Goal: Information Seeking & Learning: Learn about a topic

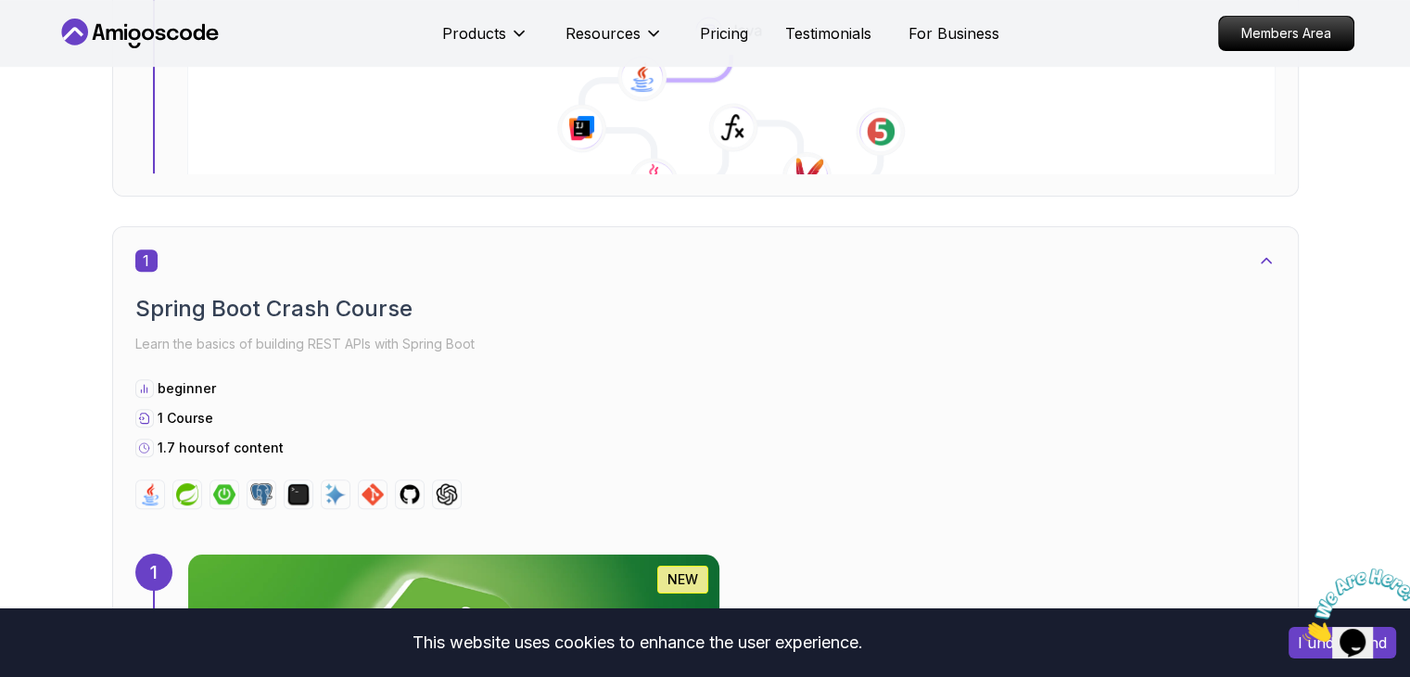
click at [733, 549] on img at bounding box center [453, 665] width 558 height 232
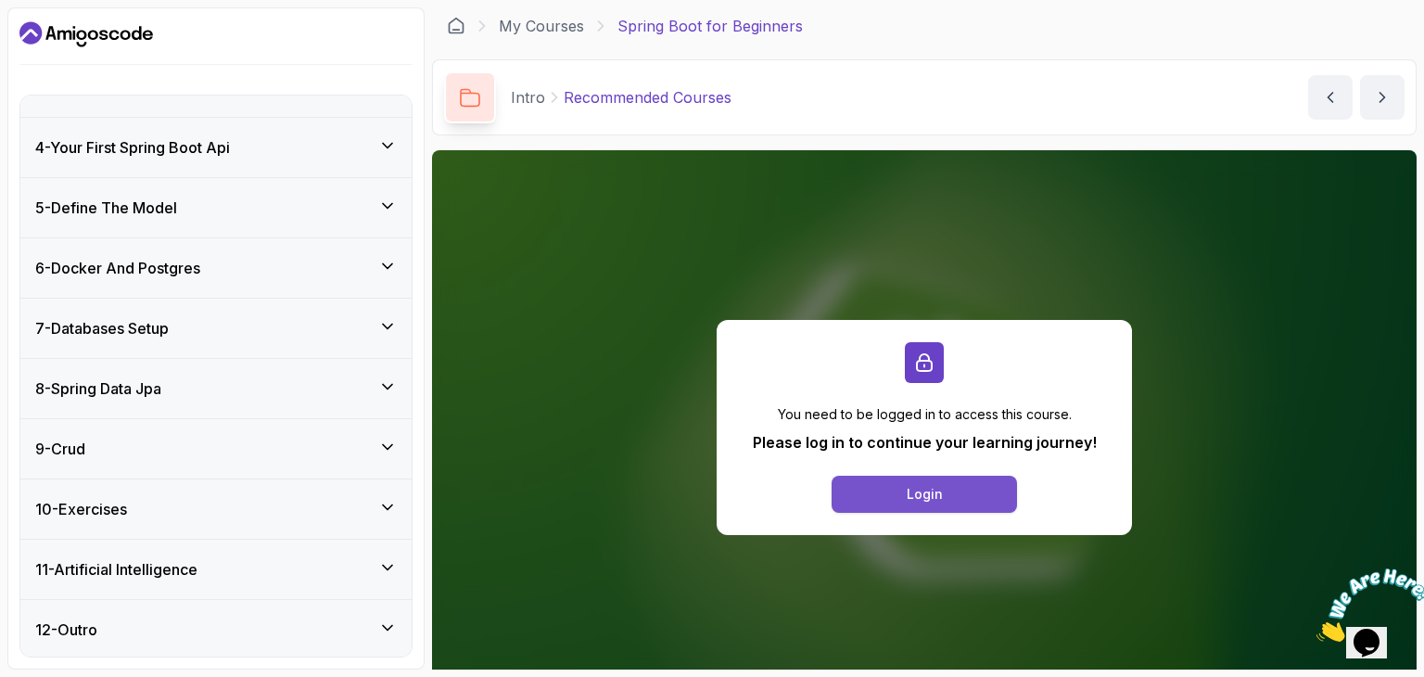
click at [853, 476] on button "Login" at bounding box center [924, 494] width 185 height 37
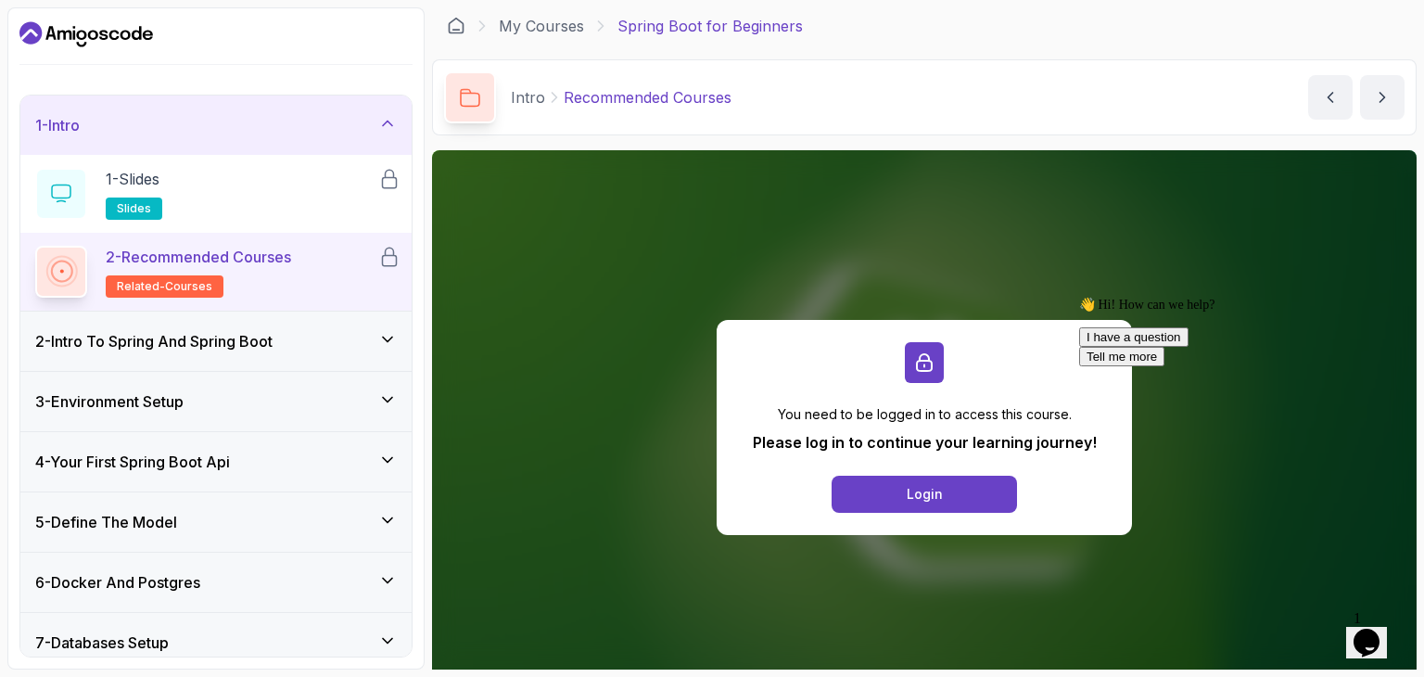
click at [223, 335] on h3 "2 - Intro To Spring And Spring Boot" at bounding box center [153, 341] width 237 height 22
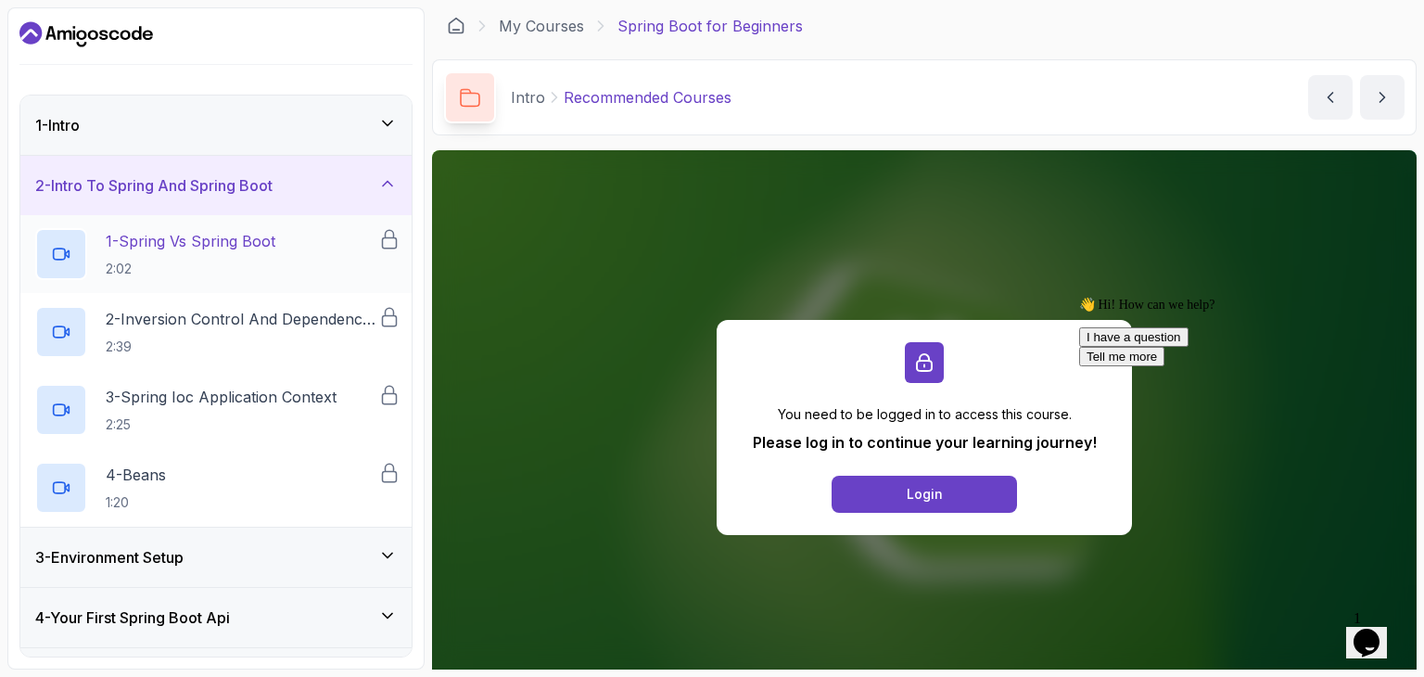
click at [190, 244] on p "1 - Spring Vs Spring Boot" at bounding box center [191, 241] width 170 height 22
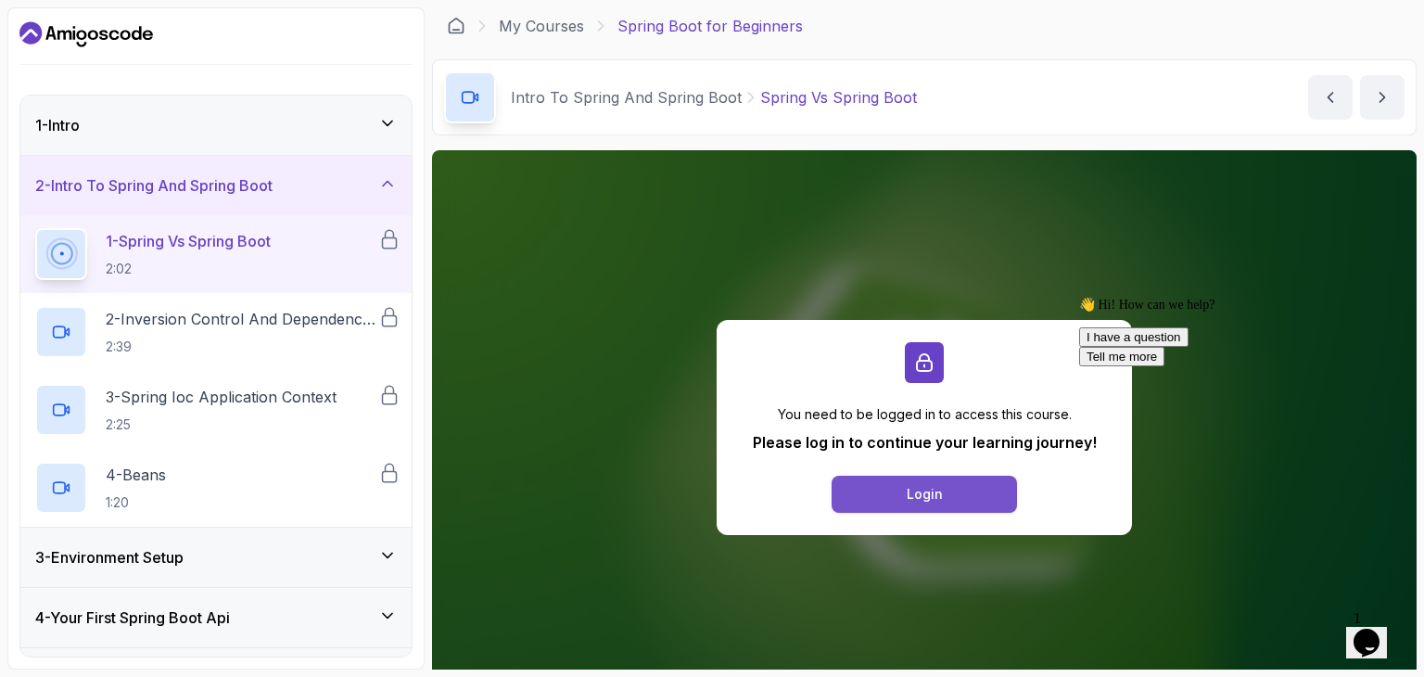
click at [903, 491] on button "Login" at bounding box center [924, 494] width 185 height 37
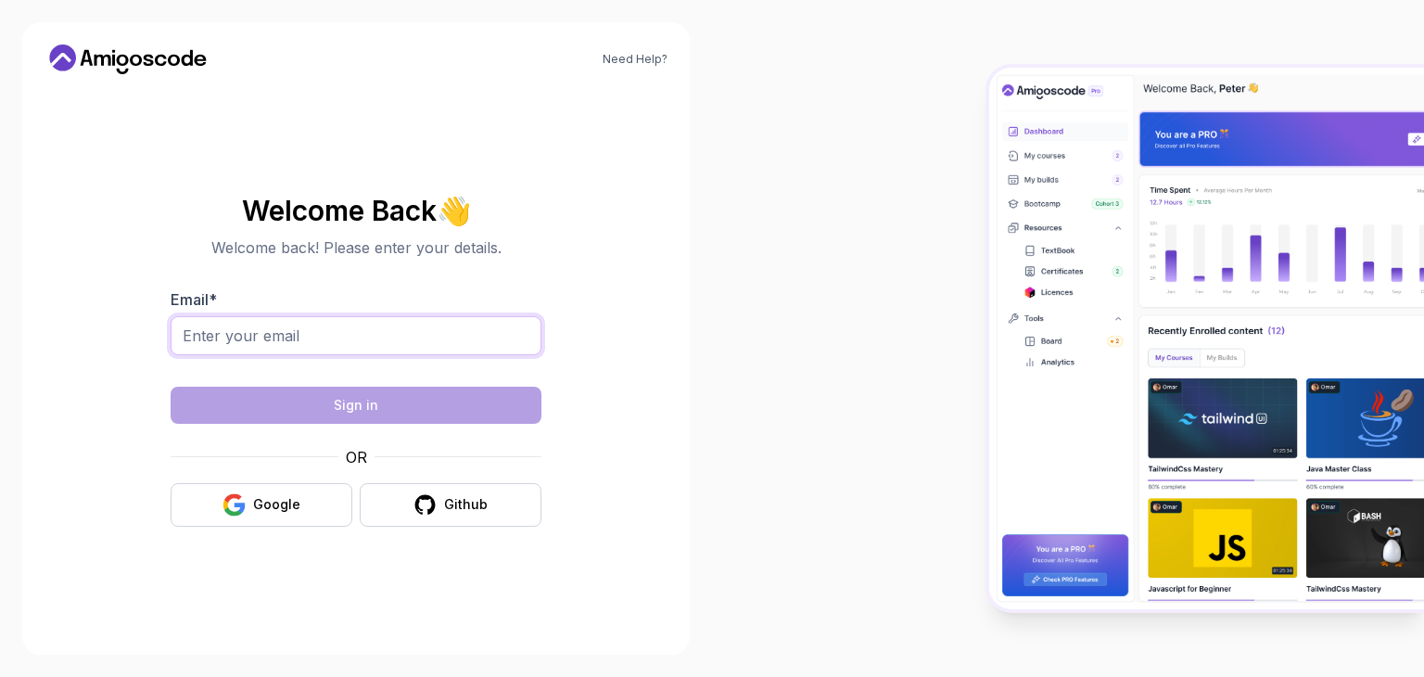
click at [304, 325] on input "Email *" at bounding box center [356, 335] width 371 height 39
type input "mishrasatyam3456@gmail.com"
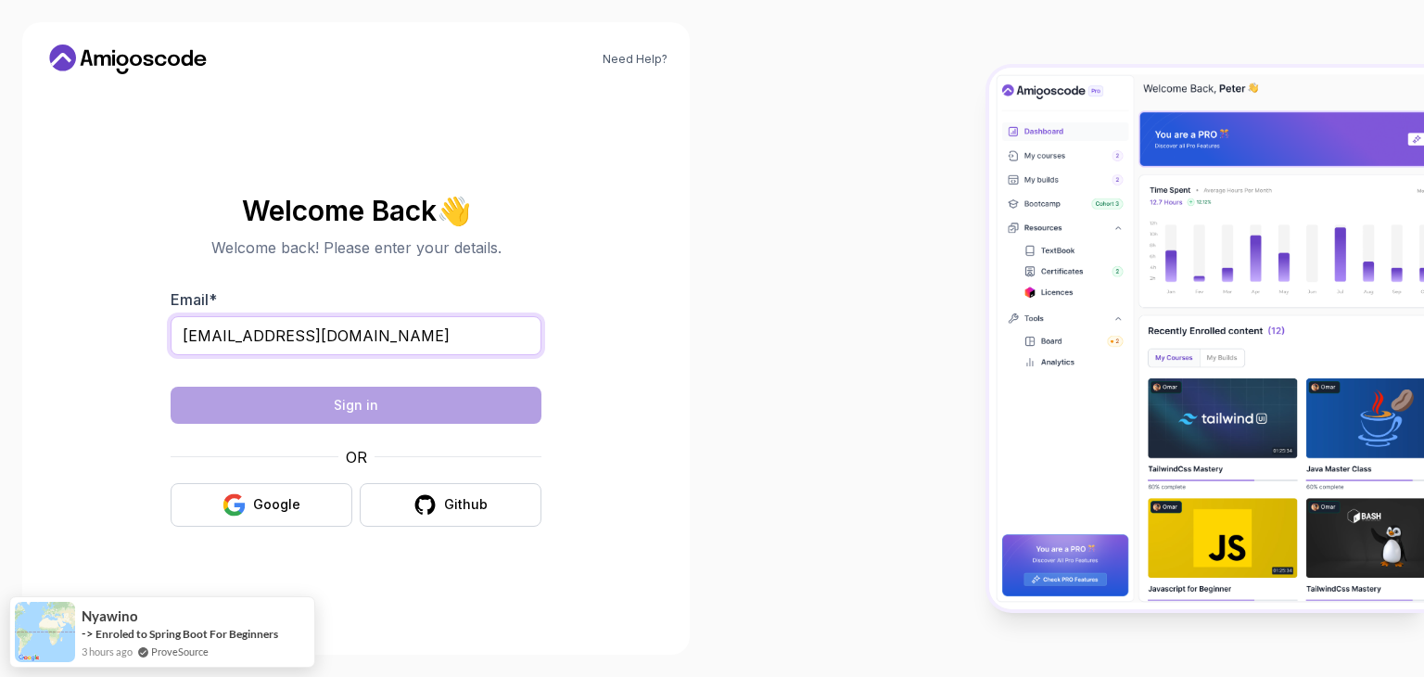
click at [414, 334] on input "mishrasatyam3456@gmail.com" at bounding box center [356, 335] width 371 height 39
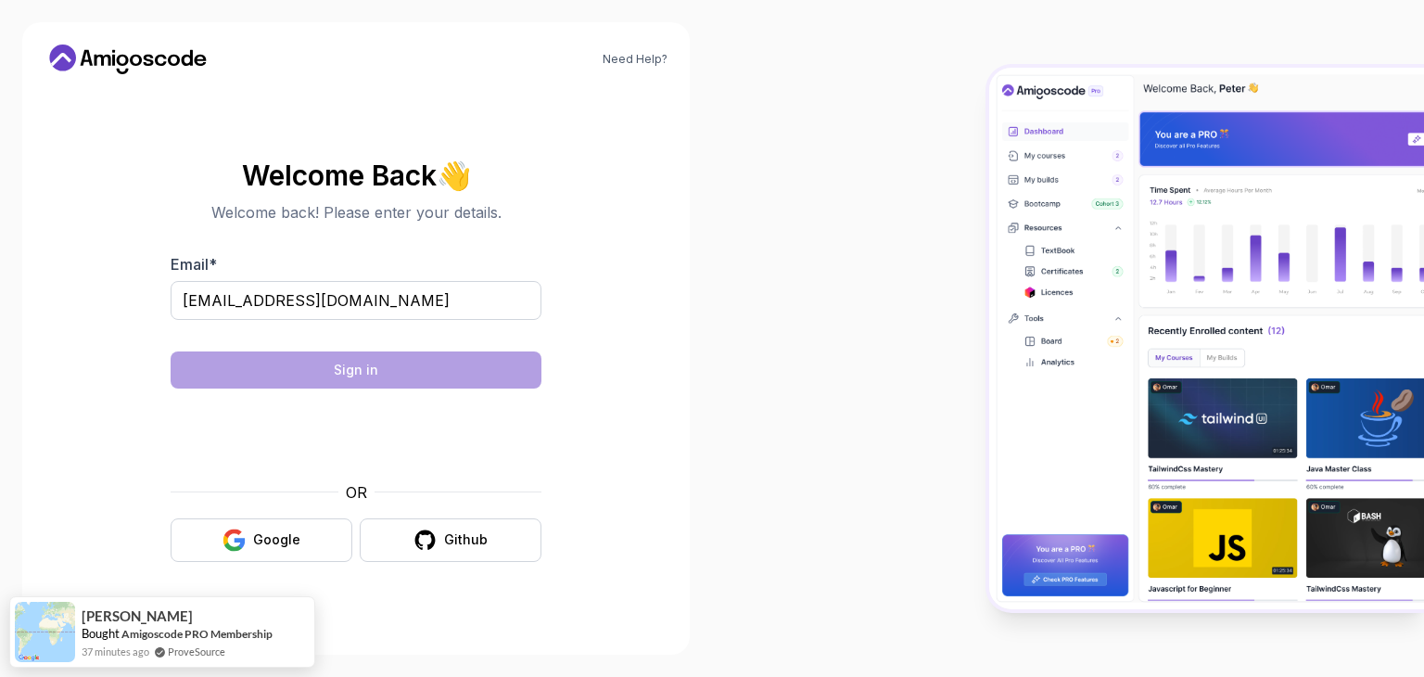
click at [979, 186] on body "Need Help? Welcome Back 👋 Welcome back! Please enter your details. Email * mish…" at bounding box center [712, 338] width 1424 height 677
click at [328, 533] on button "Google" at bounding box center [262, 540] width 182 height 44
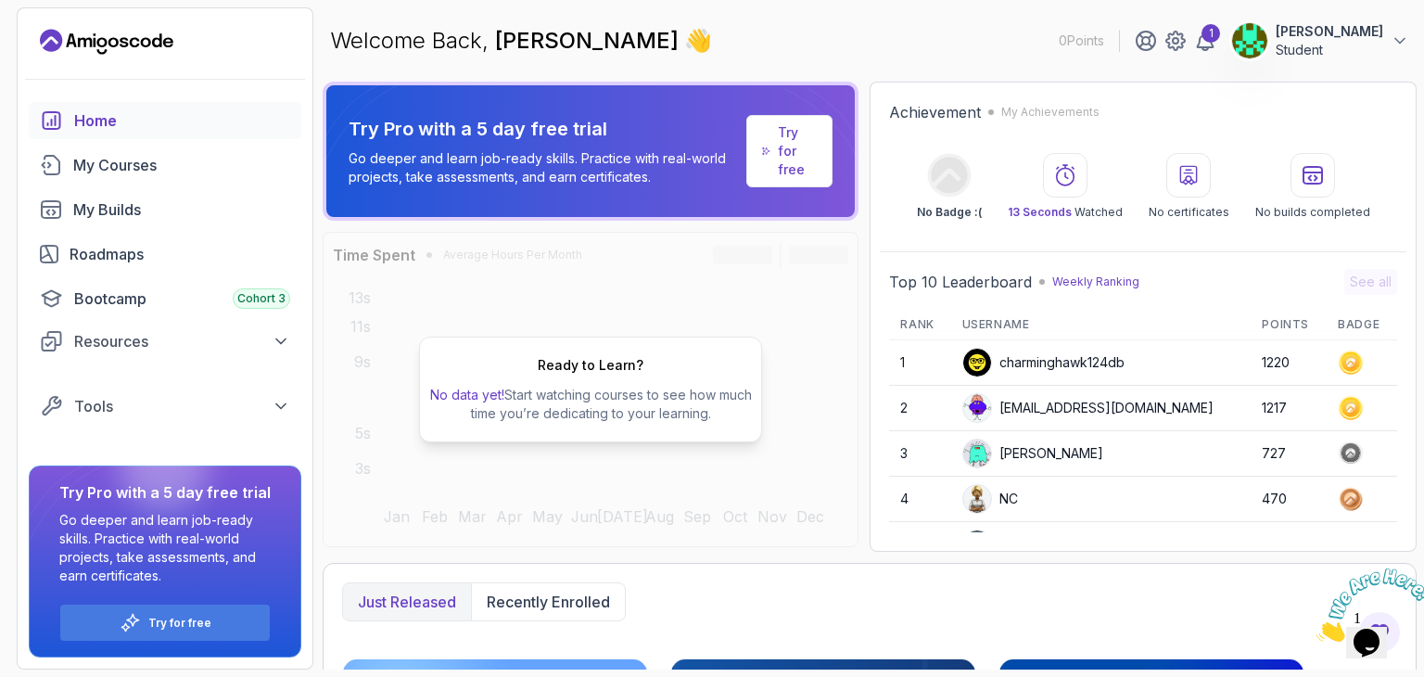
click at [1317, 629] on icon "Close" at bounding box center [1317, 637] width 0 height 16
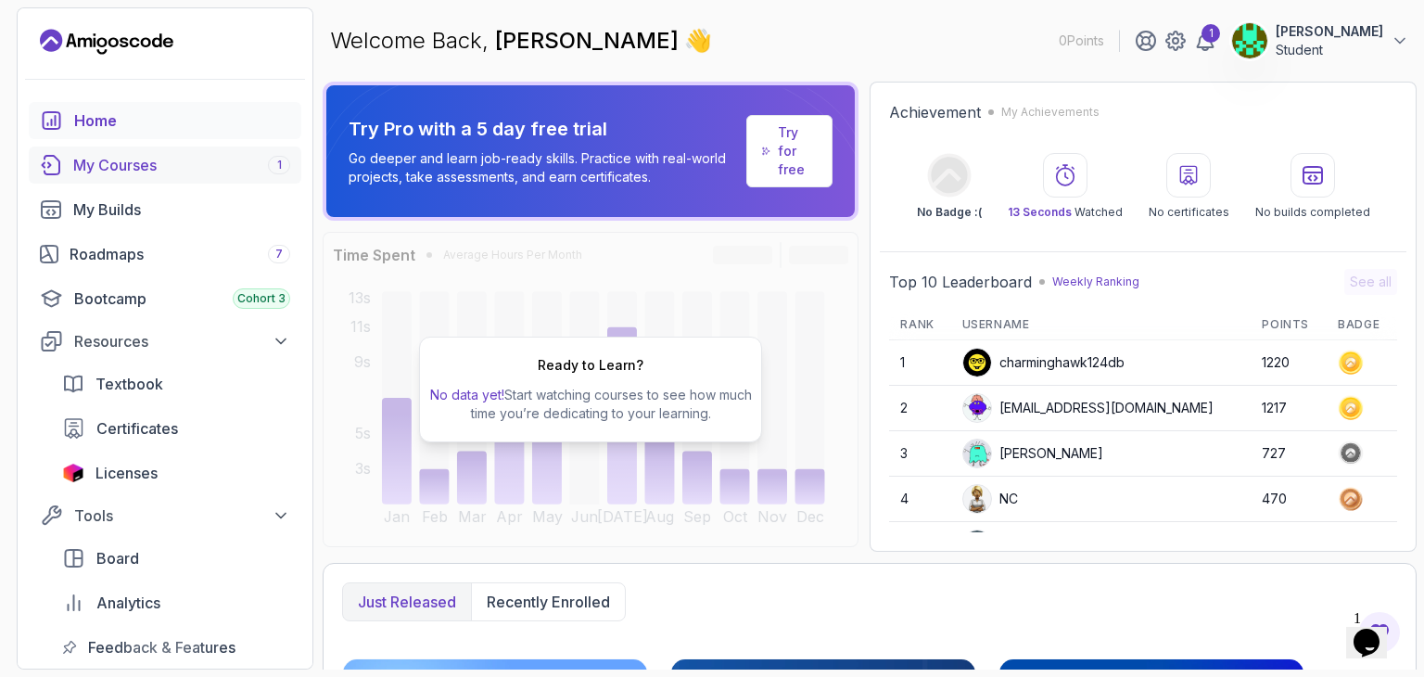
click at [104, 159] on div "My Courses 1" at bounding box center [181, 165] width 217 height 22
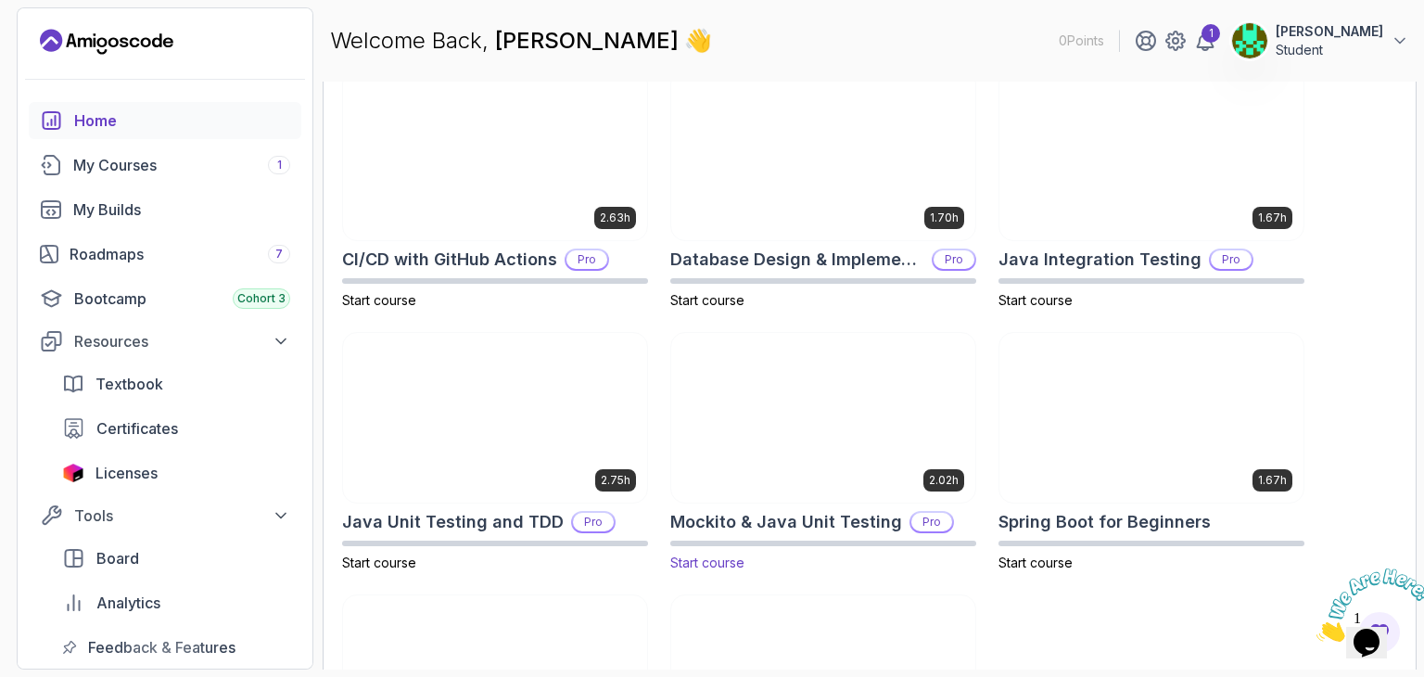
scroll to position [593, 0]
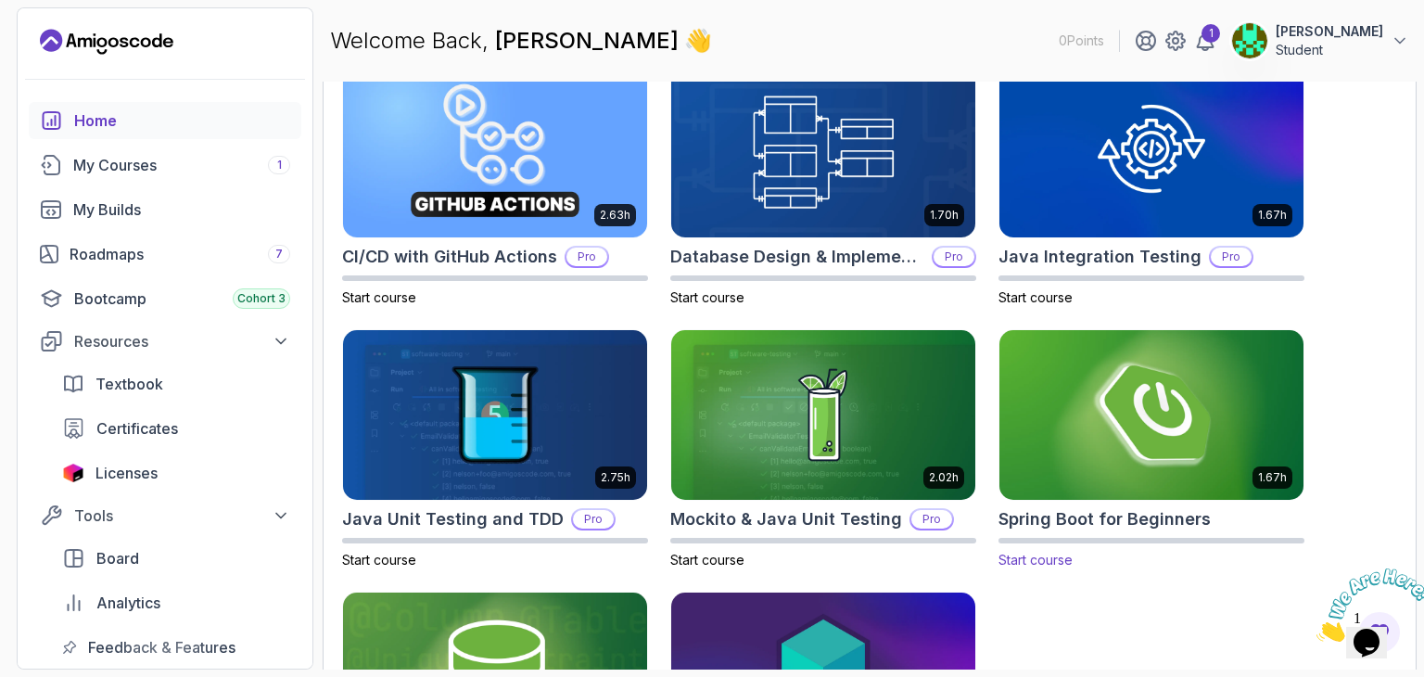
click at [1179, 441] on img at bounding box center [1151, 414] width 319 height 179
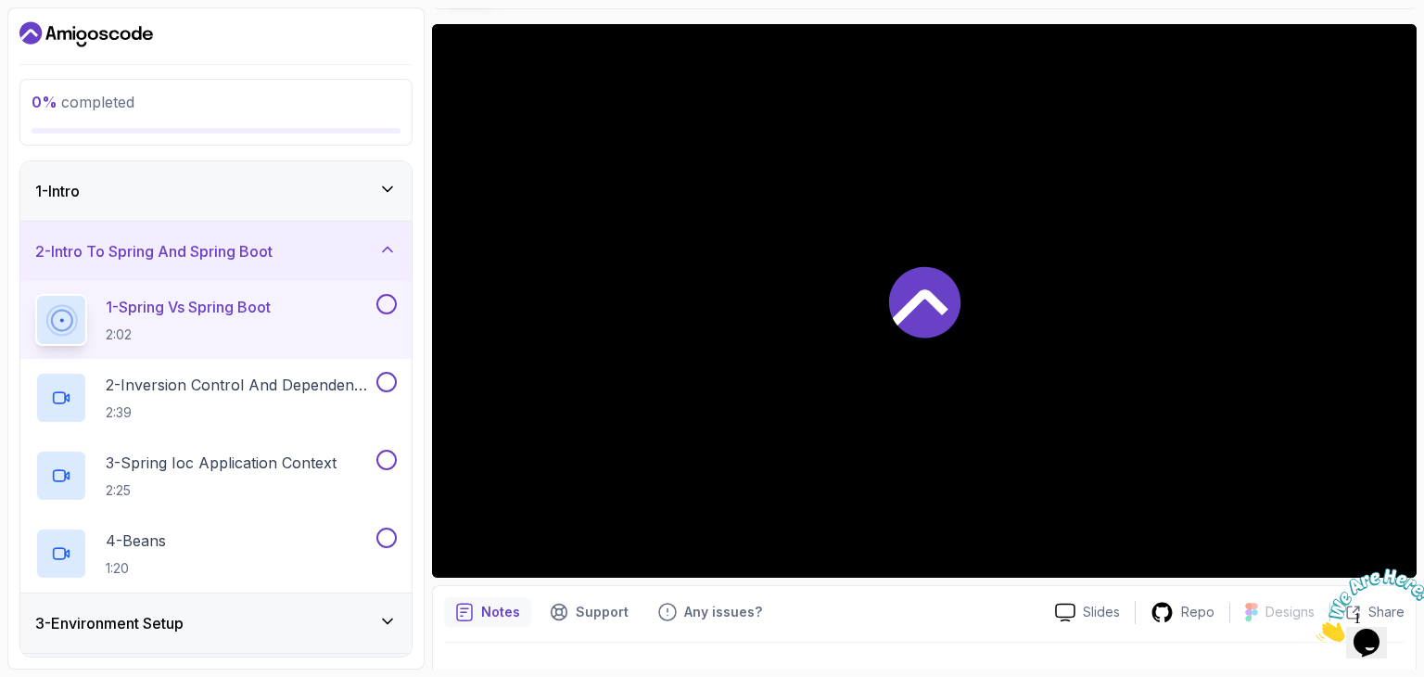
click at [300, 312] on div "1 - Spring Vs Spring Boot 2:02" at bounding box center [204, 320] width 338 height 52
click at [880, 247] on div at bounding box center [924, 301] width 985 height 554
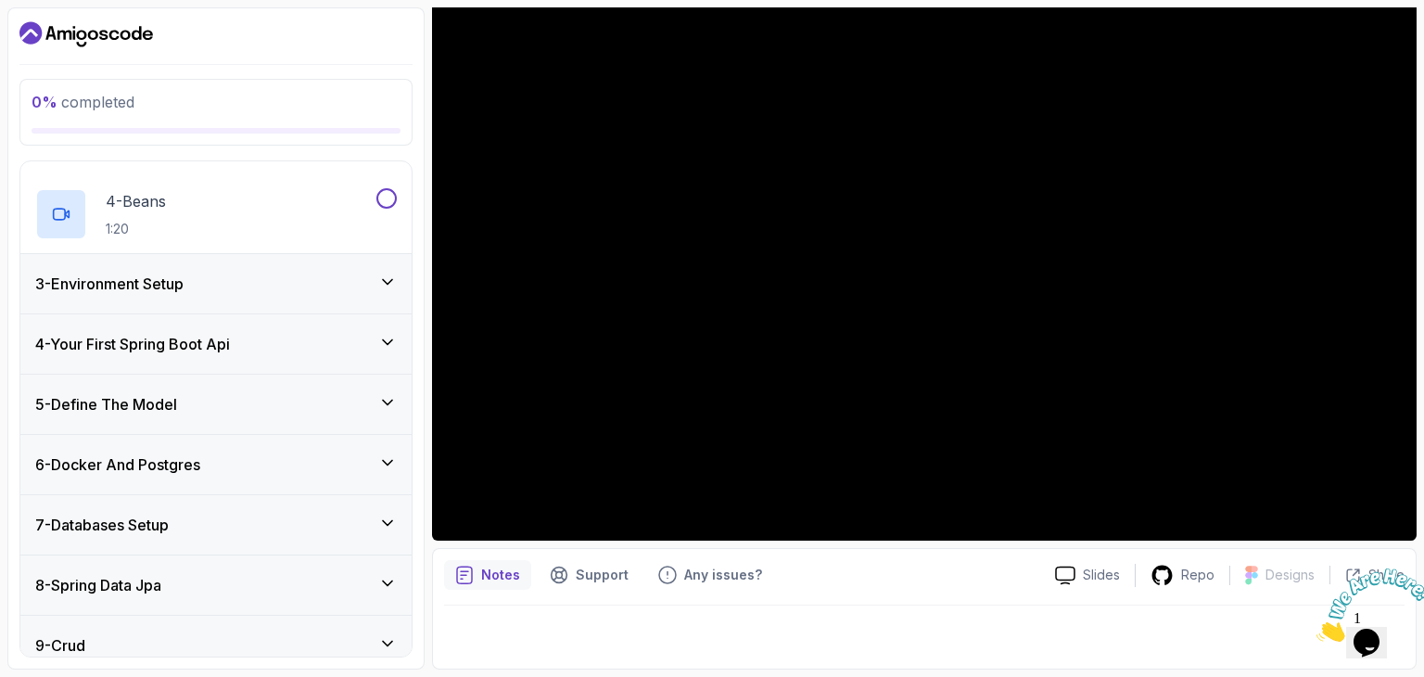
scroll to position [343, 0]
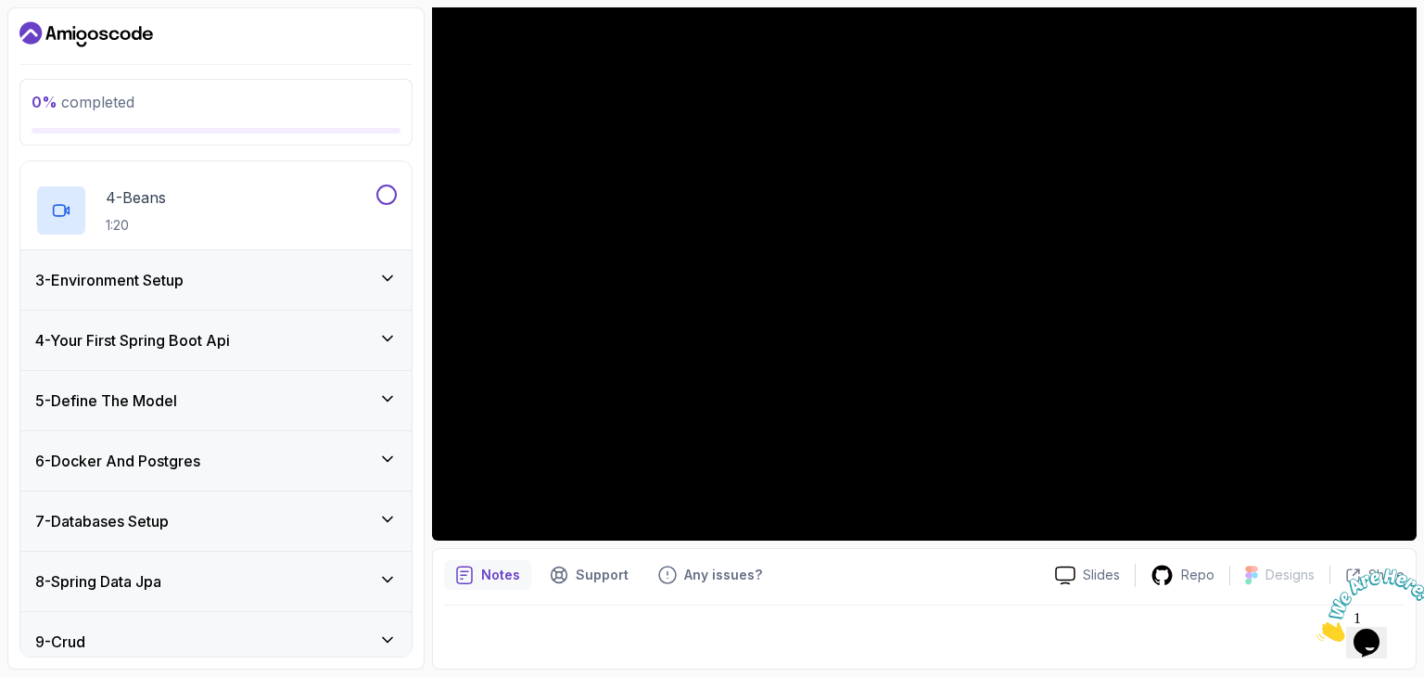
click at [388, 335] on icon at bounding box center [387, 338] width 19 height 19
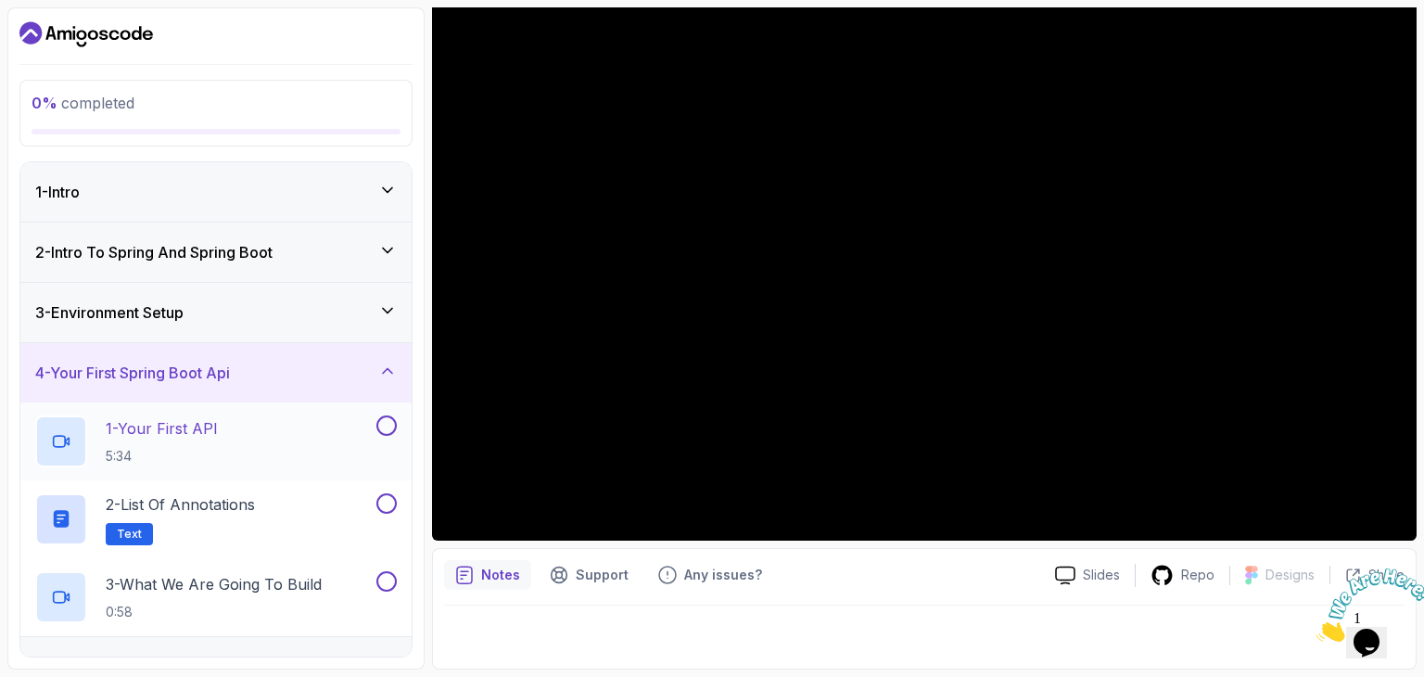
scroll to position [458, 0]
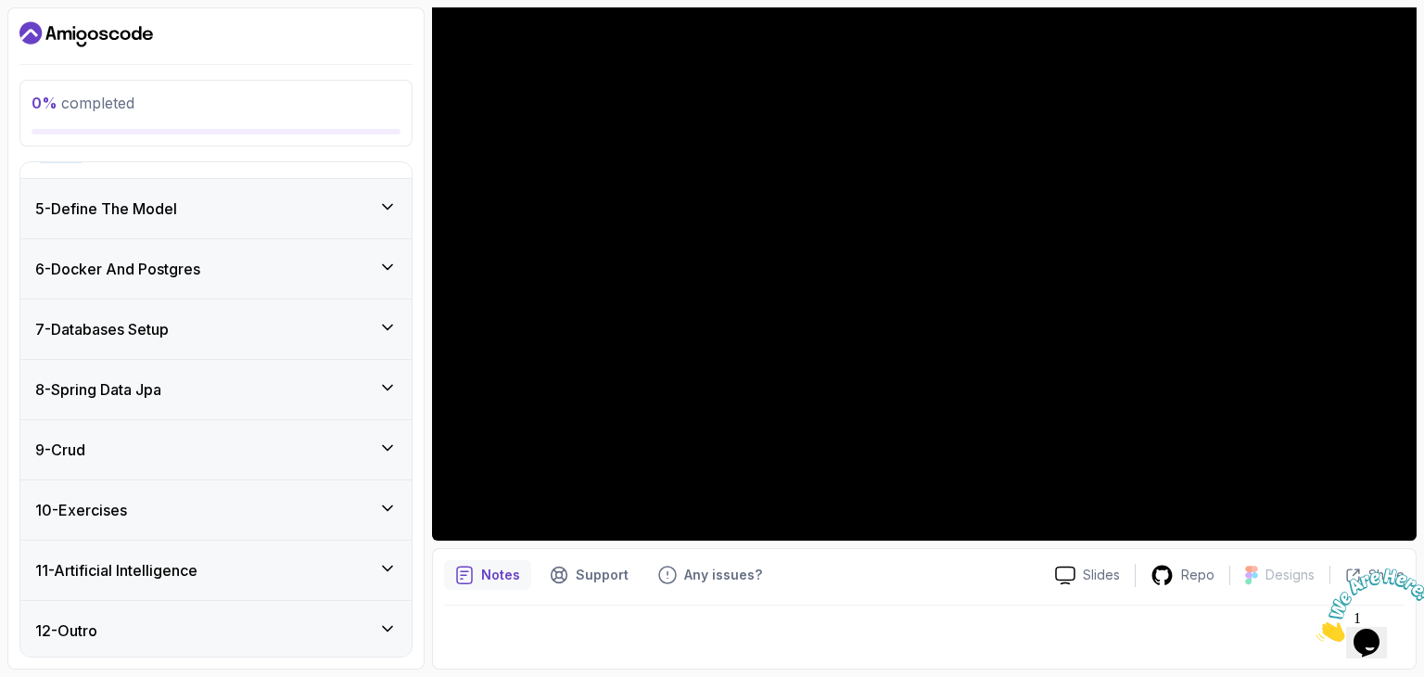
click at [386, 445] on icon at bounding box center [387, 447] width 9 height 5
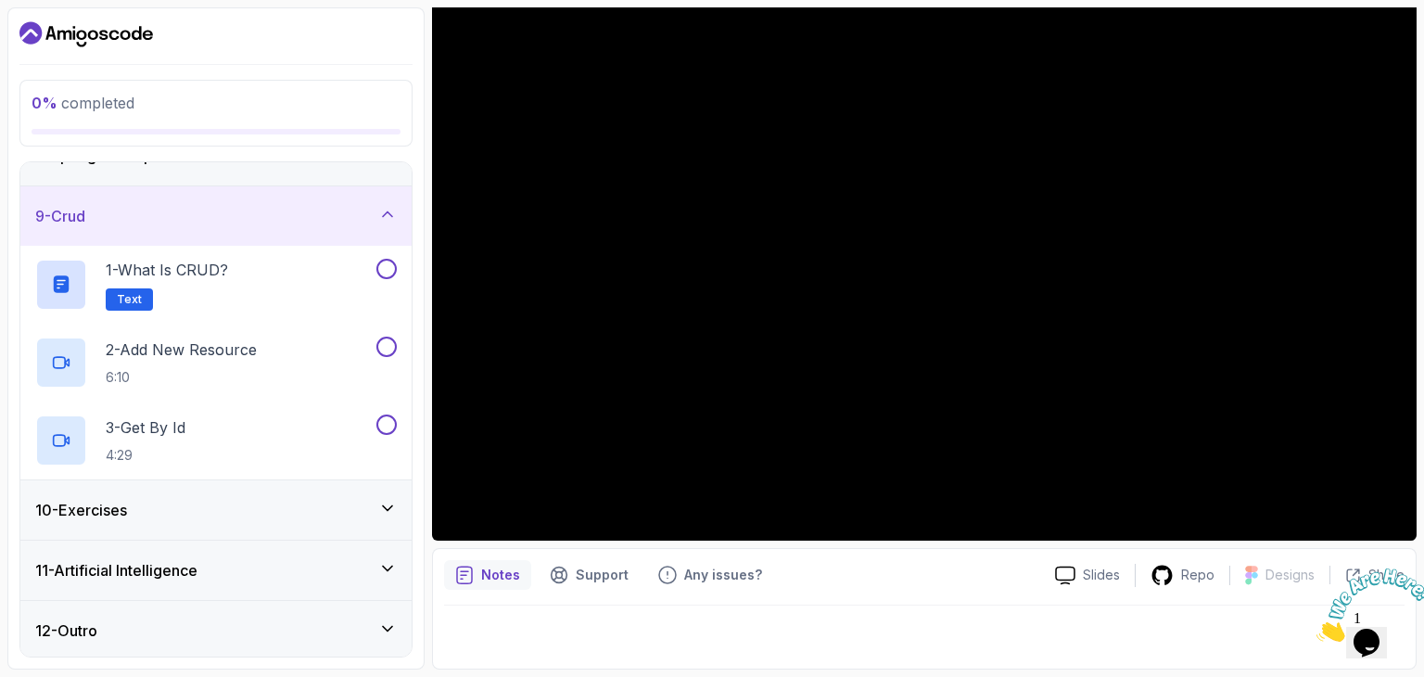
scroll to position [0, 0]
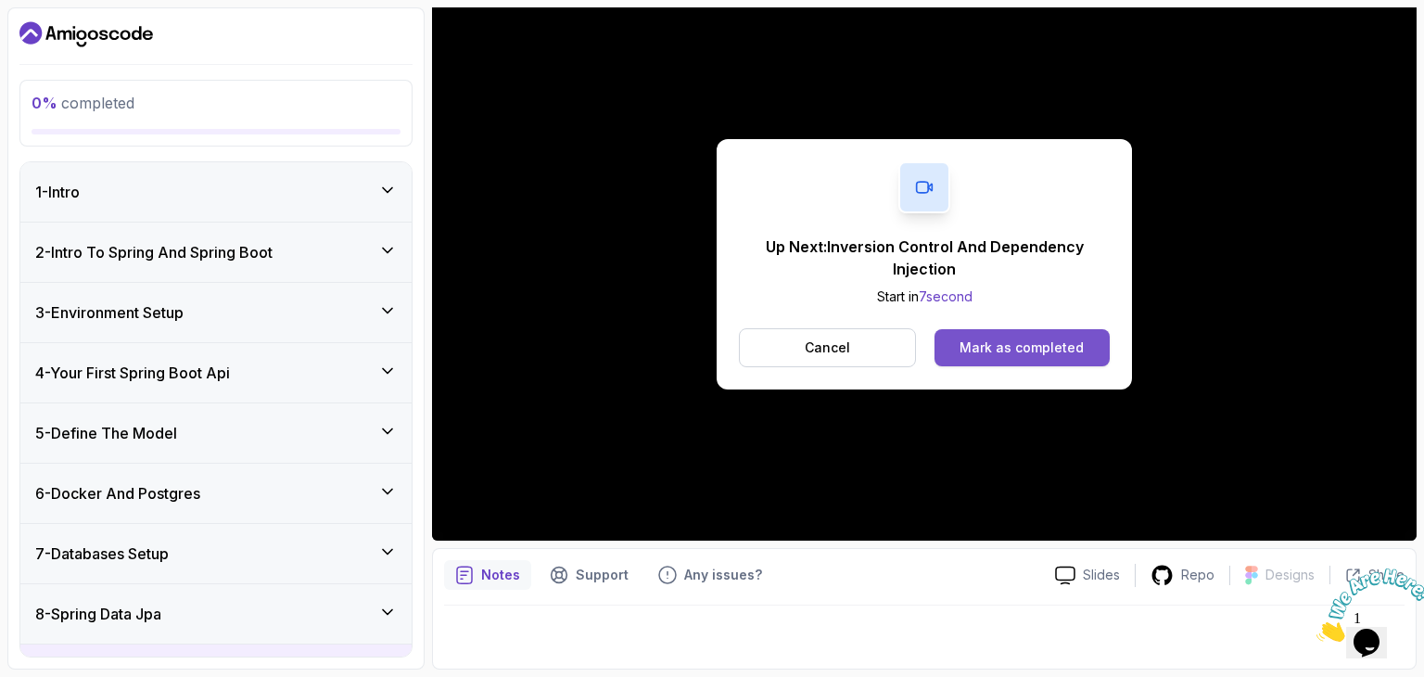
click at [1000, 338] on div "Mark as completed" at bounding box center [1022, 347] width 124 height 19
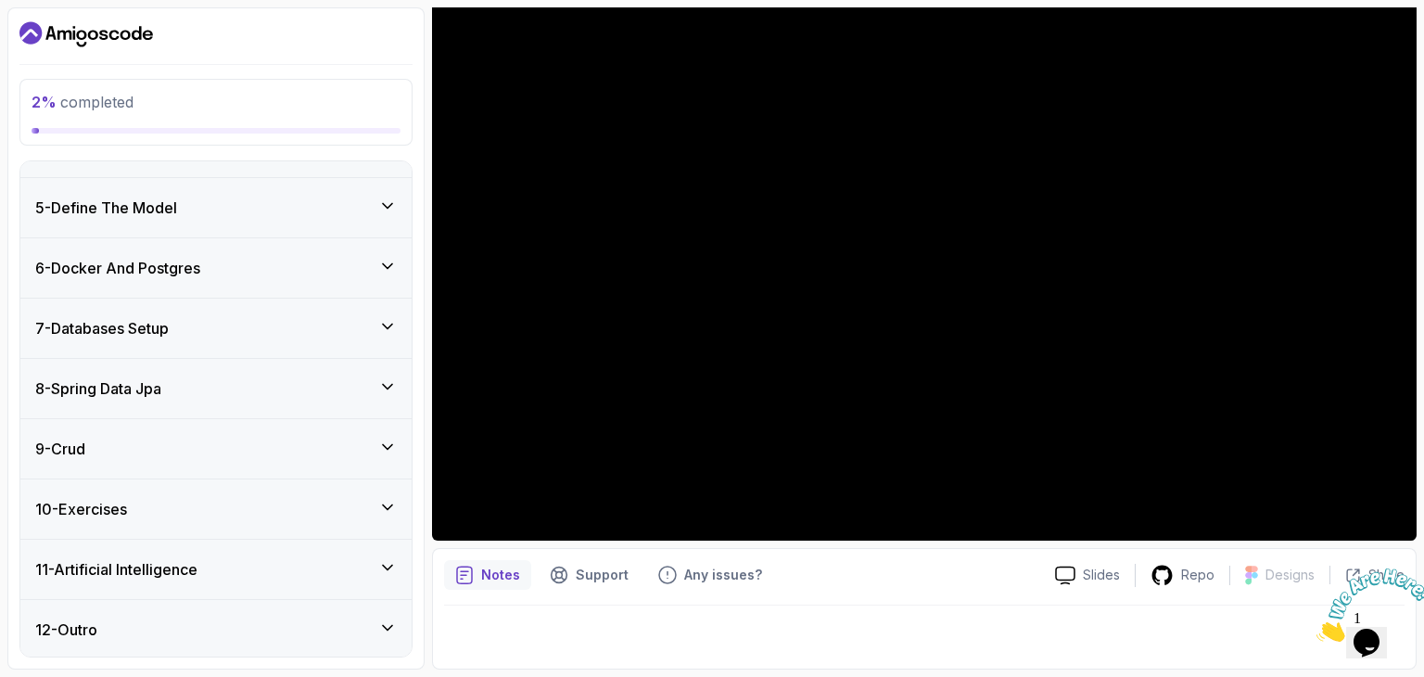
scroll to position [441, 0]
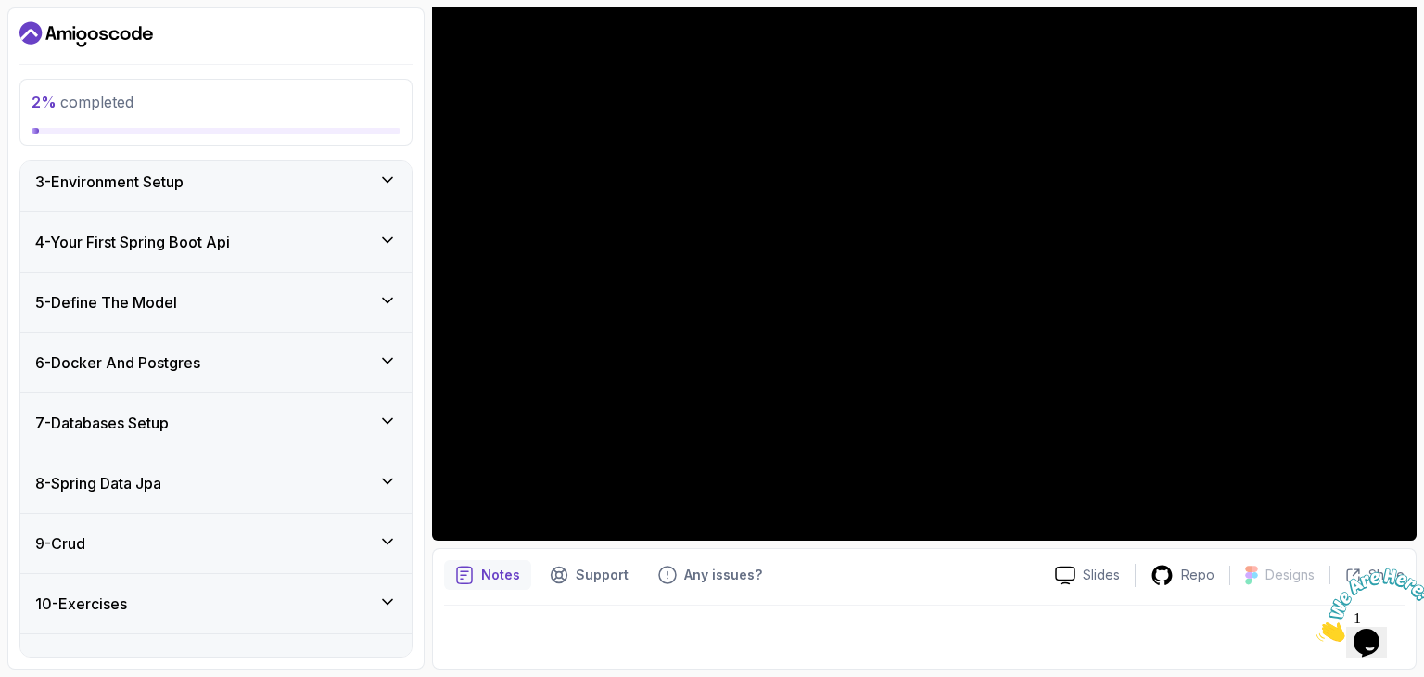
click at [389, 362] on icon at bounding box center [387, 360] width 19 height 19
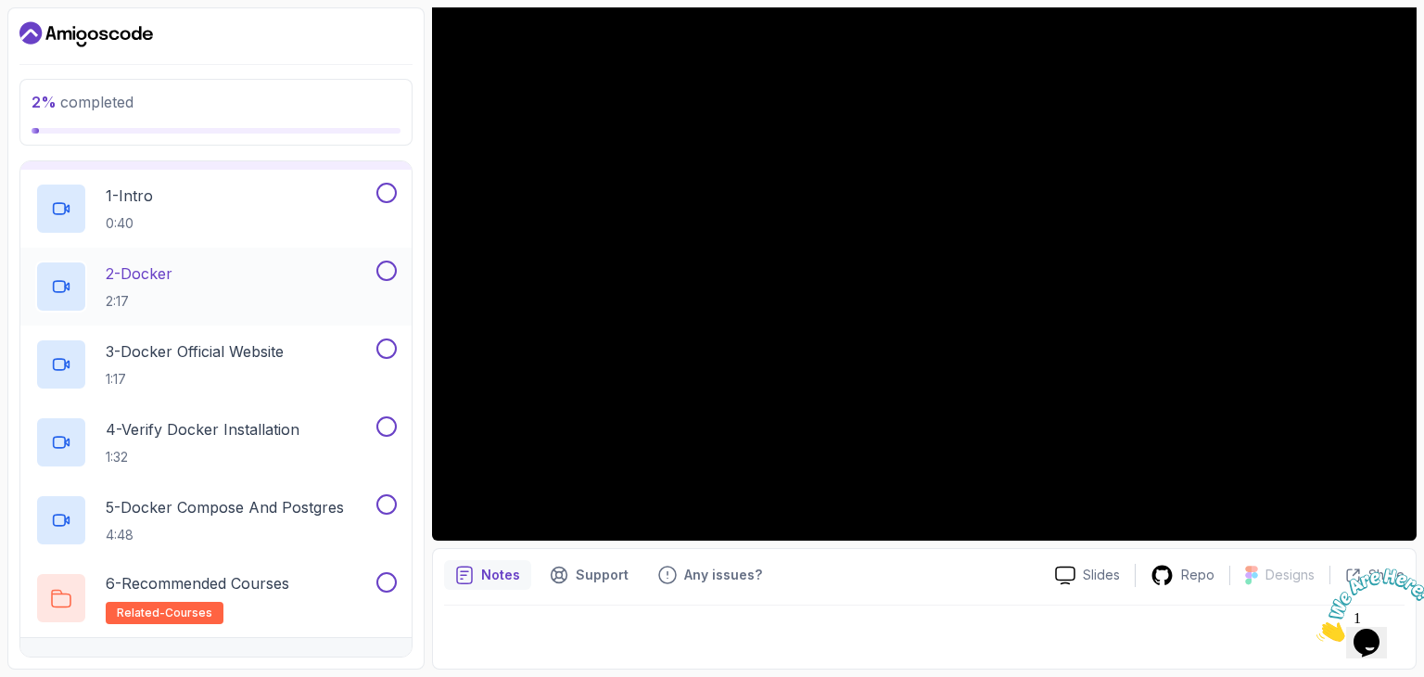
scroll to position [0, 0]
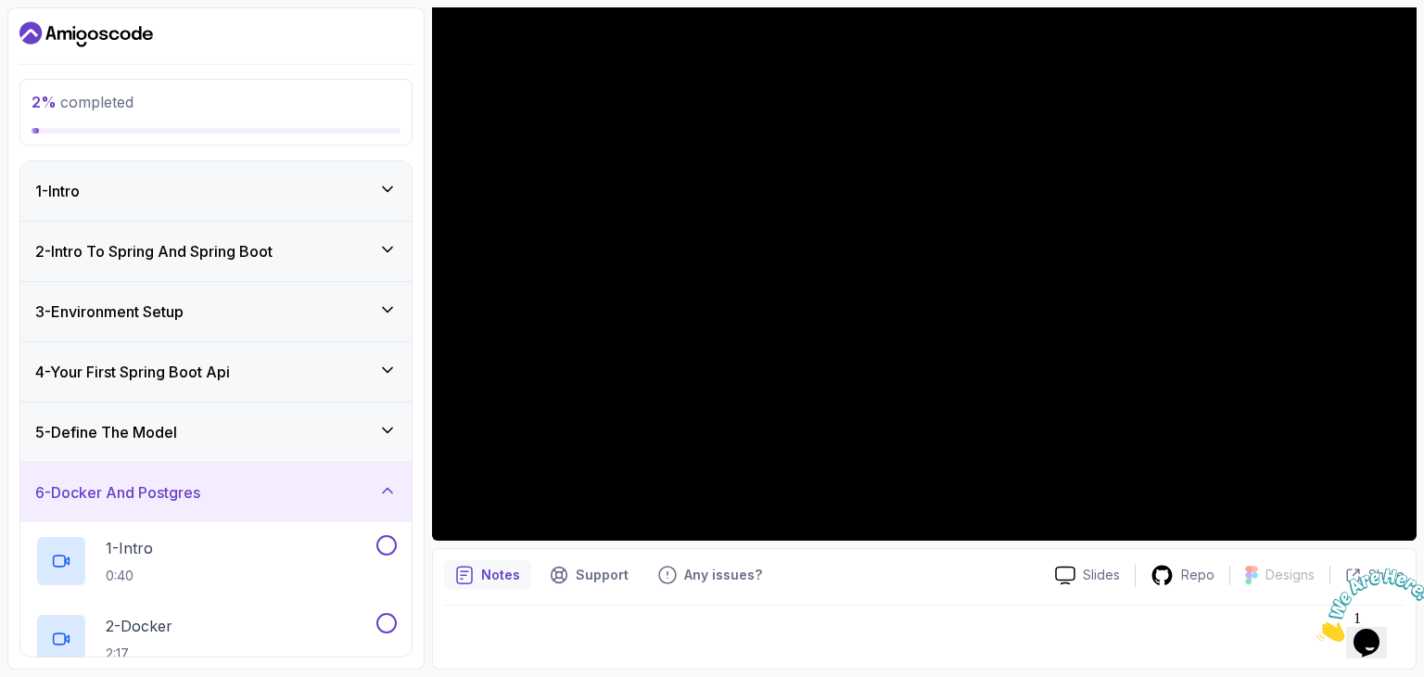
click at [397, 491] on icon at bounding box center [387, 490] width 19 height 19
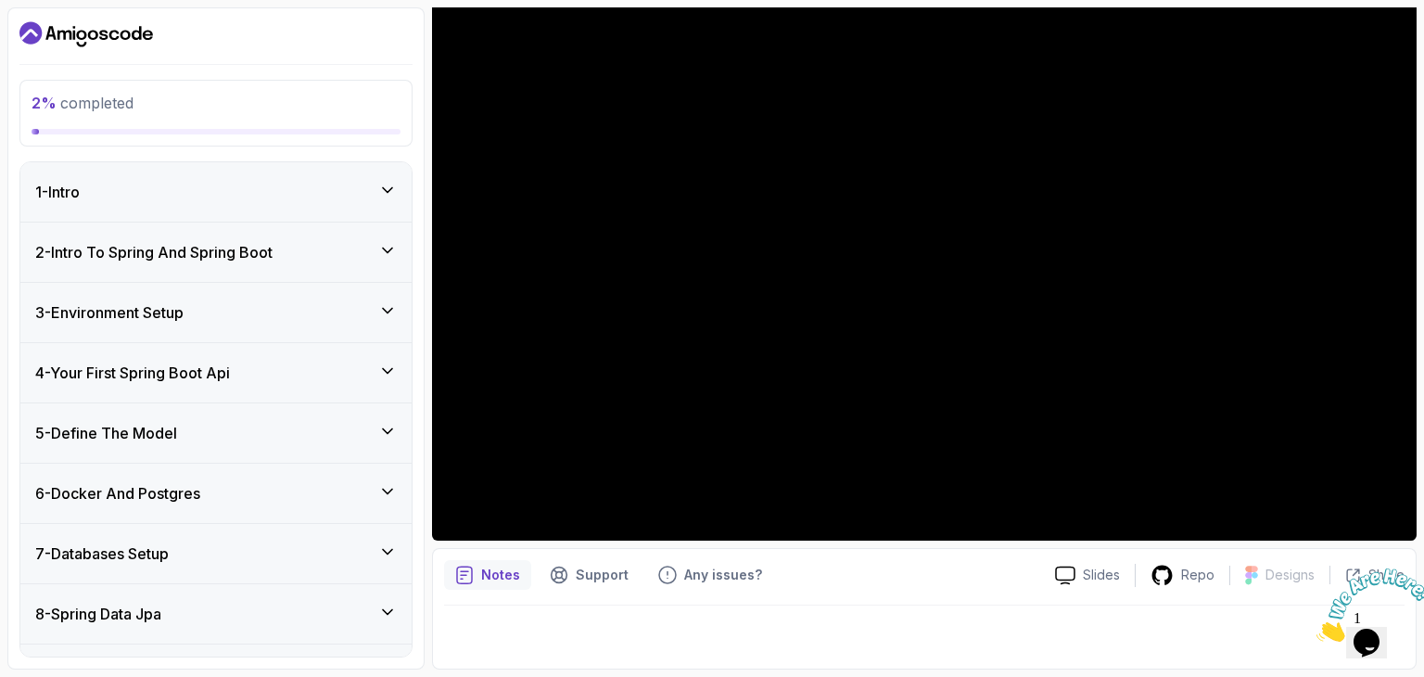
click at [389, 183] on icon at bounding box center [387, 190] width 19 height 19
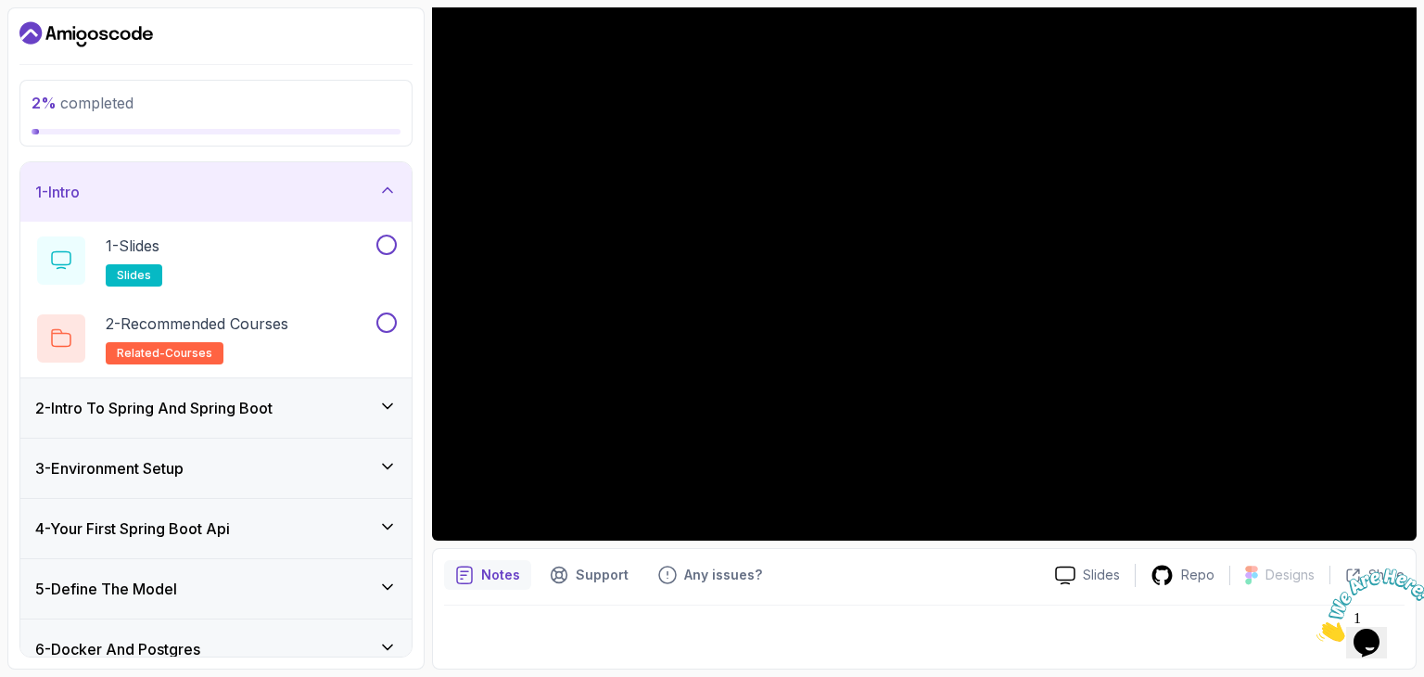
click at [388, 184] on icon at bounding box center [387, 190] width 19 height 19
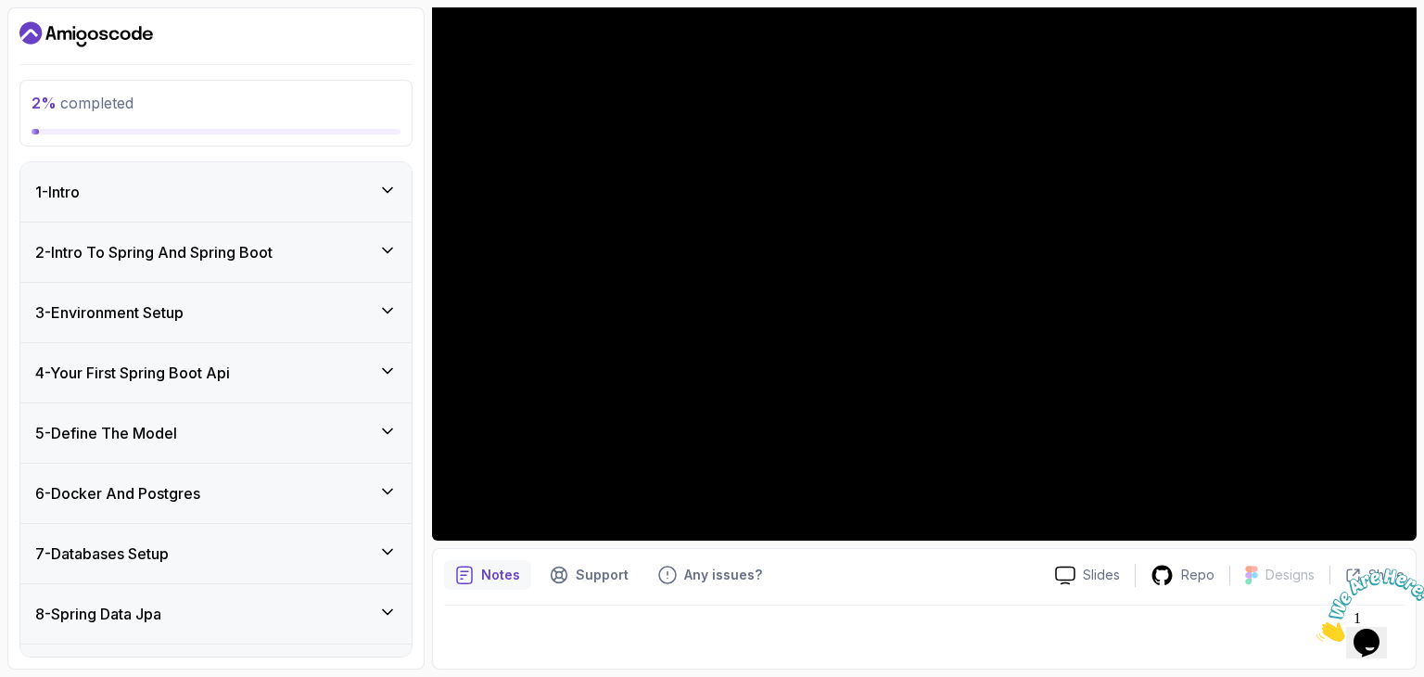
click at [389, 249] on icon at bounding box center [387, 250] width 9 height 5
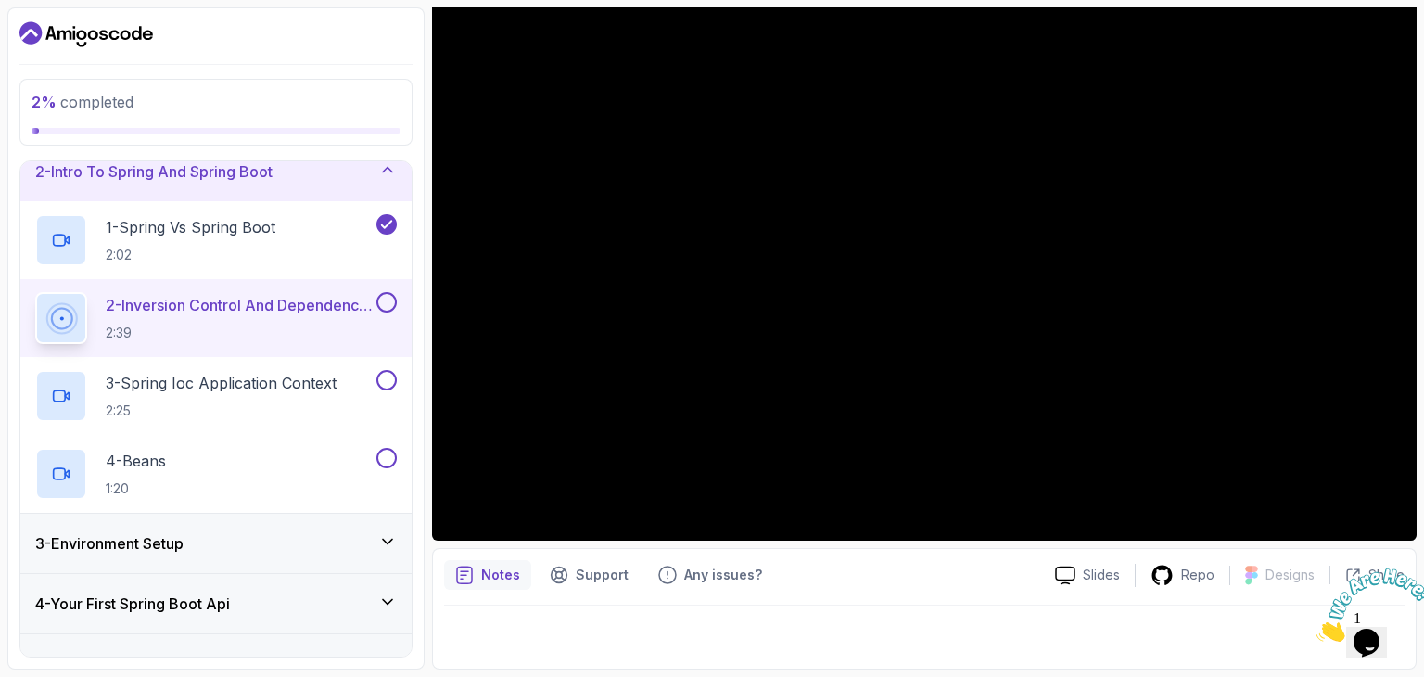
scroll to position [111, 0]
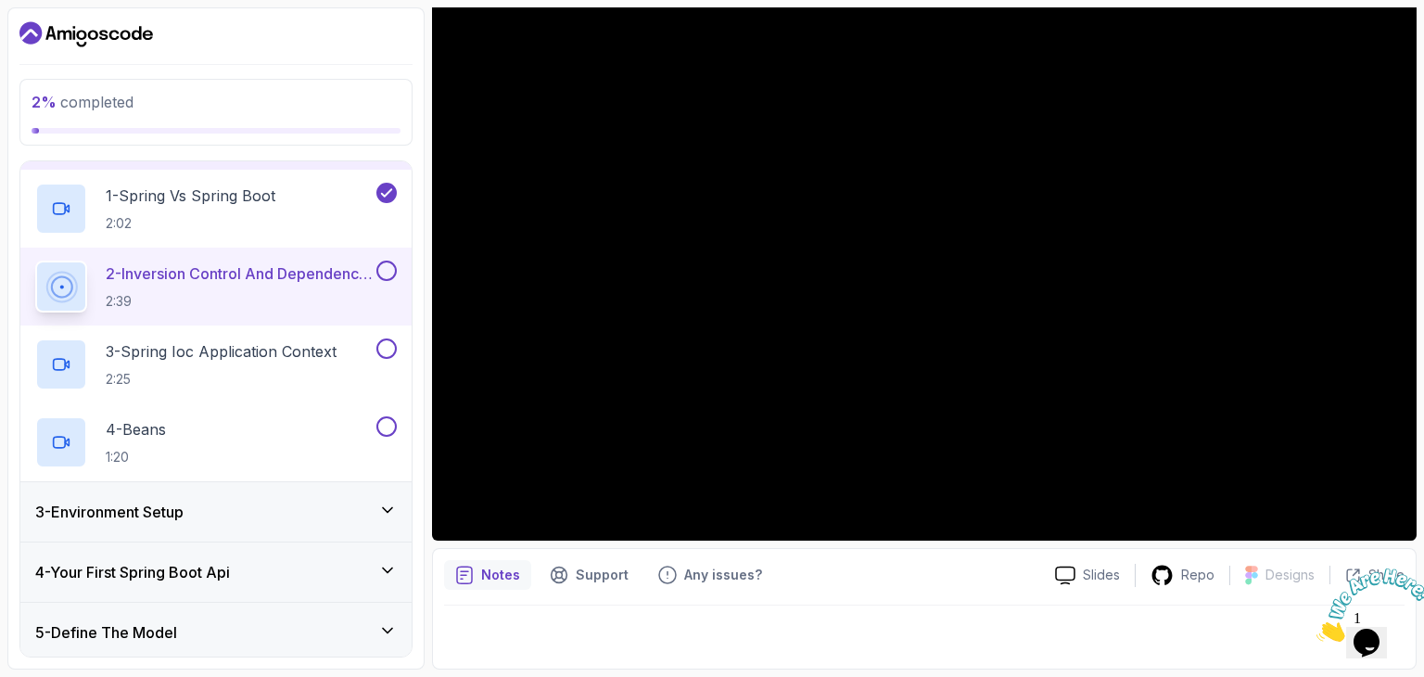
click at [263, 286] on h2 "2 - Inversion Control And Dependency Injection 2:39" at bounding box center [239, 286] width 267 height 48
click at [267, 359] on p "3 - Spring Ioc Application Context" at bounding box center [221, 351] width 231 height 22
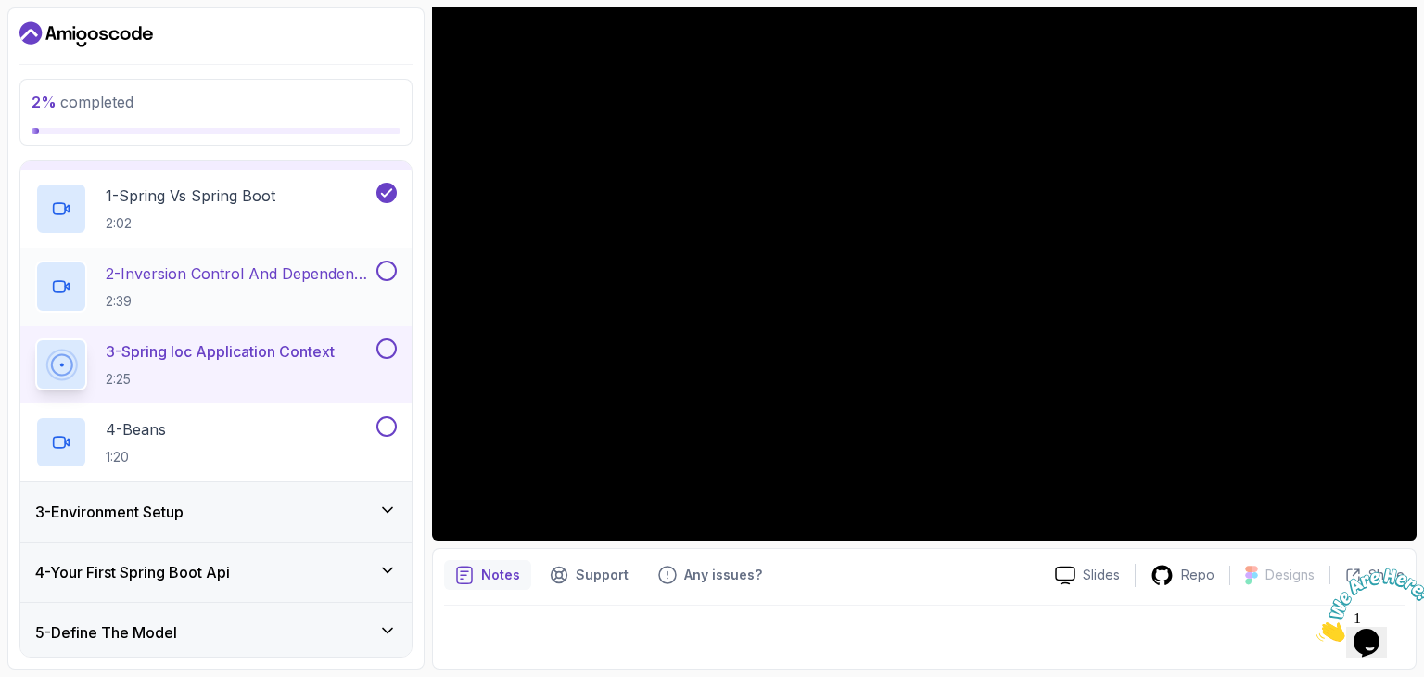
click at [389, 274] on button at bounding box center [386, 271] width 20 height 20
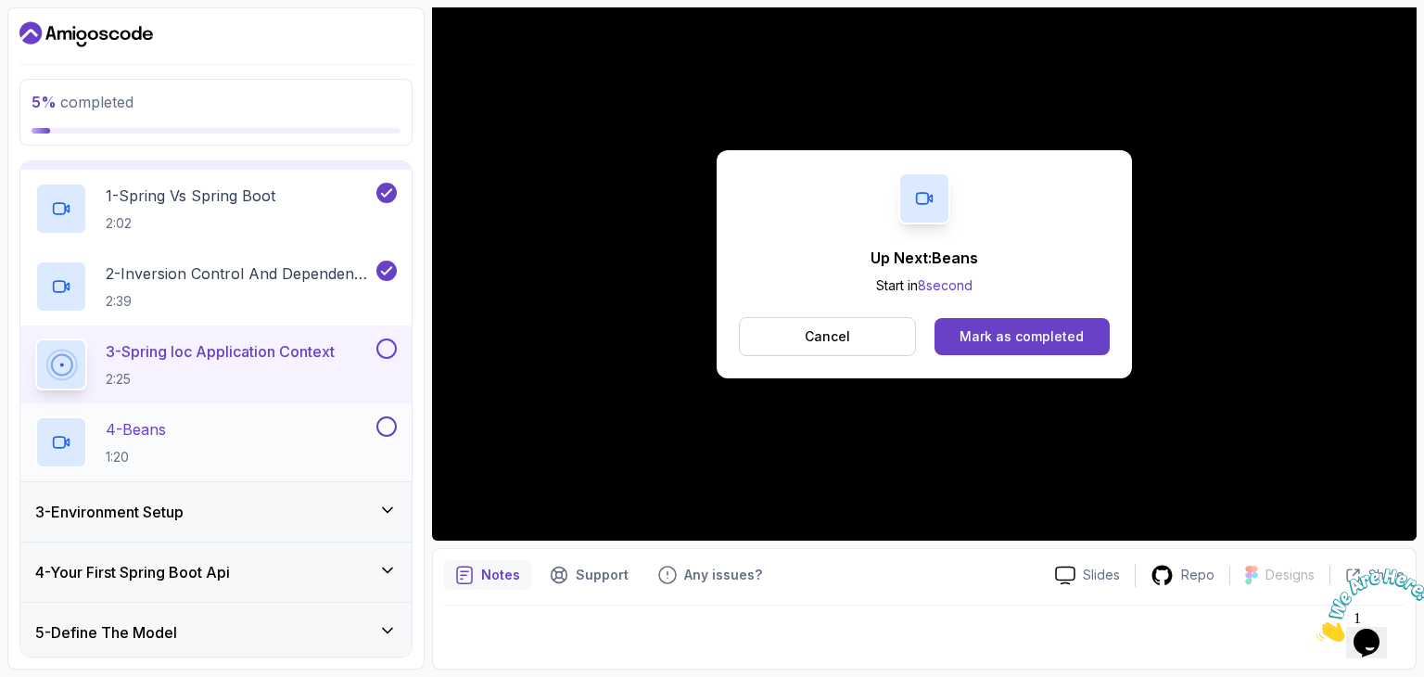
click at [282, 446] on div "4 - Beans 1:20" at bounding box center [204, 442] width 338 height 52
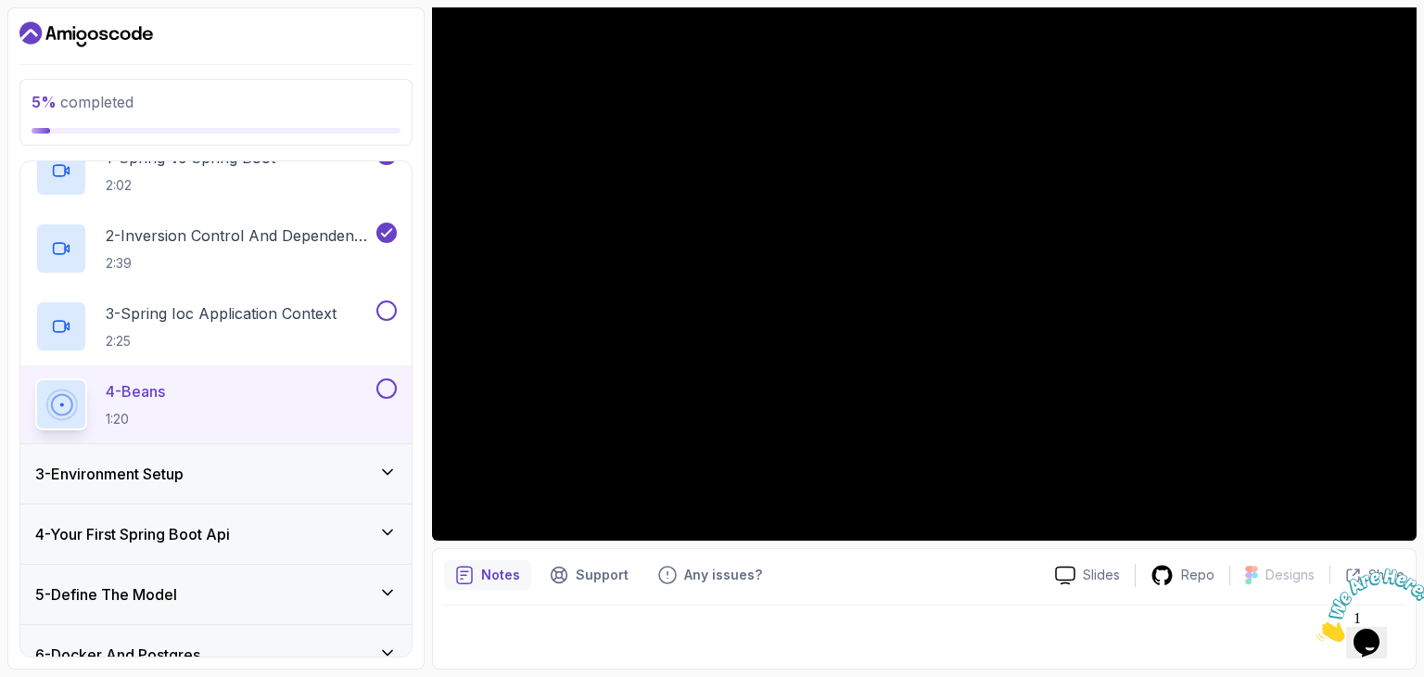
scroll to position [148, 0]
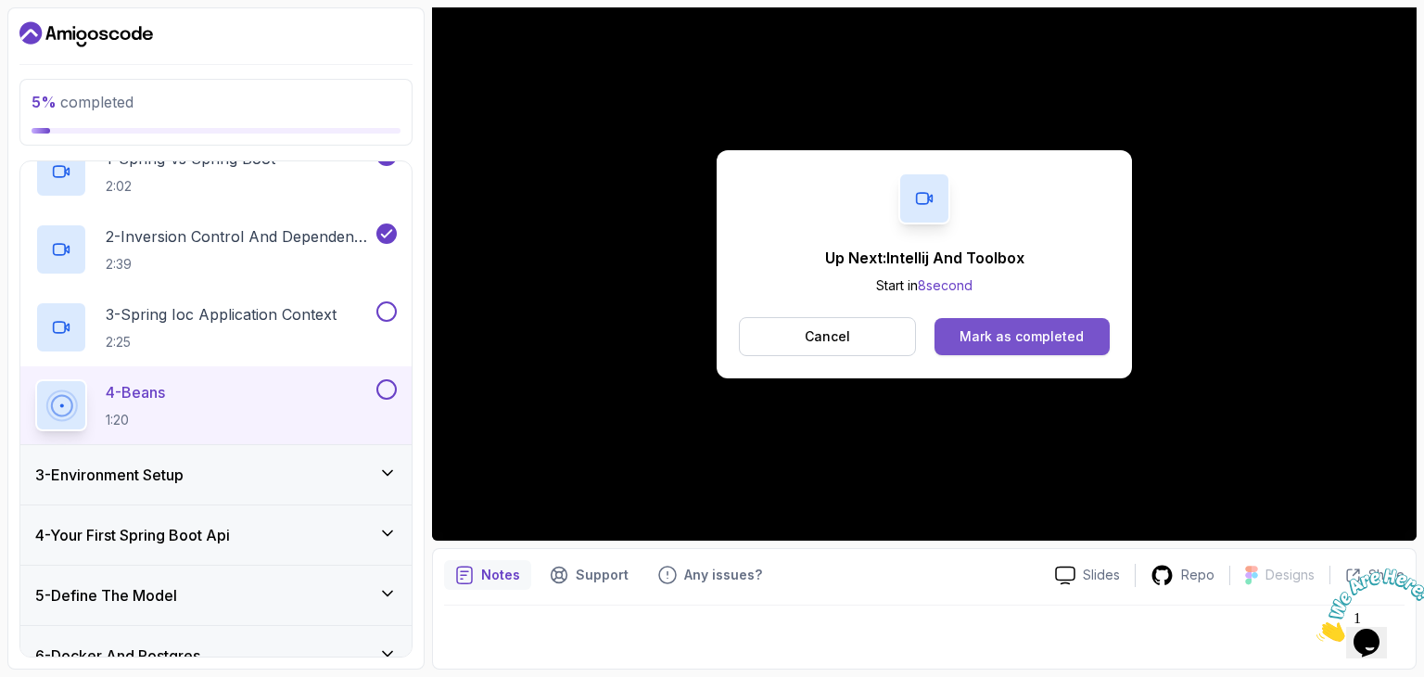
click at [1024, 330] on div "Mark as completed" at bounding box center [1022, 336] width 124 height 19
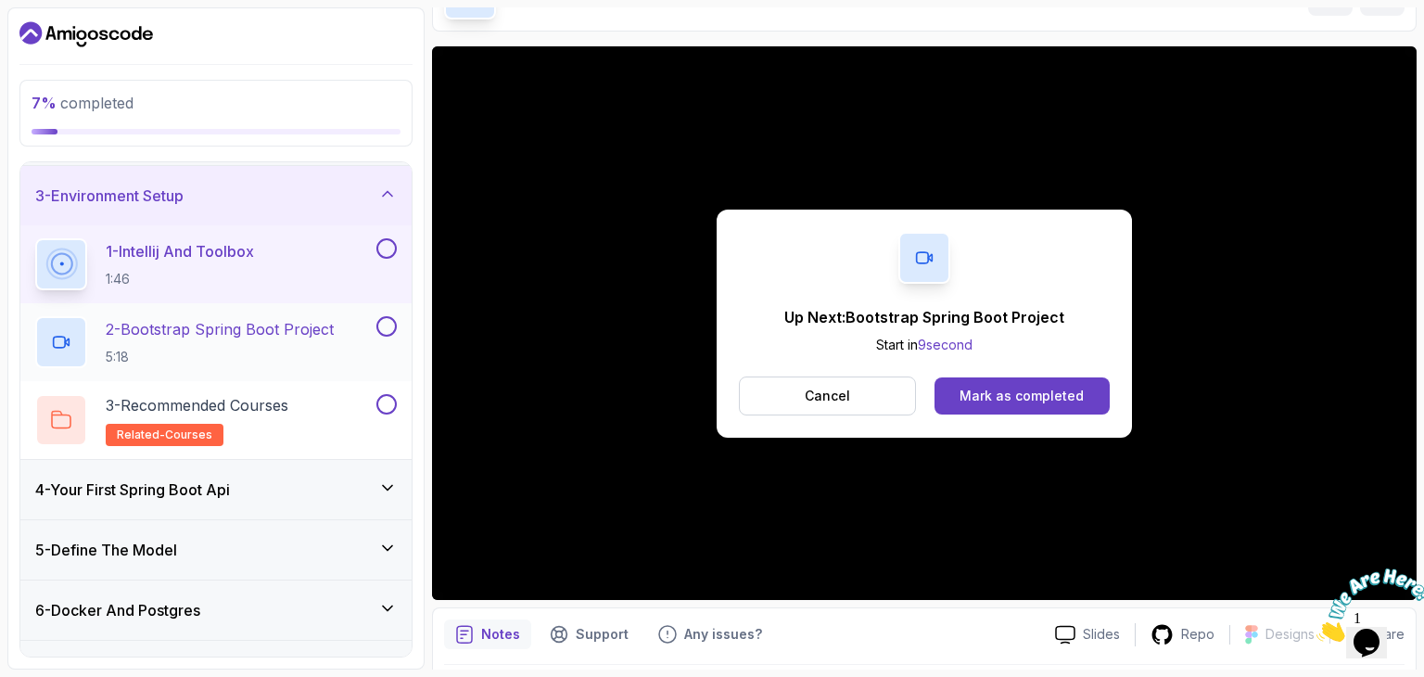
scroll to position [134, 0]
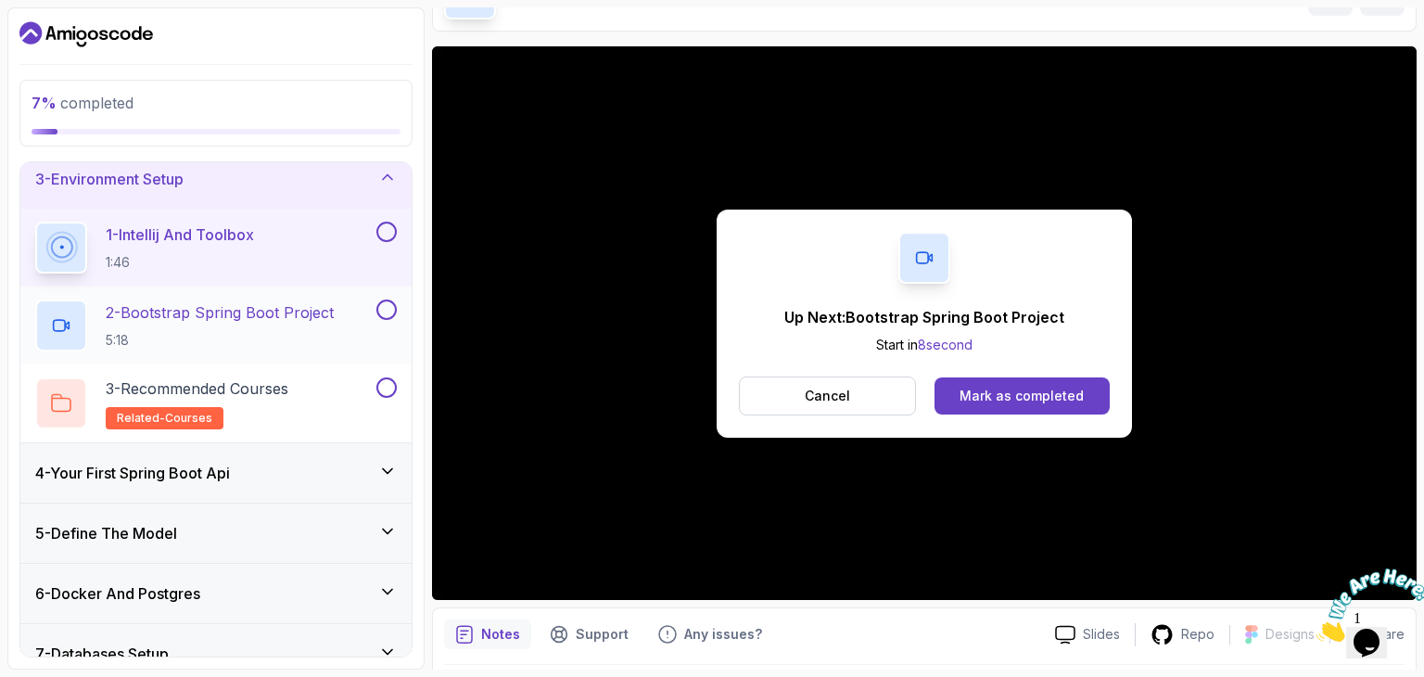
click at [276, 316] on p "2 - Bootstrap Spring Boot Project" at bounding box center [220, 312] width 228 height 22
click at [1014, 405] on button "Mark as completed" at bounding box center [1022, 395] width 175 height 37
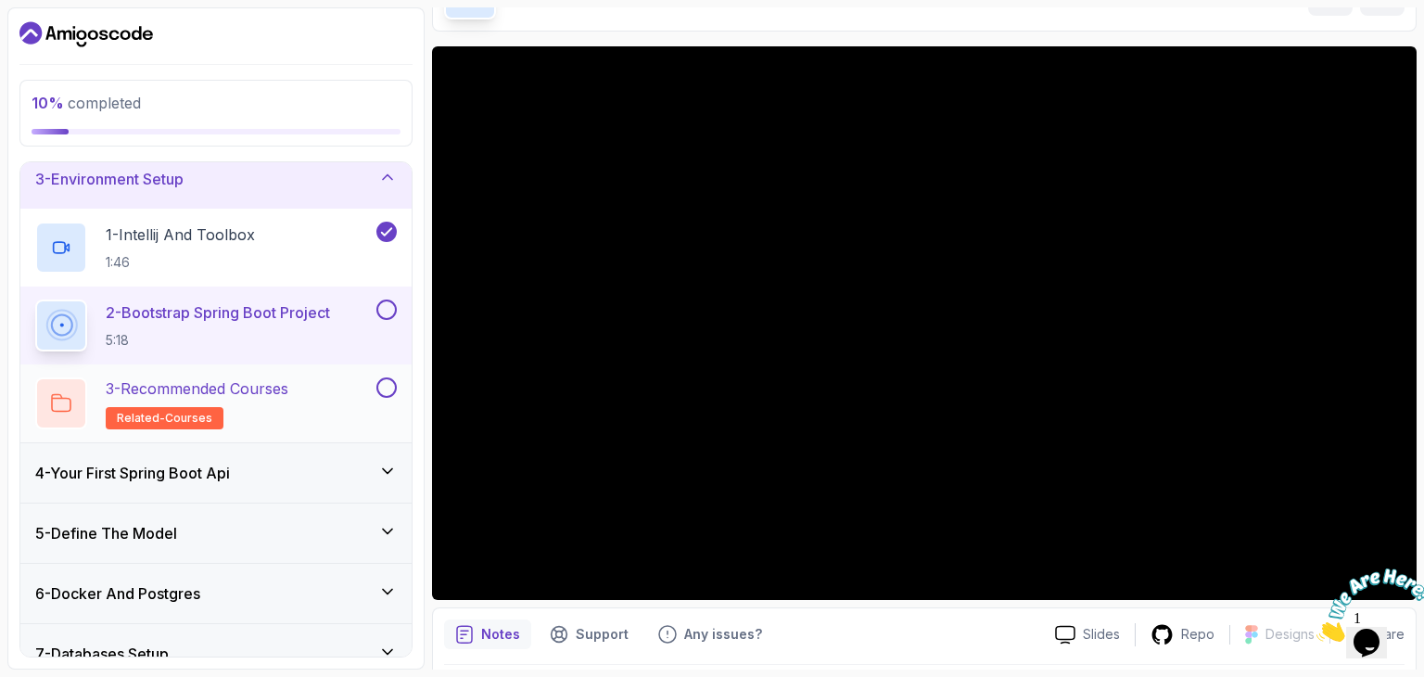
click at [278, 382] on p "3 - Recommended Courses" at bounding box center [197, 388] width 183 height 22
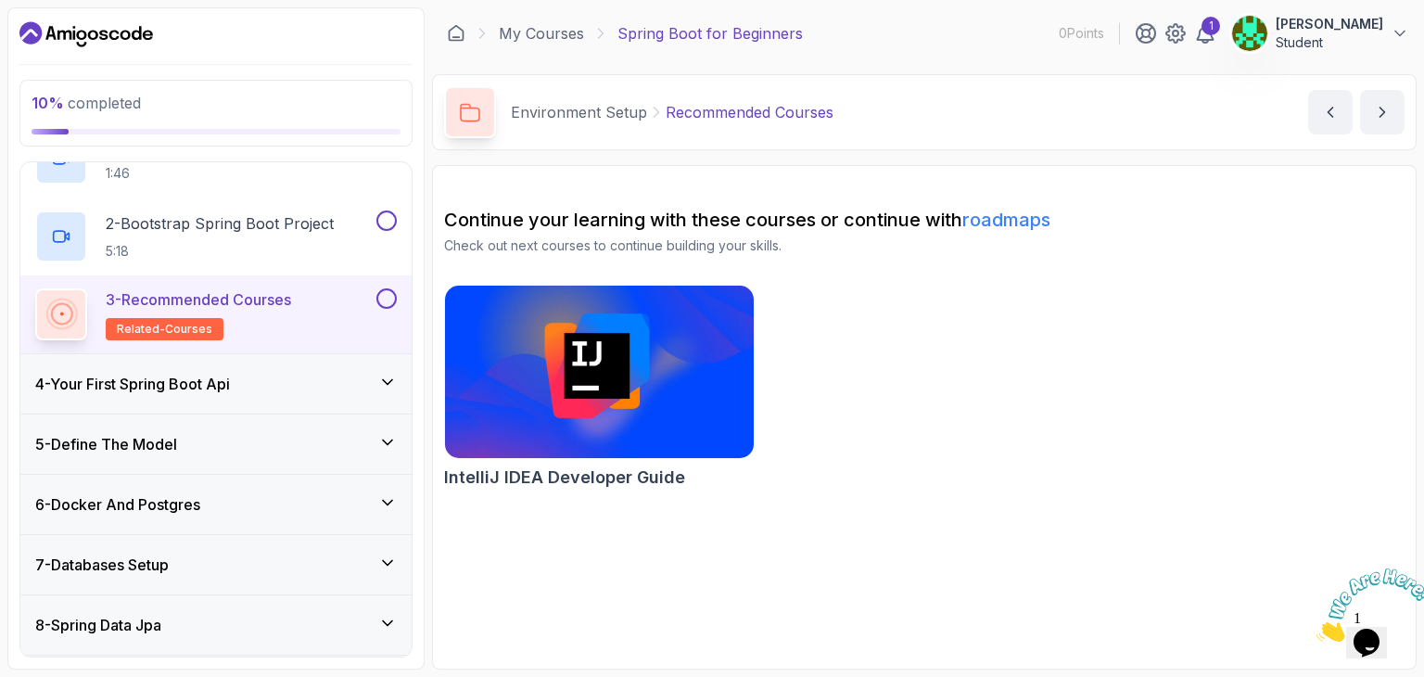
scroll to position [229, 0]
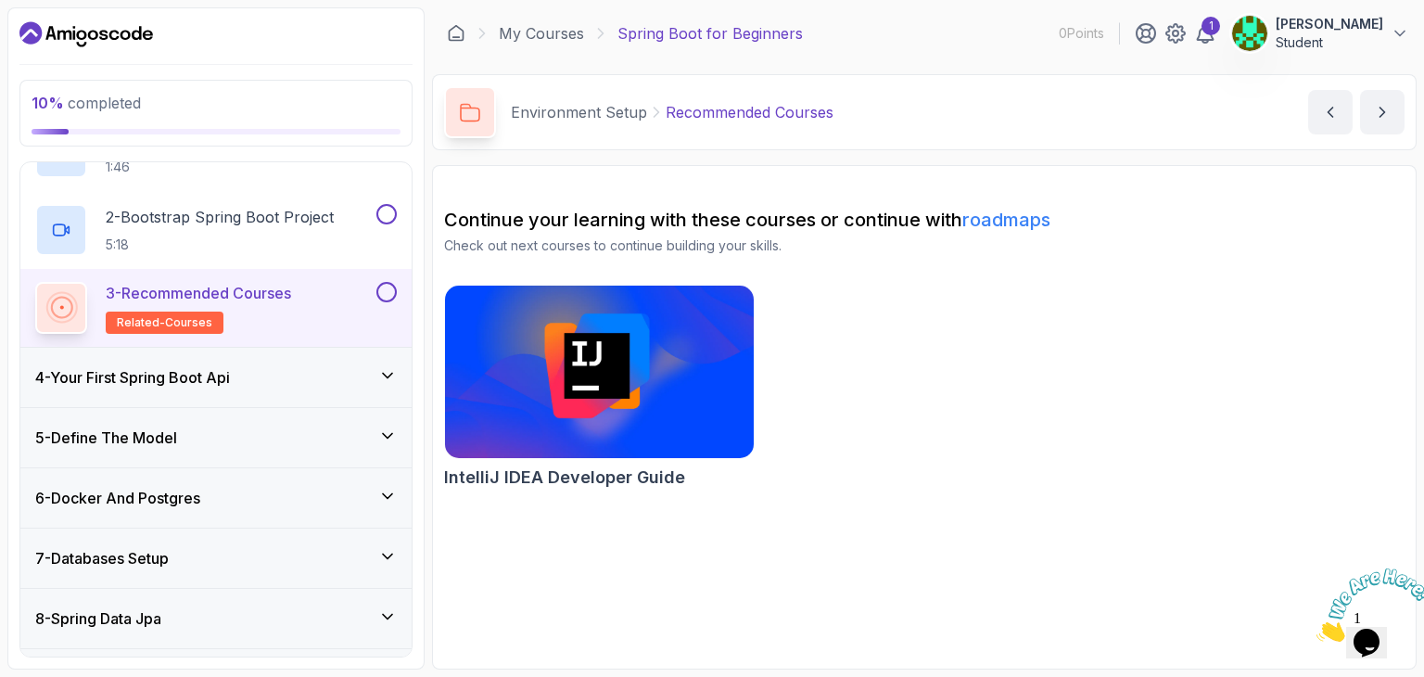
click at [230, 377] on h3 "4 - Your First Spring Boot Api" at bounding box center [132, 377] width 195 height 22
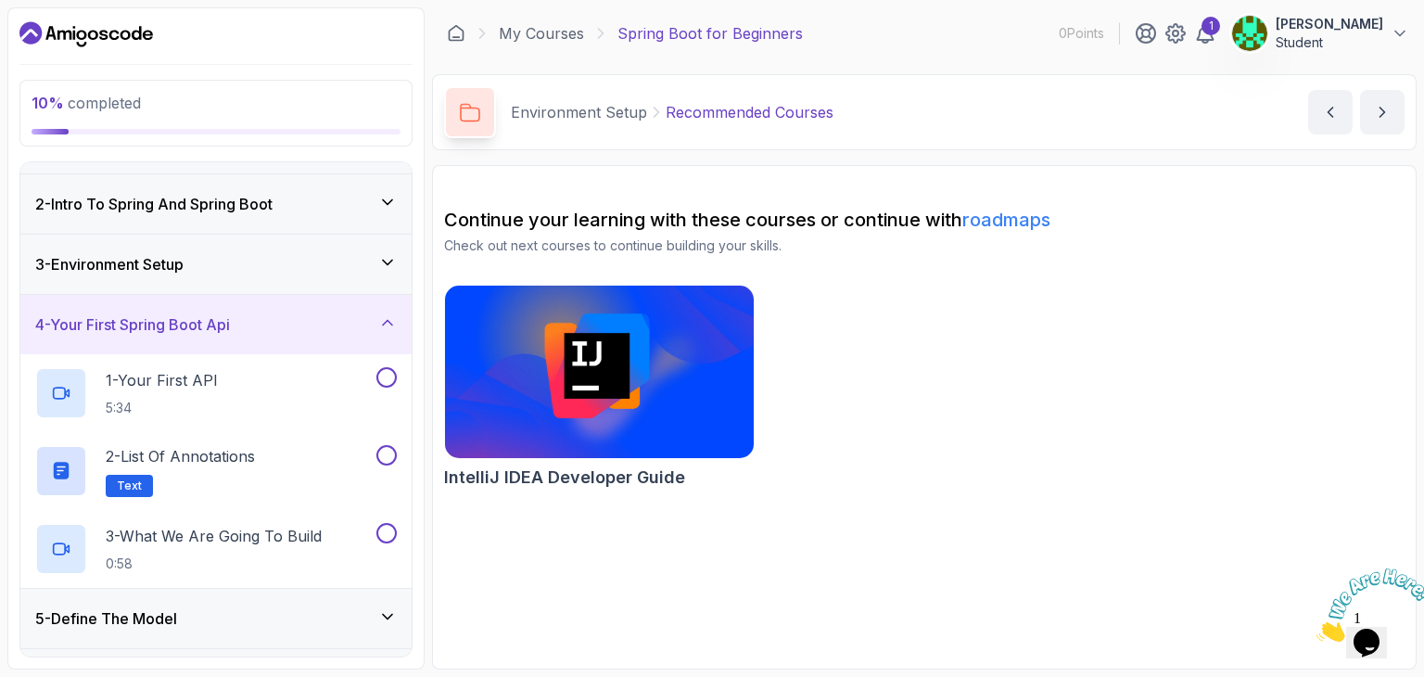
scroll to position [47, 0]
click at [171, 370] on p "1 - Your First API" at bounding box center [162, 381] width 112 height 22
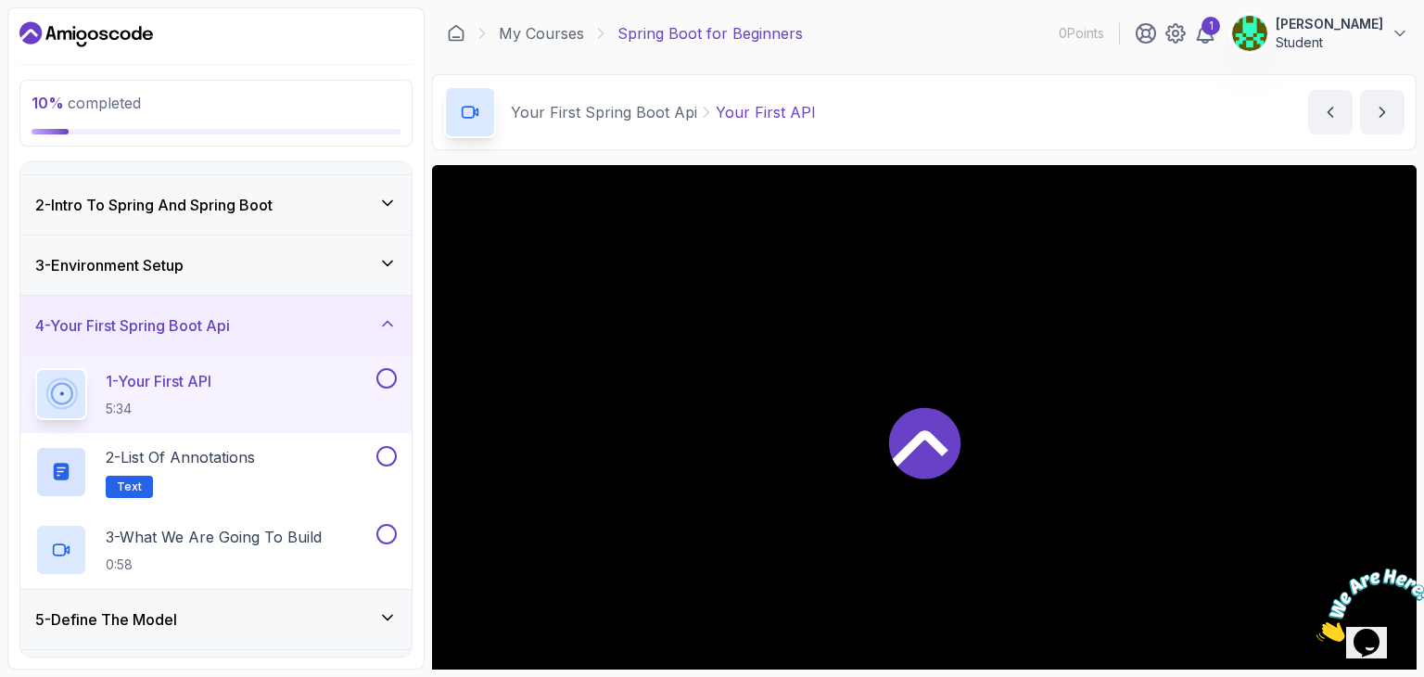
click at [913, 447] on icon at bounding box center [921, 448] width 56 height 36
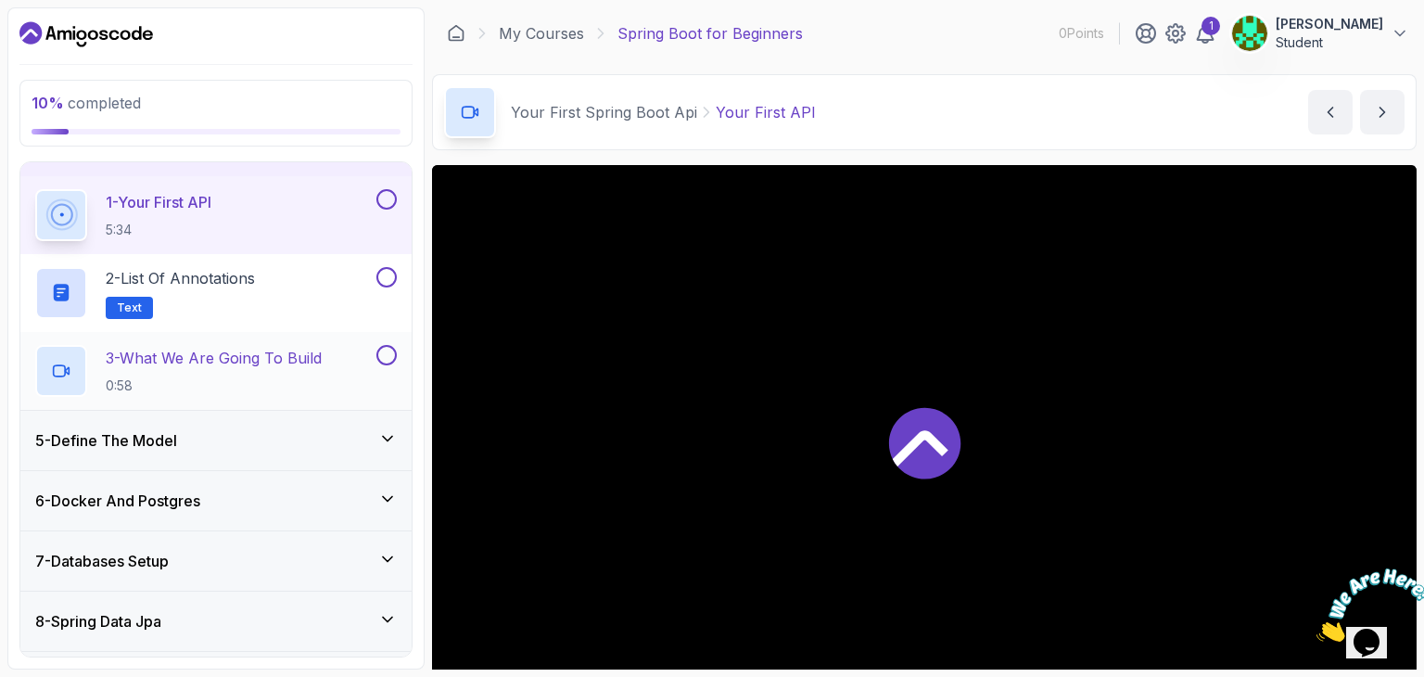
scroll to position [227, 0]
click at [171, 435] on h3 "5 - Define The Model" at bounding box center [106, 439] width 142 height 22
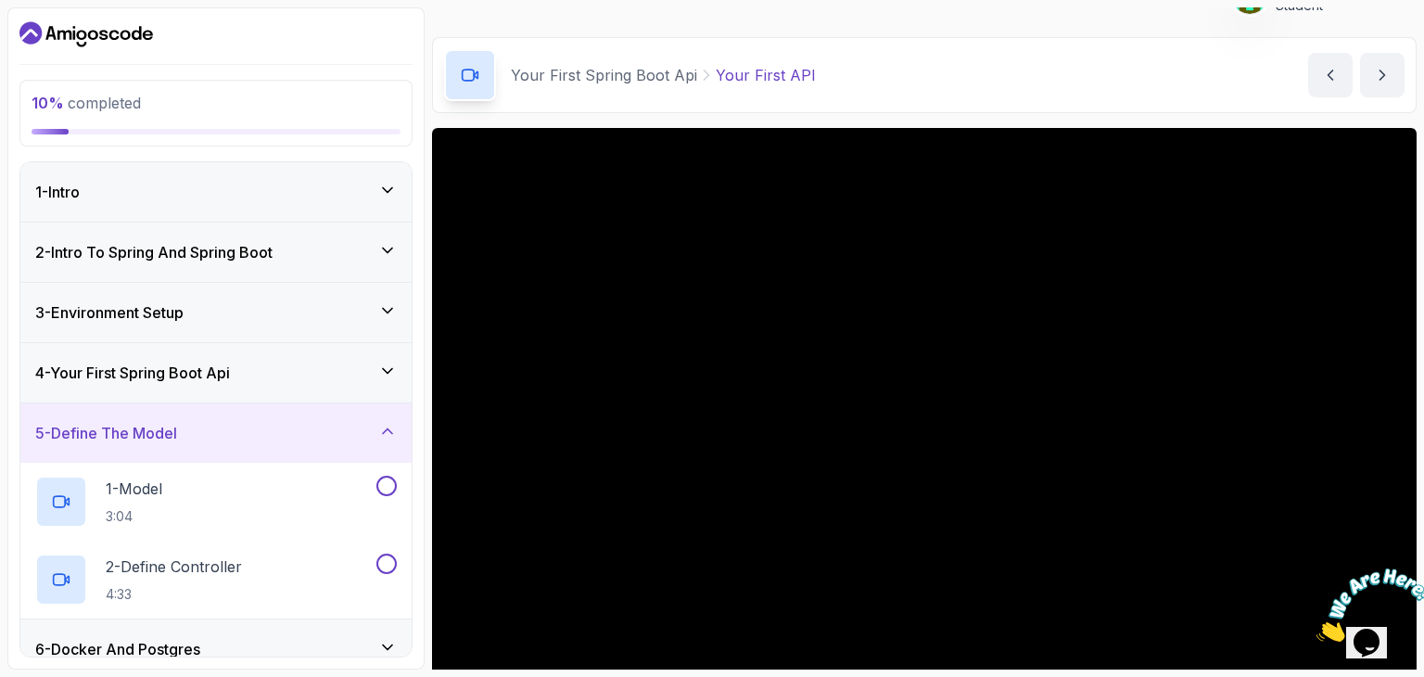
scroll to position [108, 0]
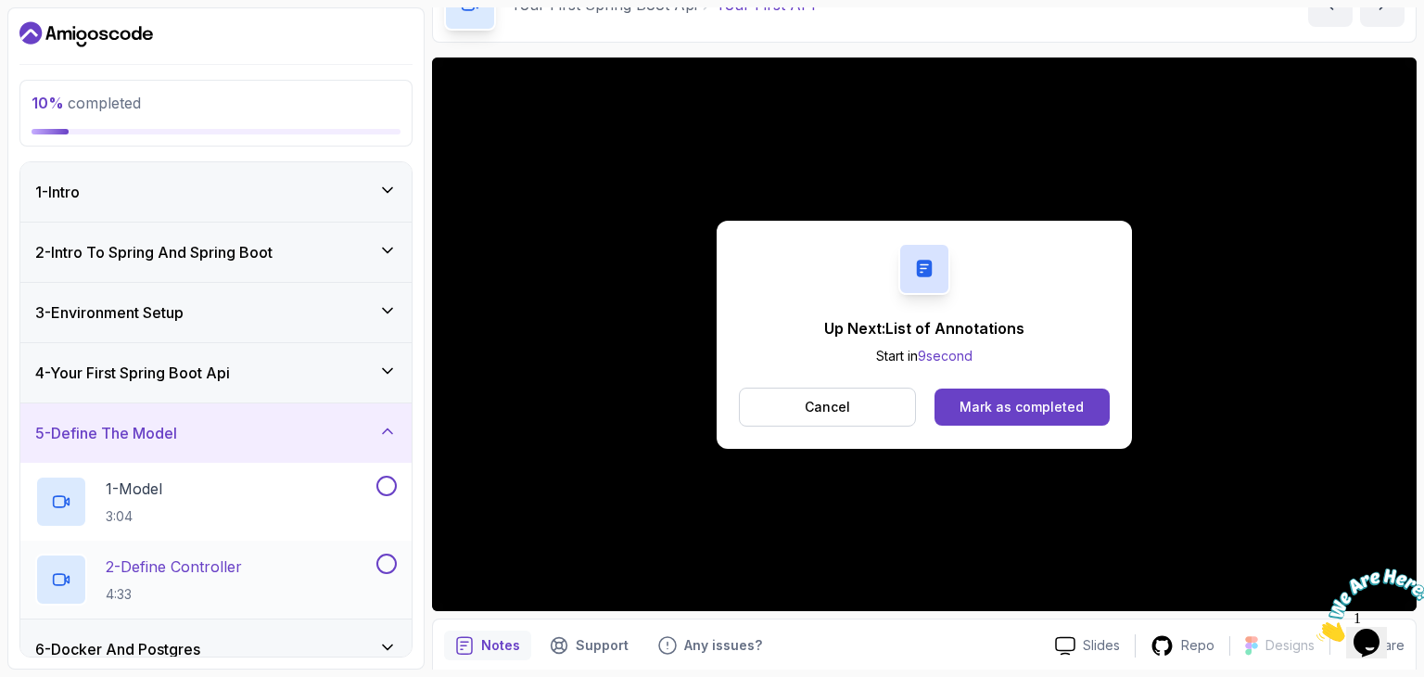
click at [230, 565] on p "2 - Define Controller" at bounding box center [174, 566] width 136 height 22
click at [971, 416] on button "Mark as completed" at bounding box center [1022, 407] width 175 height 37
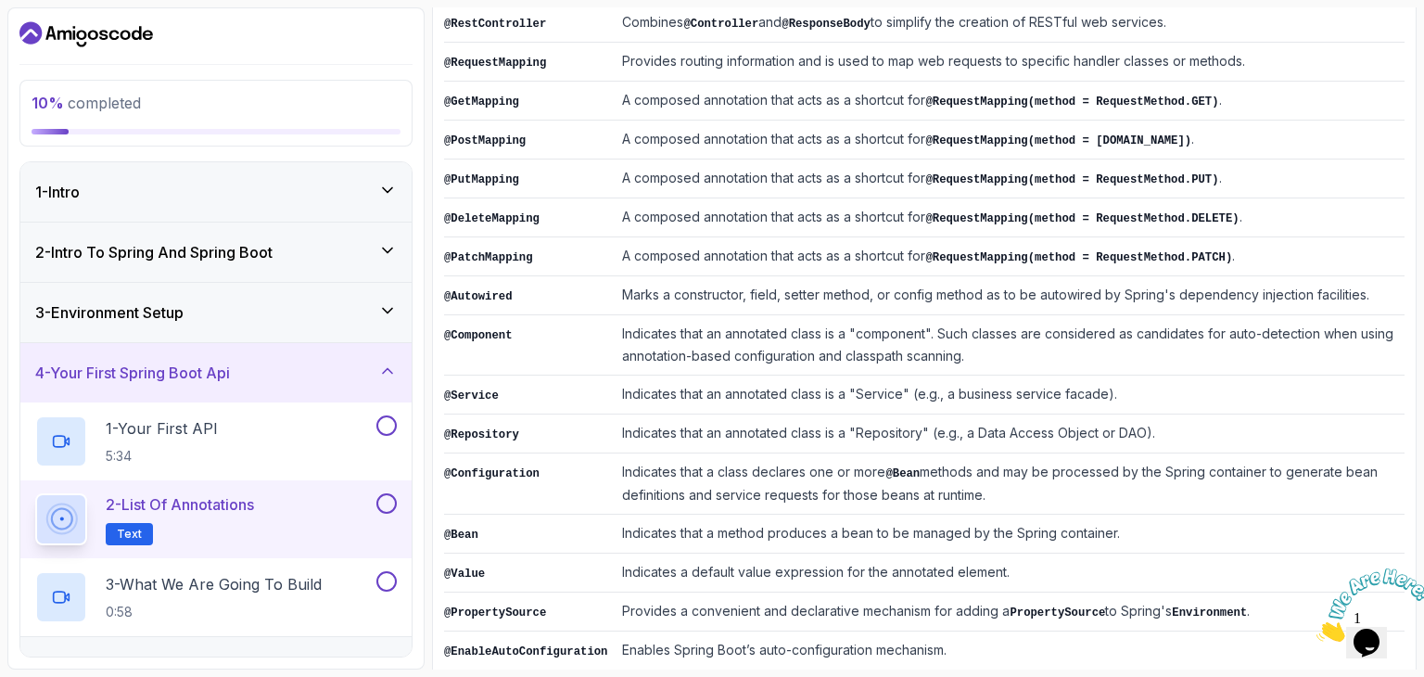
scroll to position [438, 0]
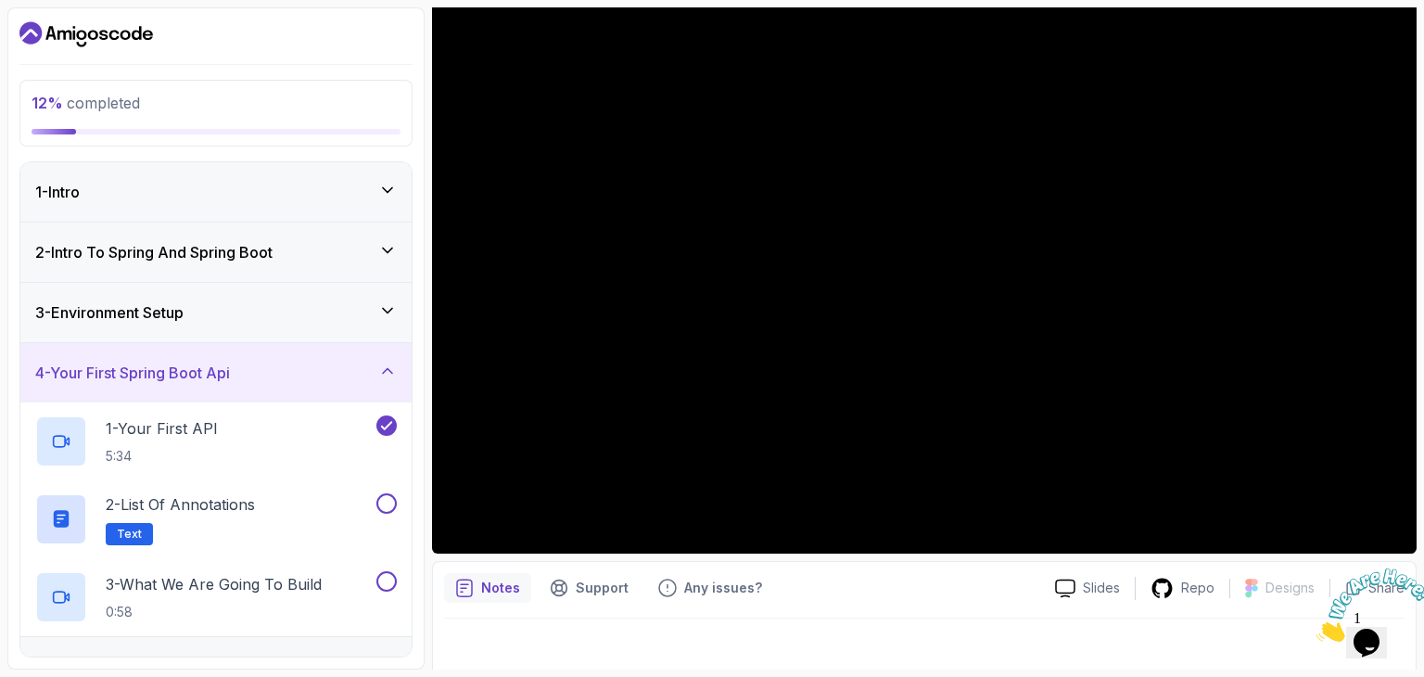
scroll to position [178, 0]
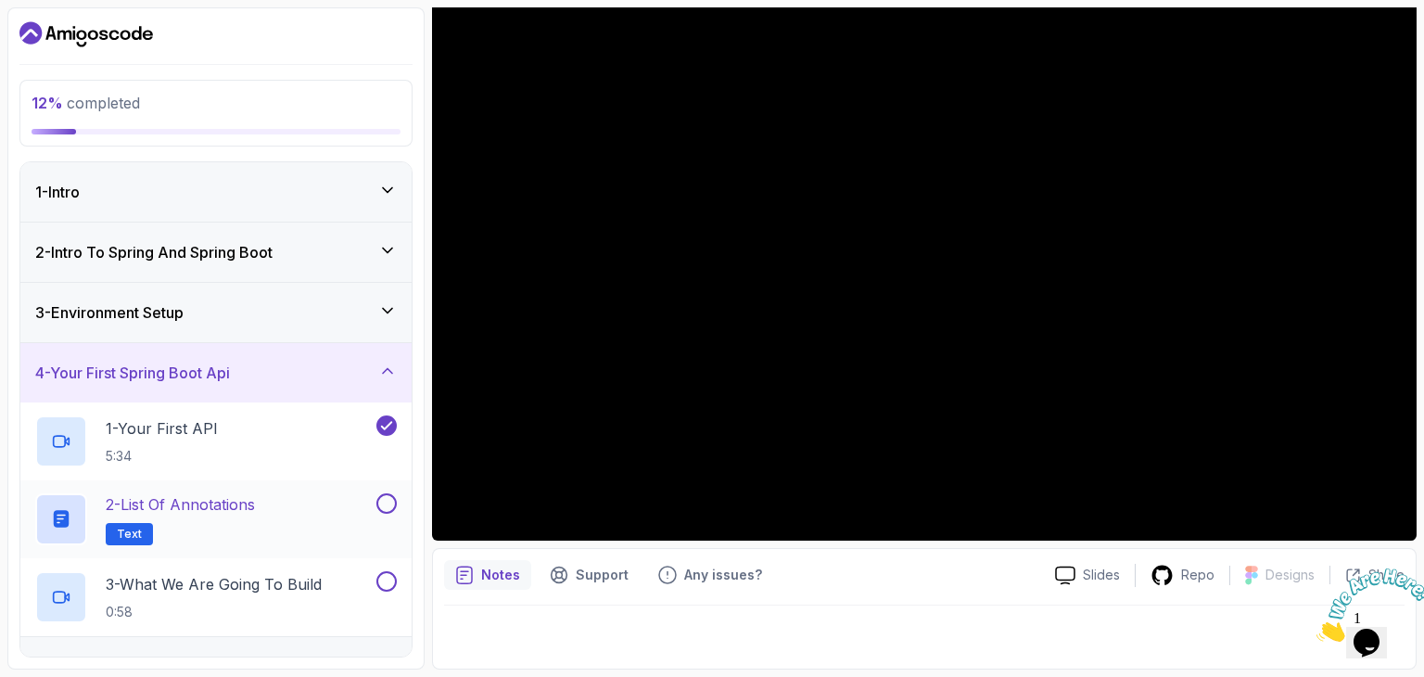
click at [236, 498] on p "2 - List of Annotations" at bounding box center [180, 504] width 149 height 22
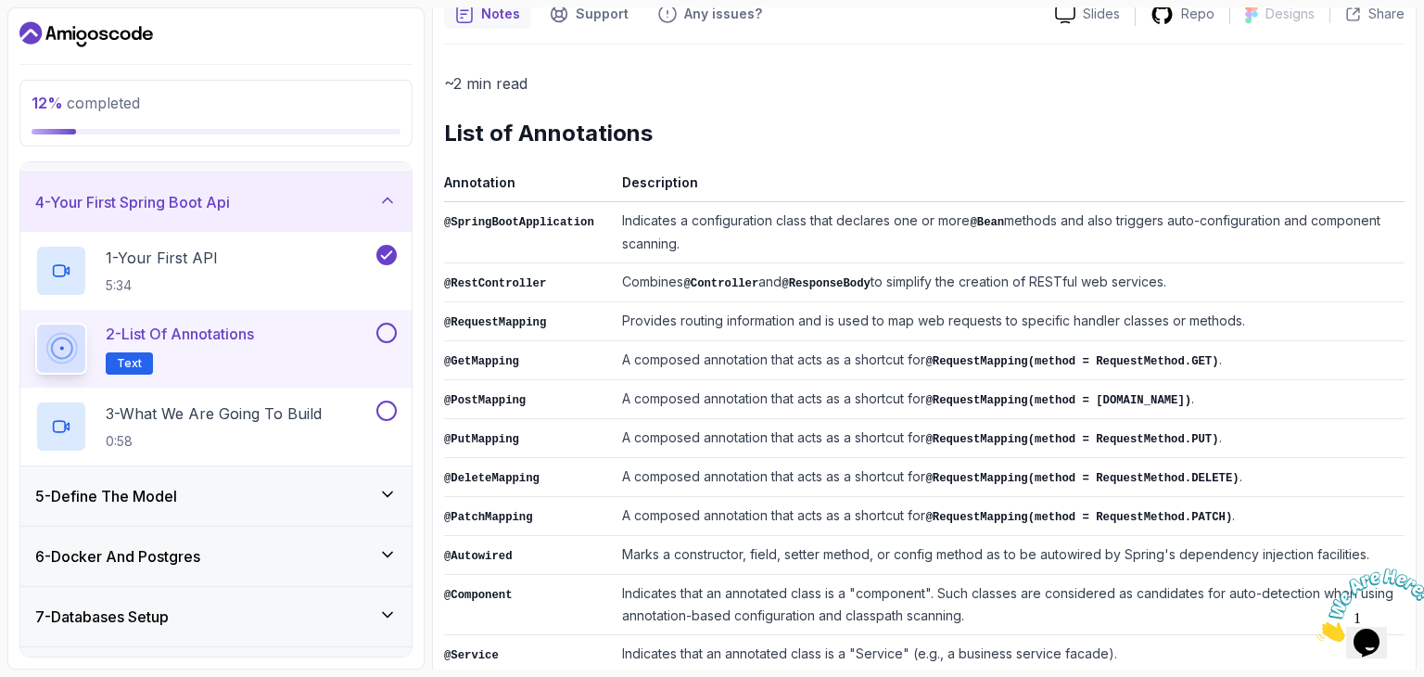
scroll to position [178, 0]
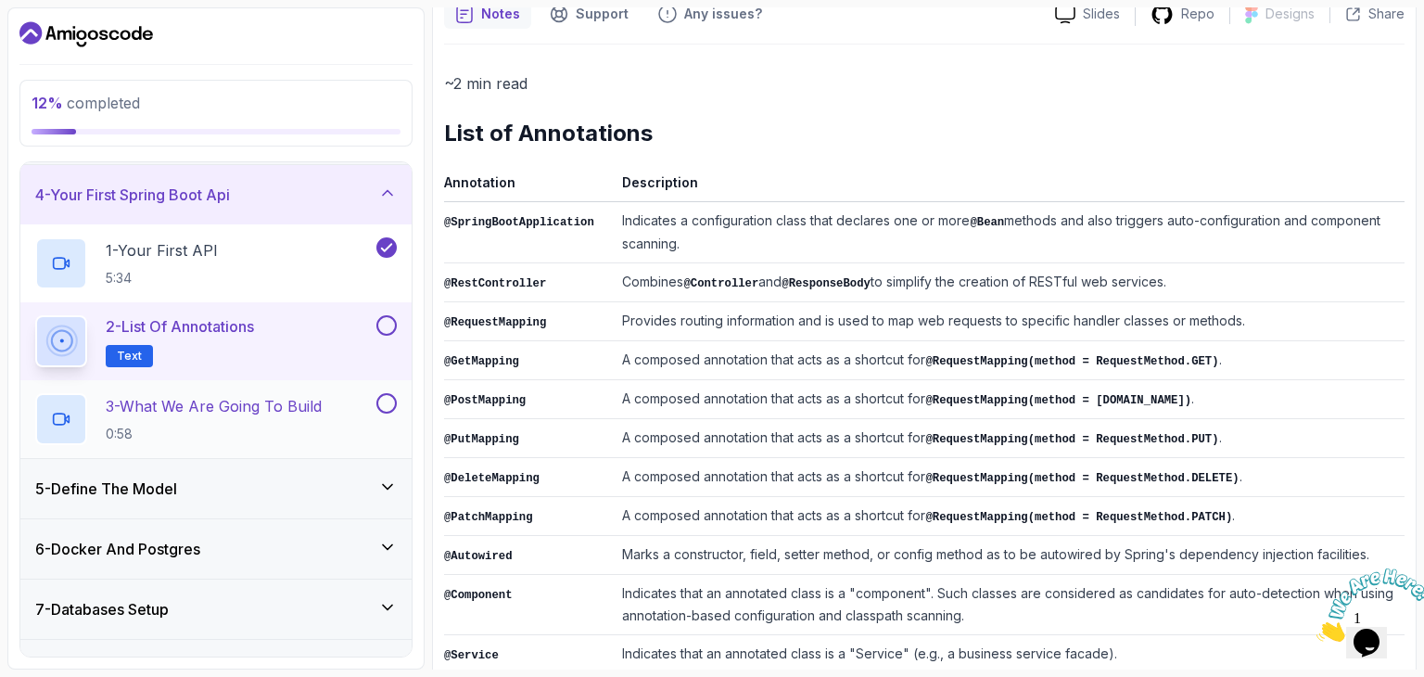
click at [195, 399] on p "3 - What We Are Going To Build" at bounding box center [214, 406] width 216 height 22
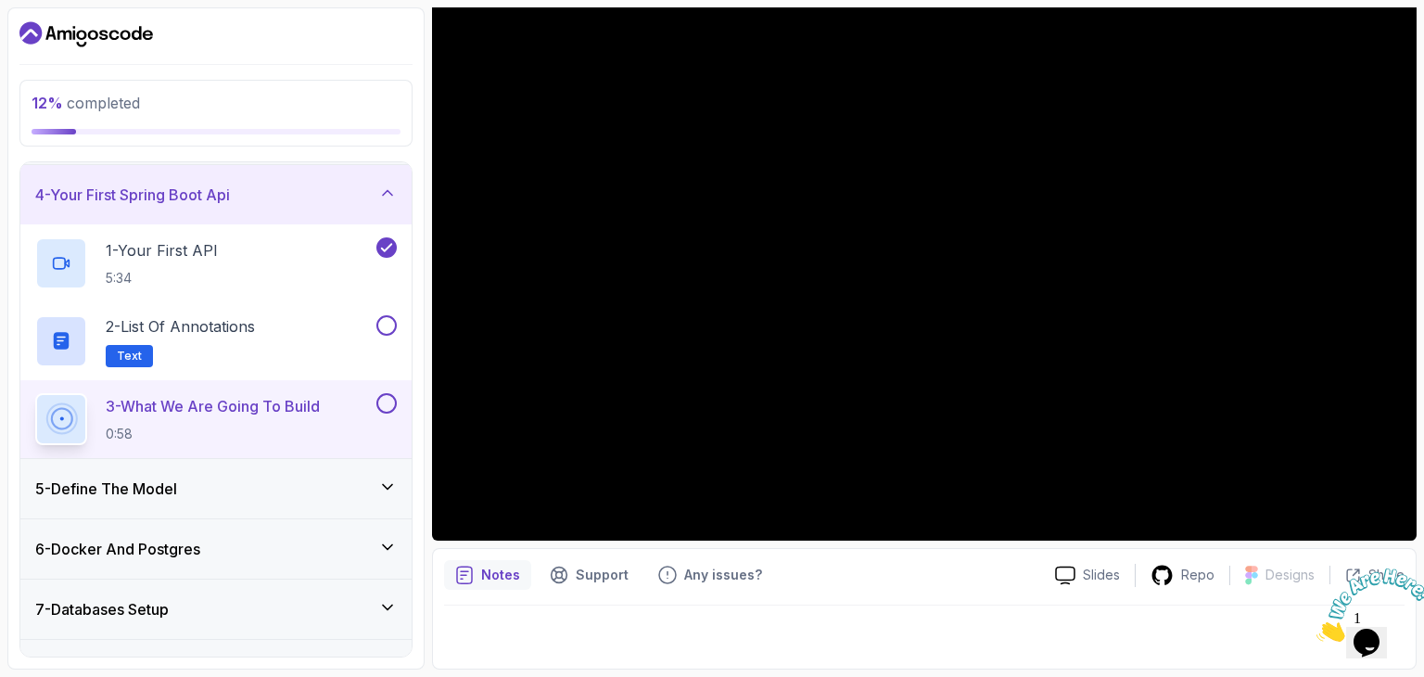
scroll to position [93, 0]
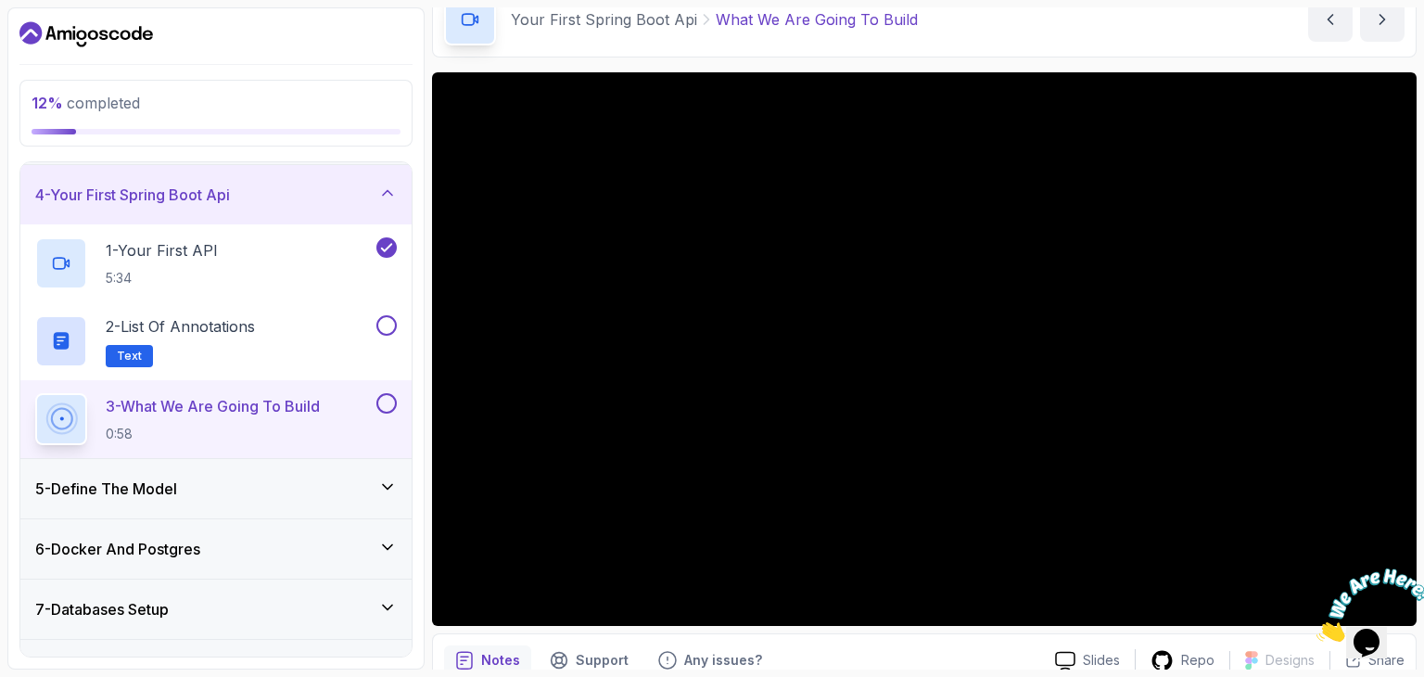
click at [35, 393] on button "3 - What We Are Going To Build 0:58" at bounding box center [216, 419] width 362 height 52
click at [222, 489] on div "5 - Define The Model" at bounding box center [216, 489] width 362 height 22
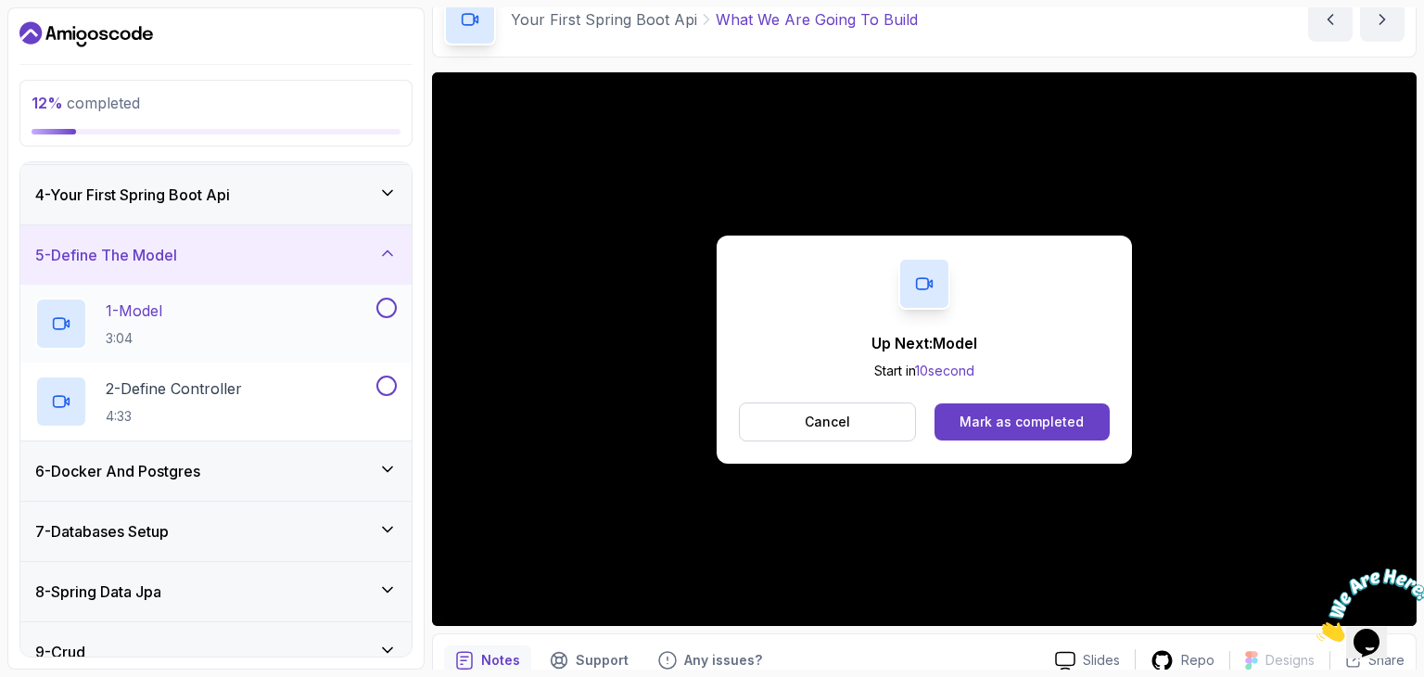
click at [178, 324] on div "1 - Model 3:04" at bounding box center [204, 324] width 338 height 52
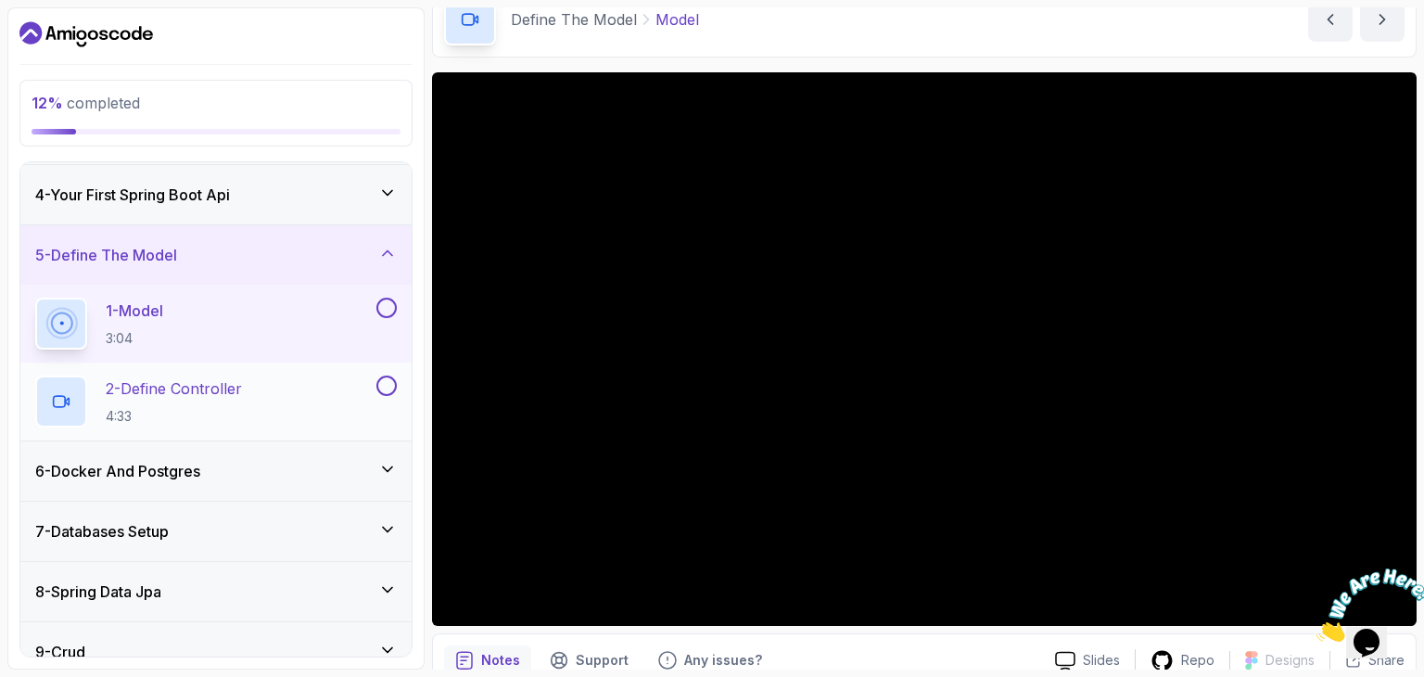
click at [193, 397] on p "2 - Define Controller" at bounding box center [174, 388] width 136 height 22
click at [228, 386] on p "2 - Define Controller" at bounding box center [174, 388] width 136 height 22
click at [53, 392] on icon at bounding box center [61, 401] width 19 height 19
click at [213, 379] on p "2 - Define Controller" at bounding box center [174, 388] width 136 height 22
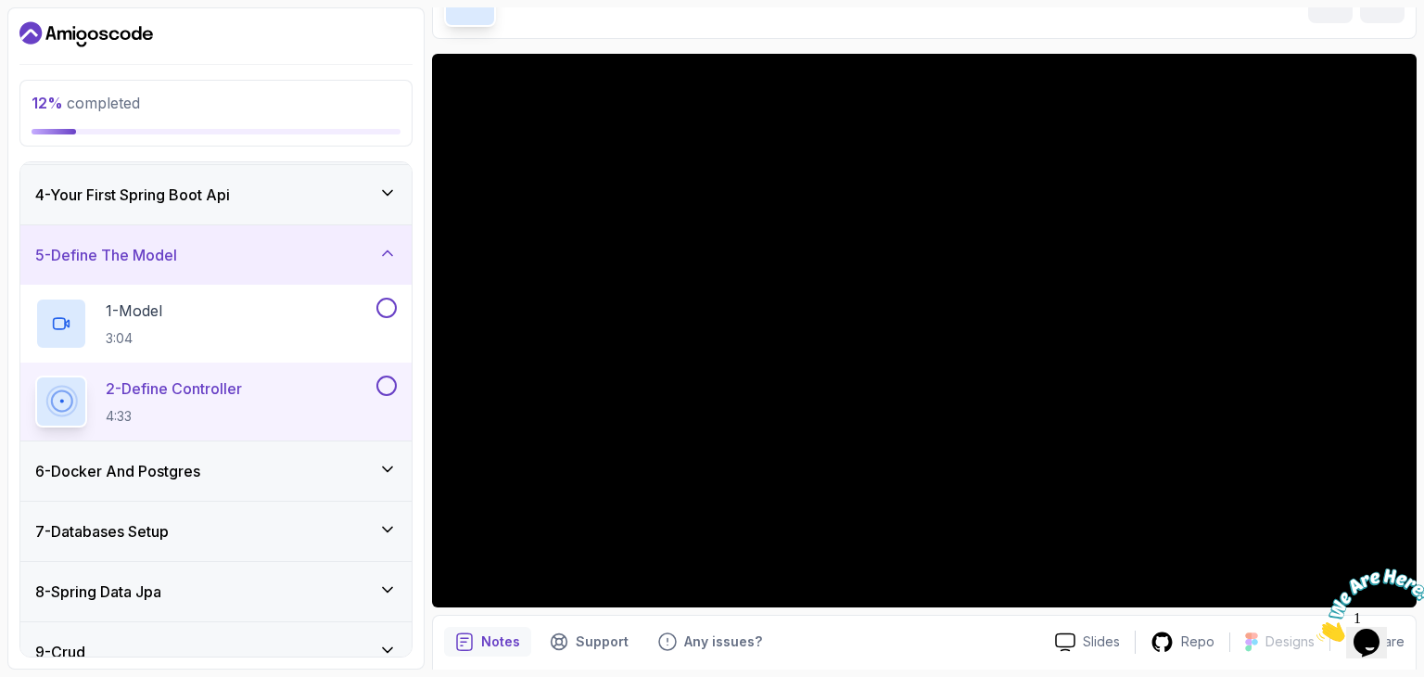
scroll to position [380, 0]
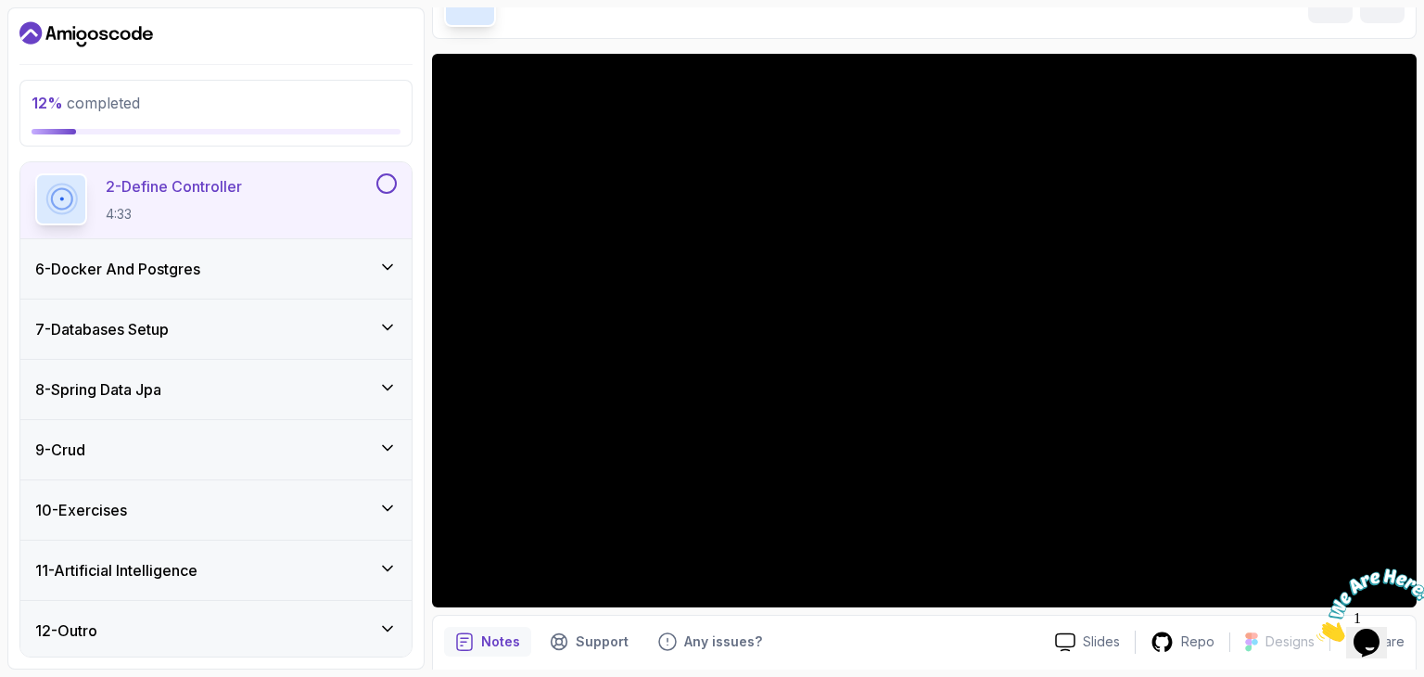
click at [390, 445] on icon at bounding box center [387, 447] width 9 height 5
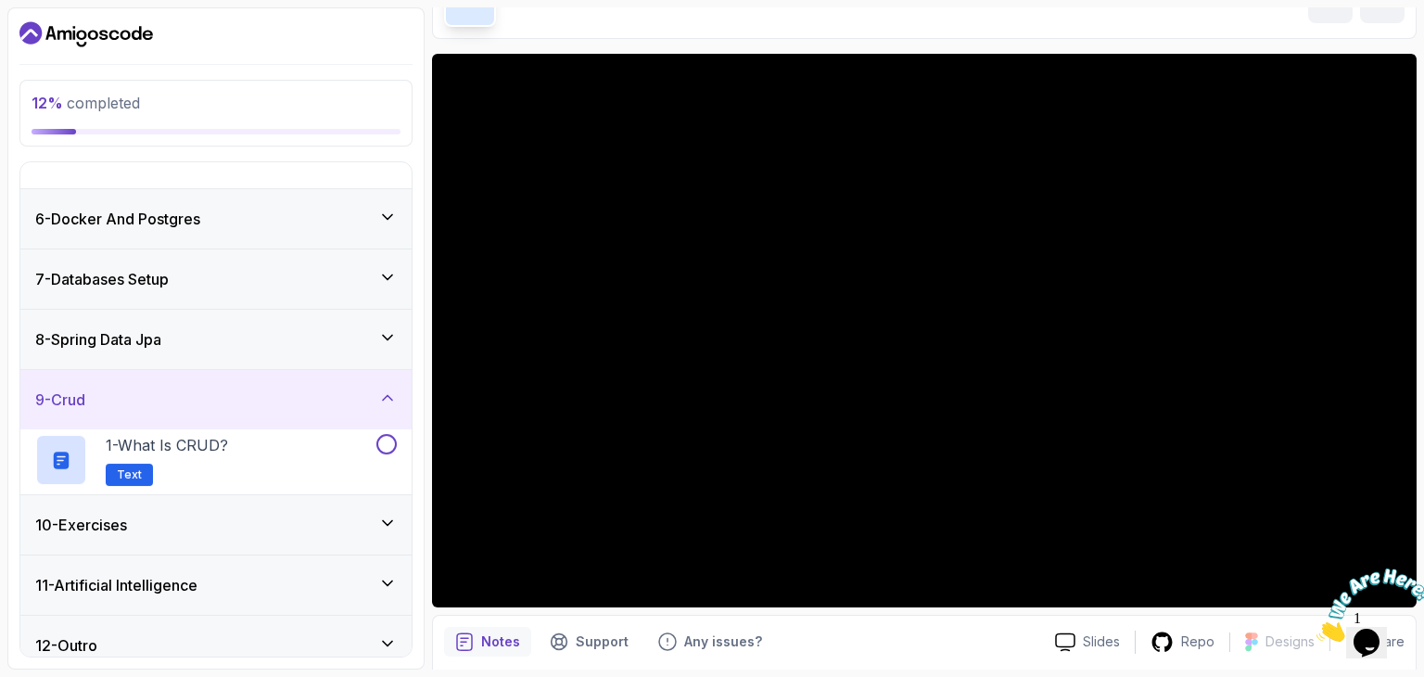
scroll to position [224, 0]
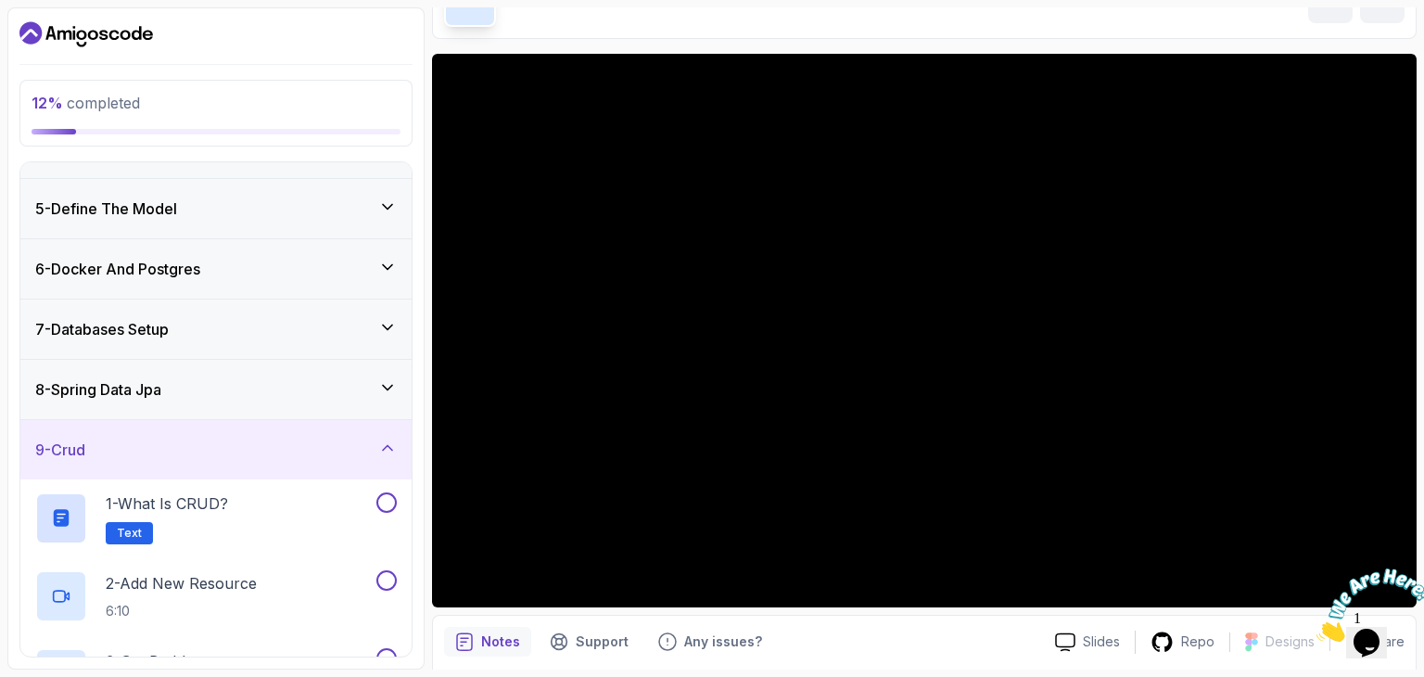
click at [386, 441] on icon at bounding box center [387, 448] width 19 height 19
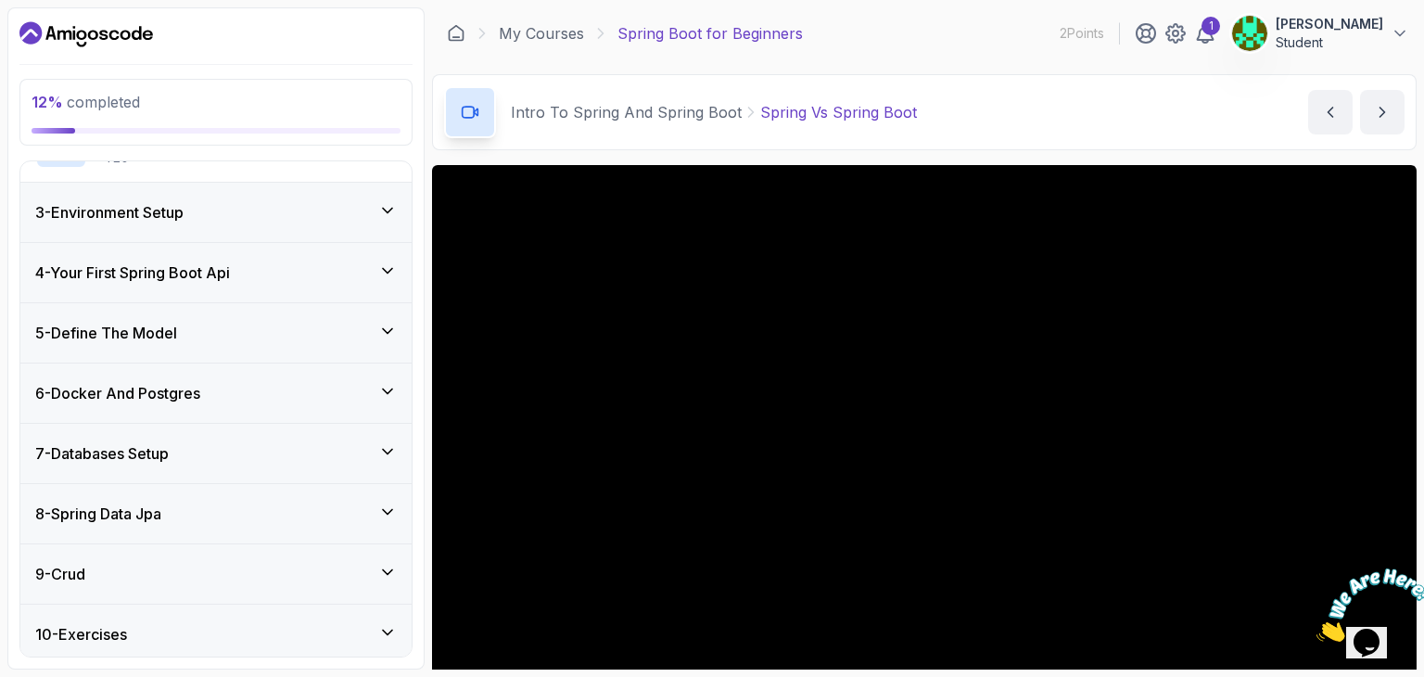
scroll to position [318, 0]
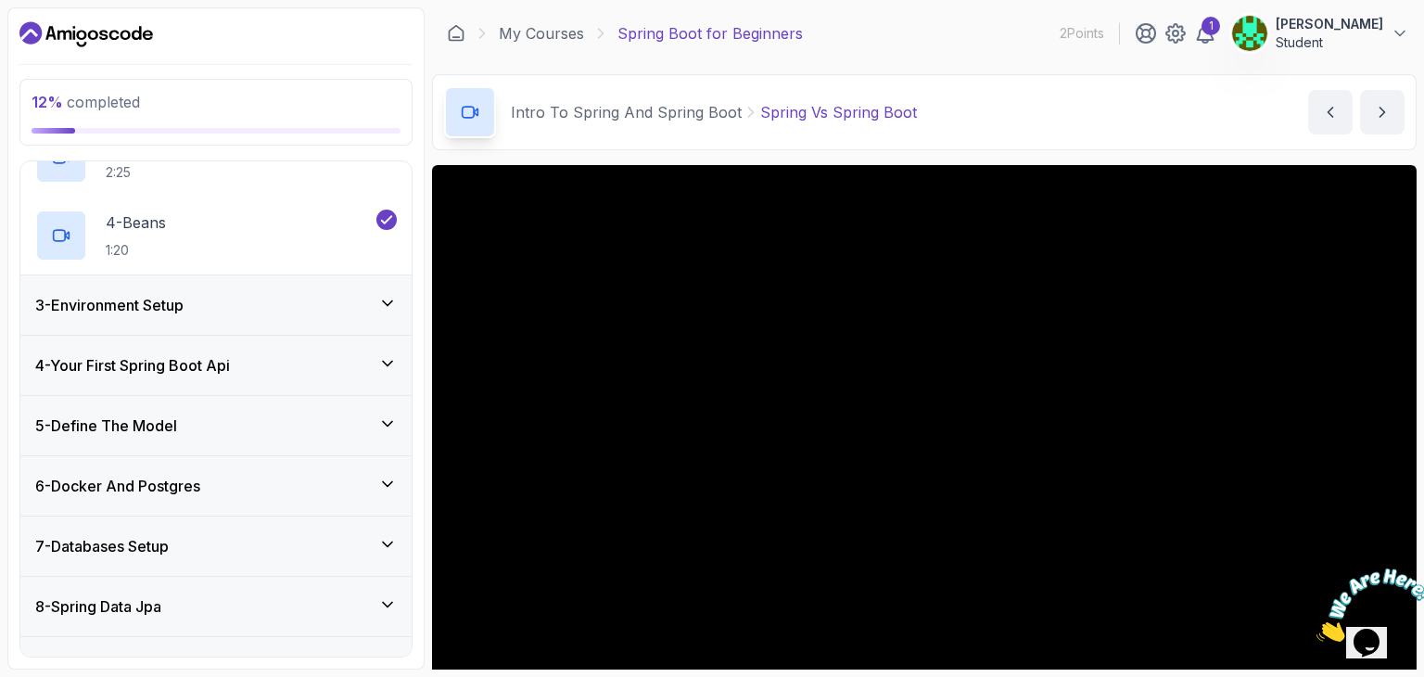
click at [401, 413] on div "5 - Define The Model" at bounding box center [215, 425] width 391 height 59
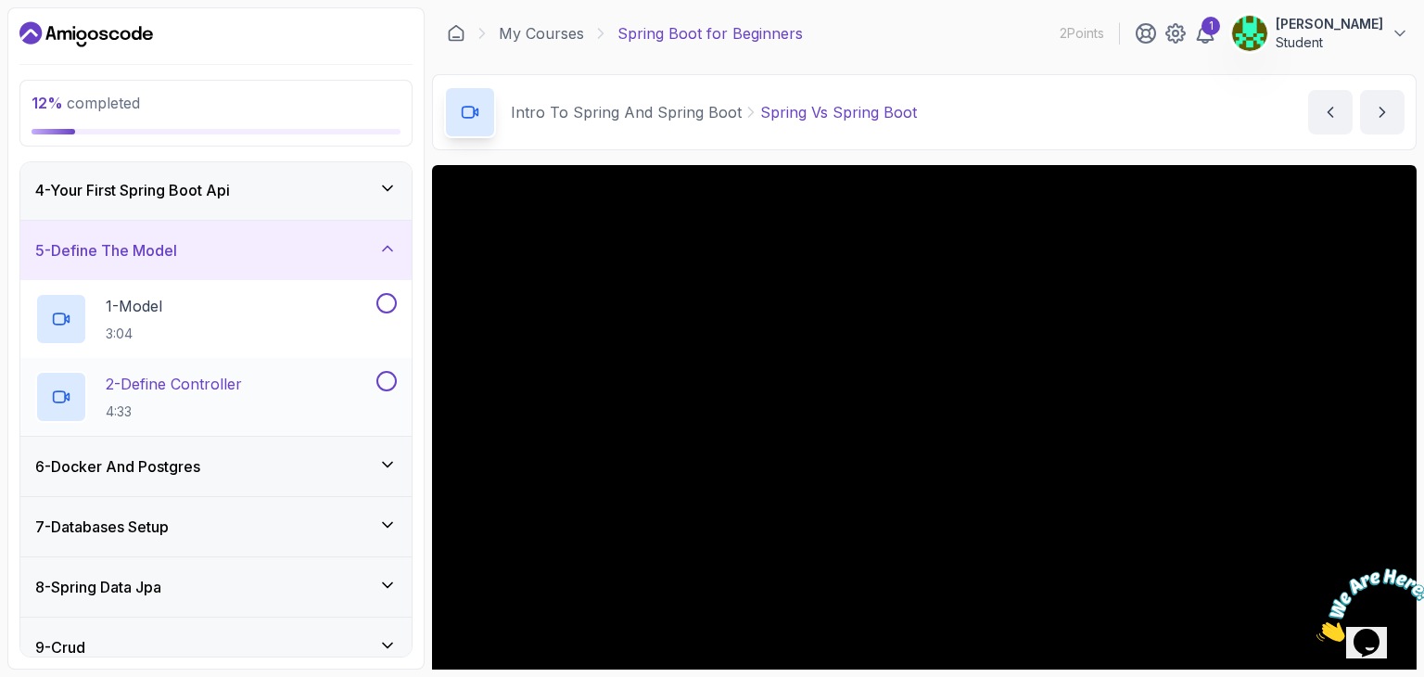
scroll to position [164, 0]
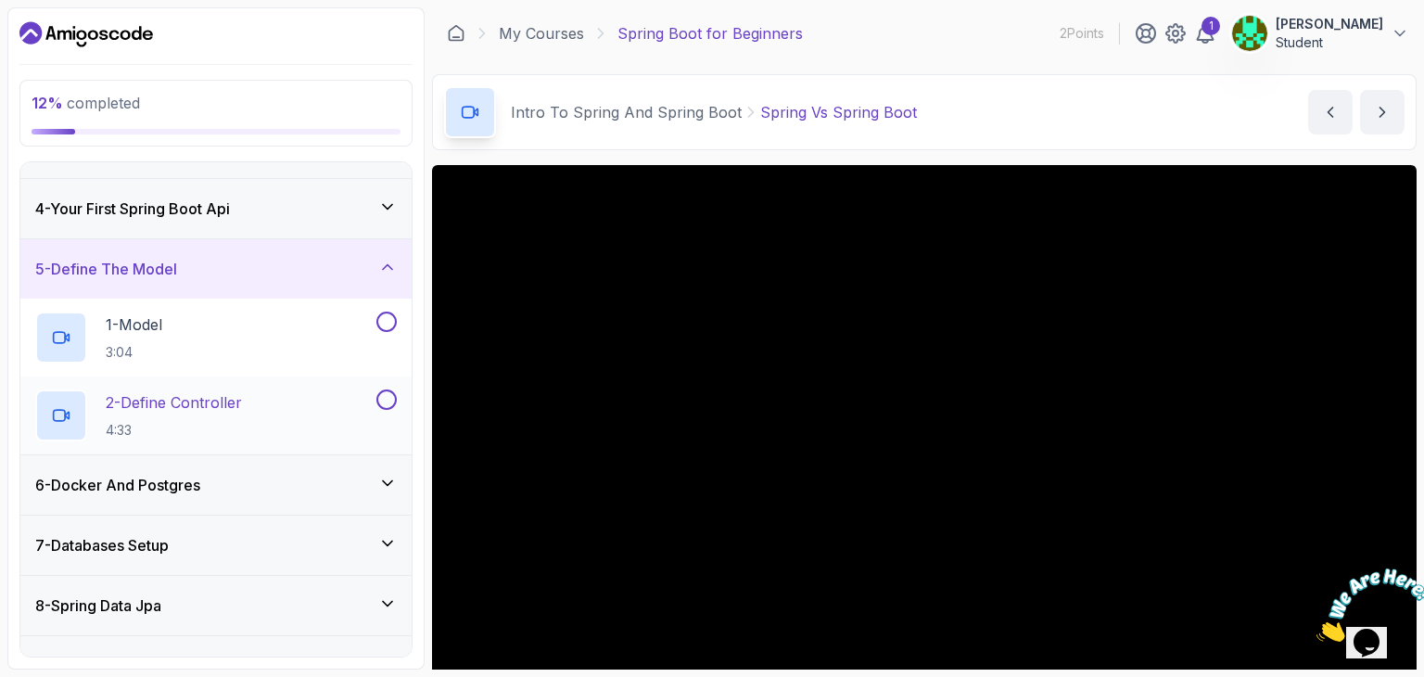
click at [242, 401] on p "2 - Define Controller" at bounding box center [174, 402] width 136 height 22
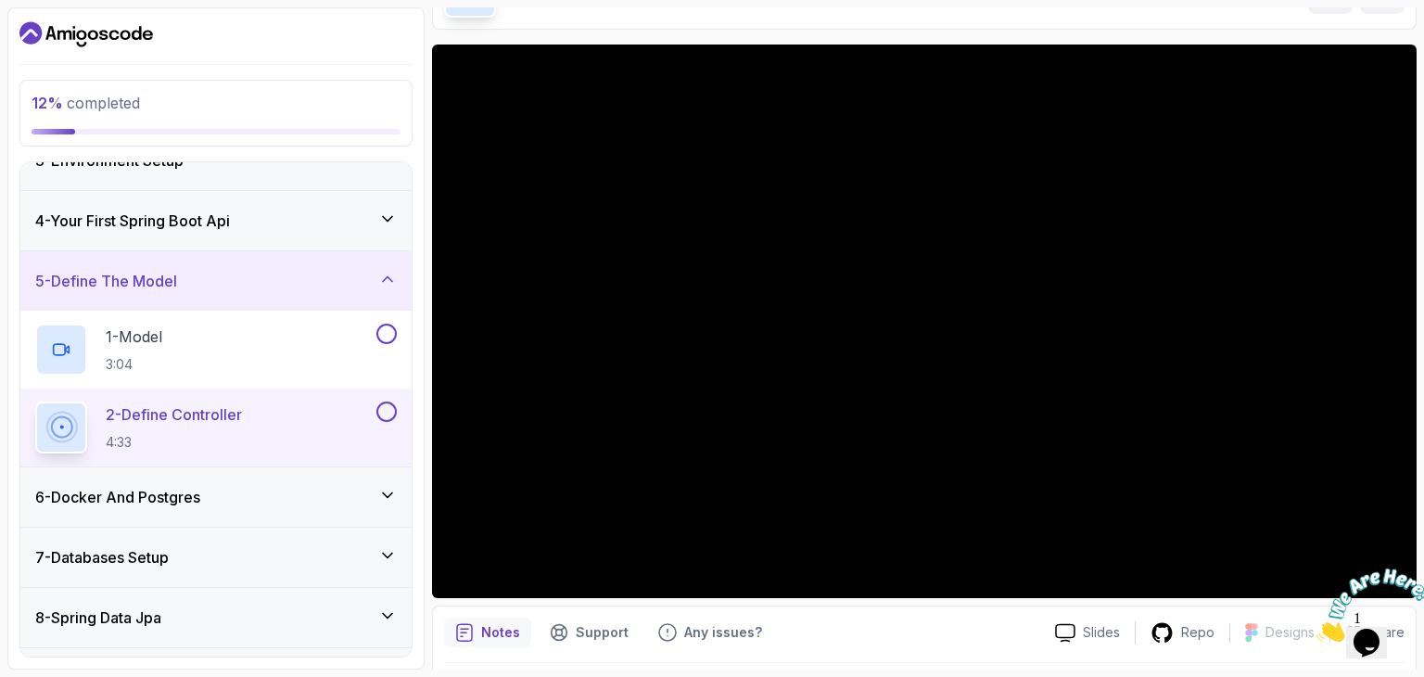
scroll to position [121, 0]
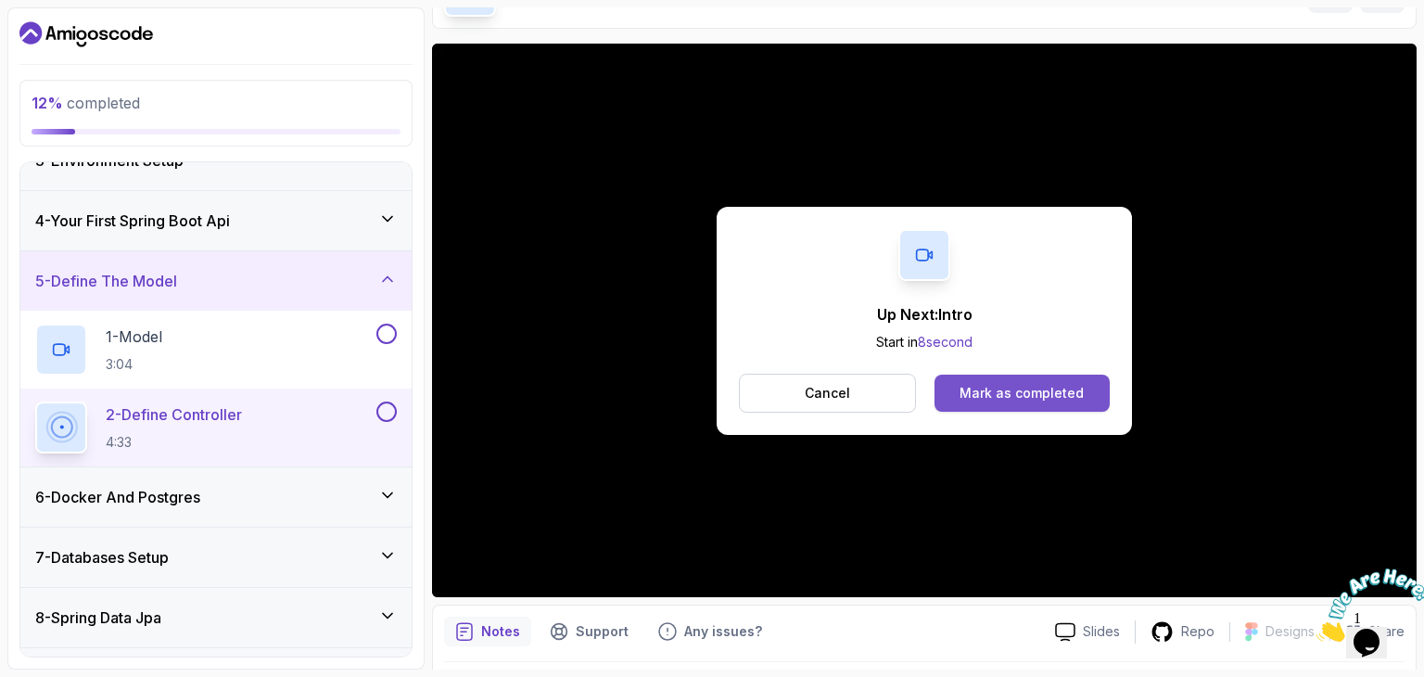
click at [1006, 393] on div "Mark as completed" at bounding box center [1022, 393] width 124 height 19
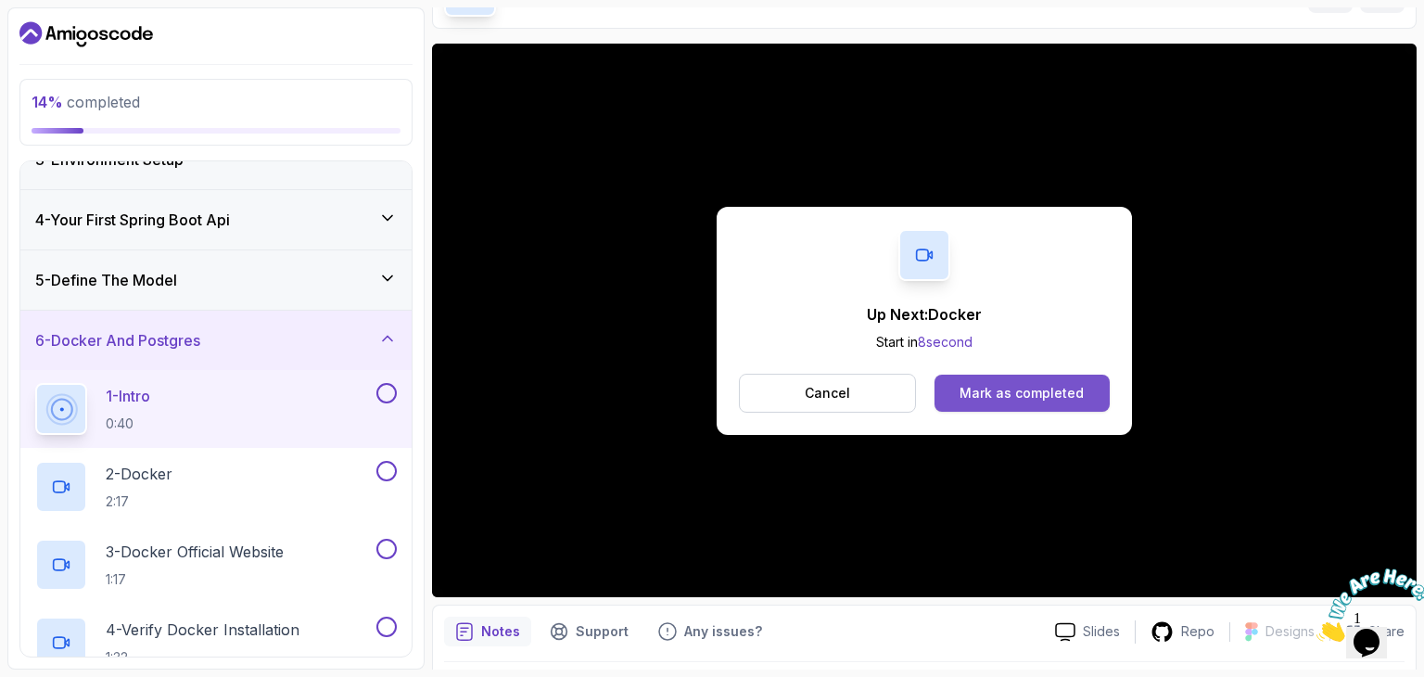
click at [981, 384] on div "Mark as completed" at bounding box center [1022, 393] width 124 height 19
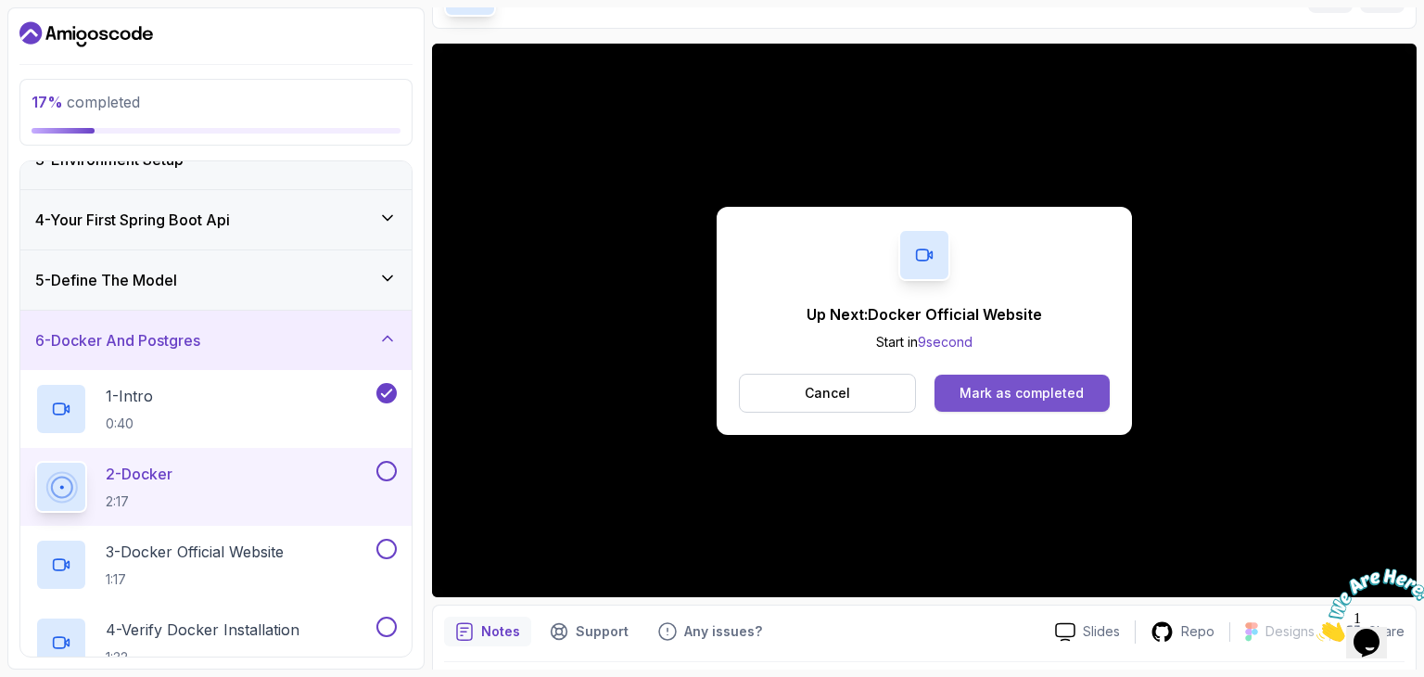
click at [982, 380] on button "Mark as completed" at bounding box center [1022, 393] width 175 height 37
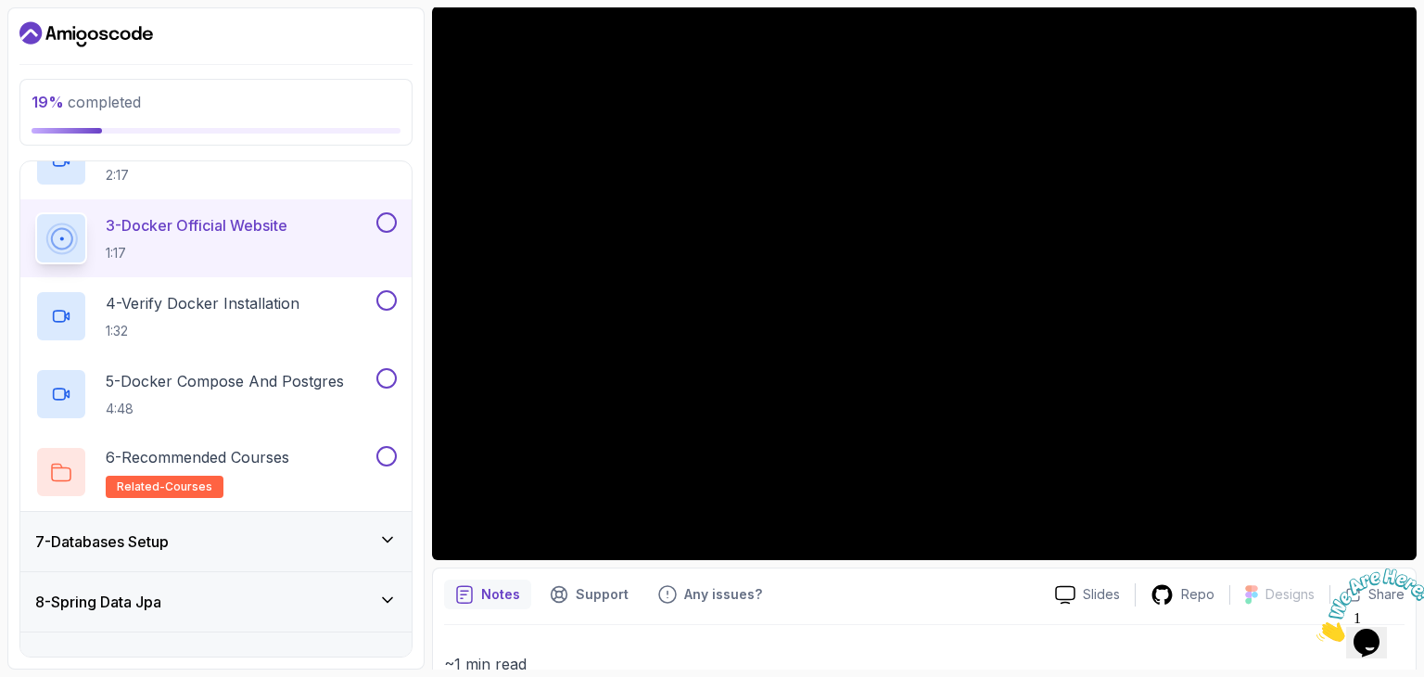
scroll to position [121, 0]
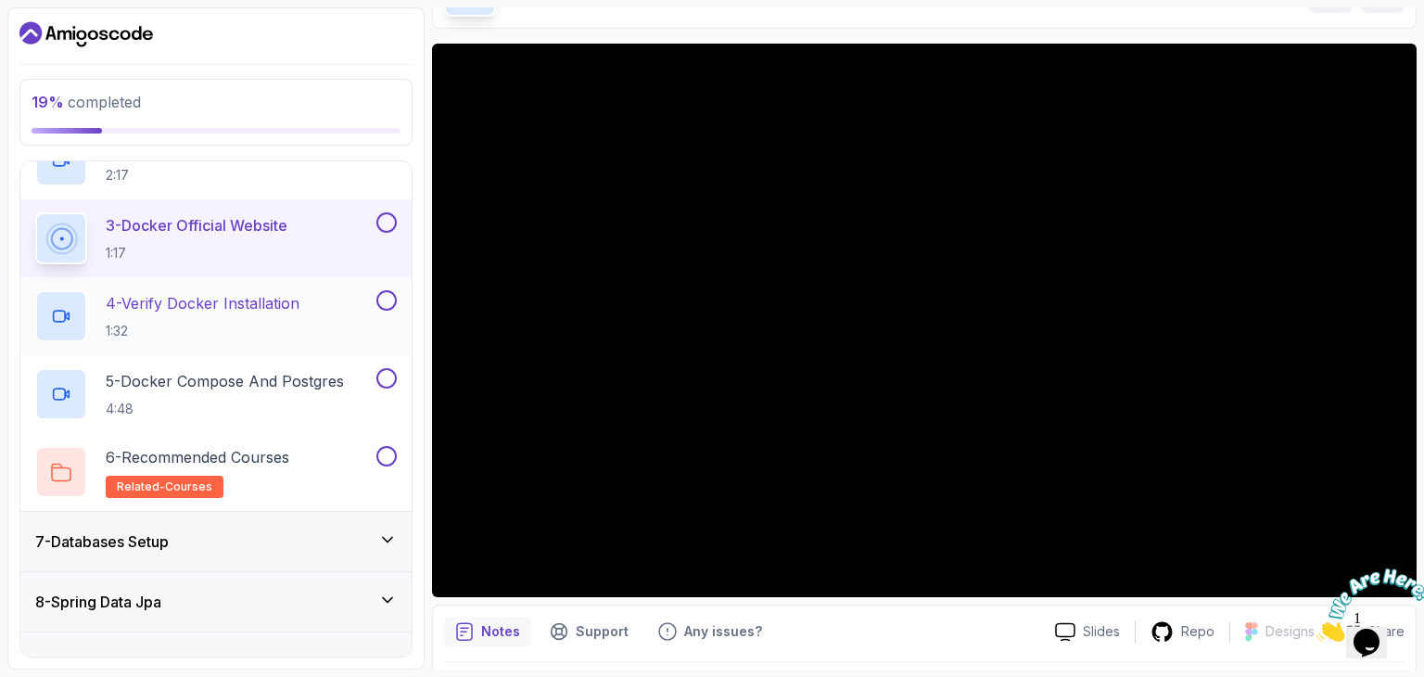
click at [235, 302] on p "4 - Verify Docker Installation" at bounding box center [203, 303] width 194 height 22
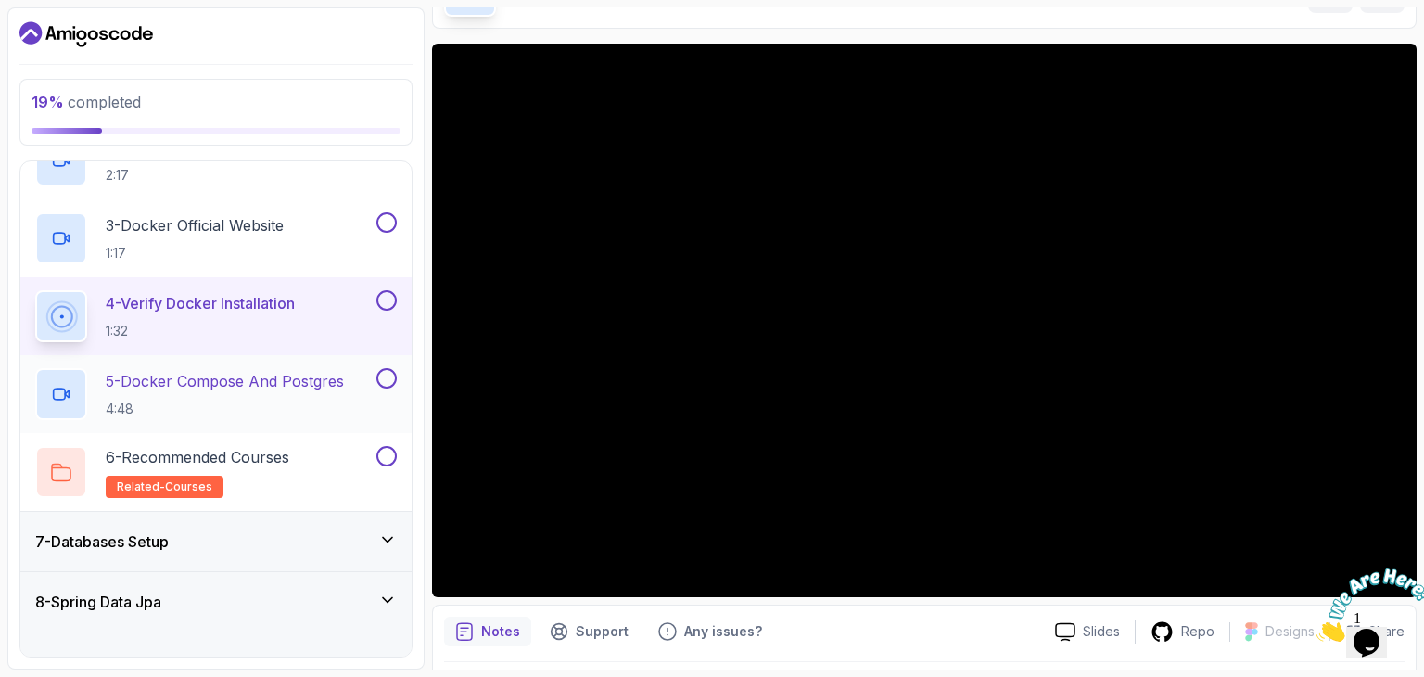
click at [217, 383] on p "5 - Docker Compose And Postgres" at bounding box center [225, 381] width 238 height 22
click at [326, 379] on p "5 - Docker Compose And Postgres" at bounding box center [225, 381] width 238 height 22
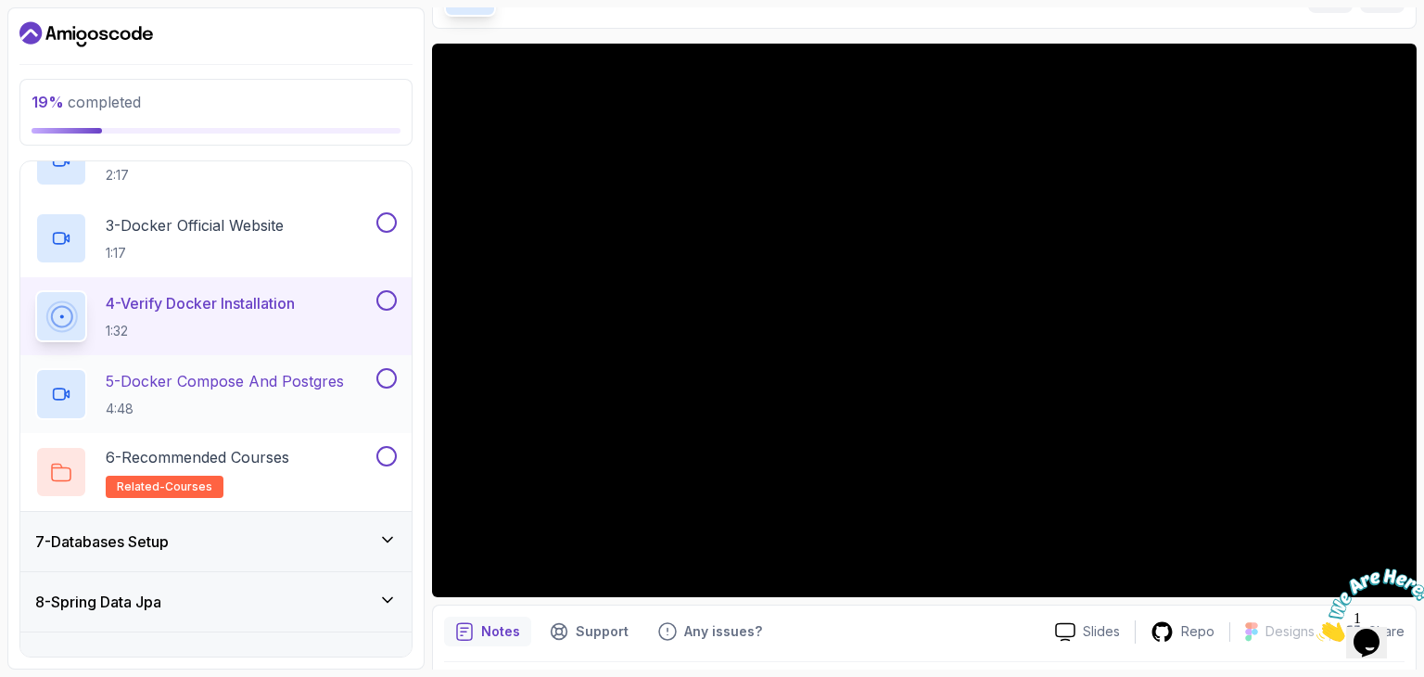
click at [326, 379] on p "5 - Docker Compose And Postgres" at bounding box center [225, 381] width 238 height 22
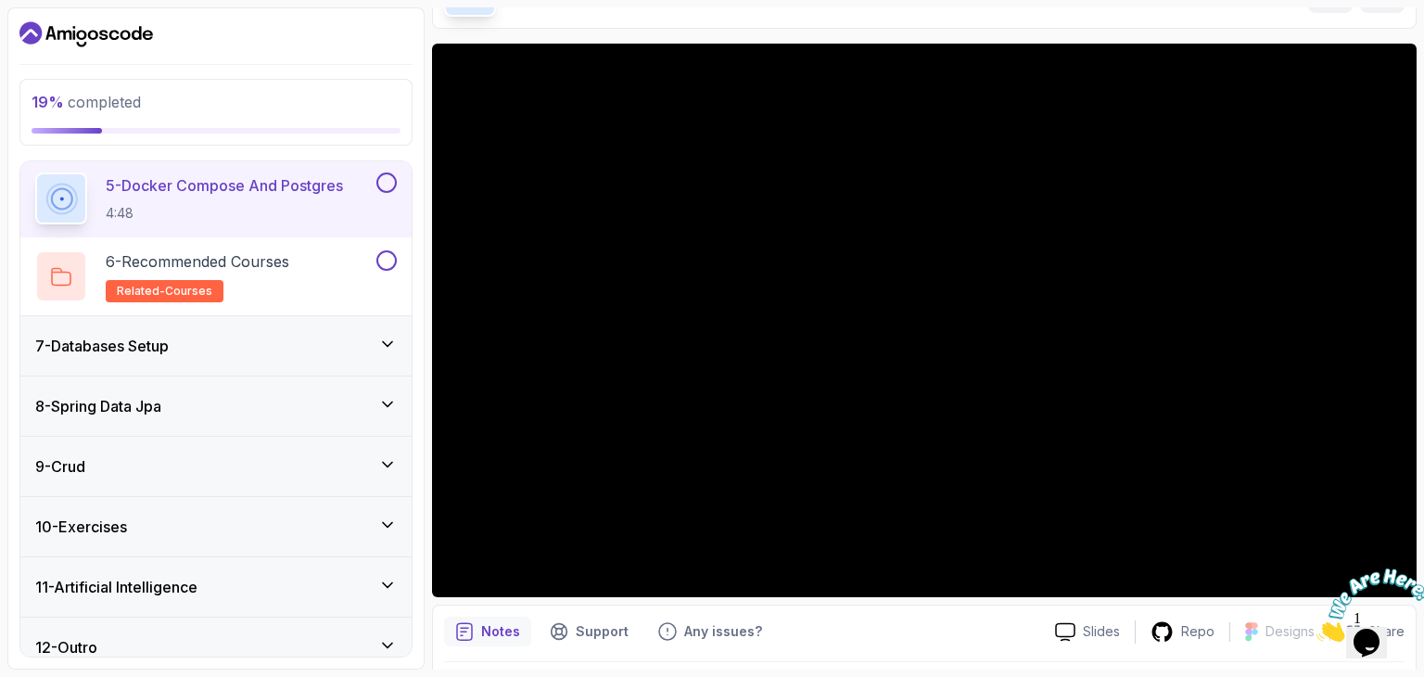
scroll to position [692, 0]
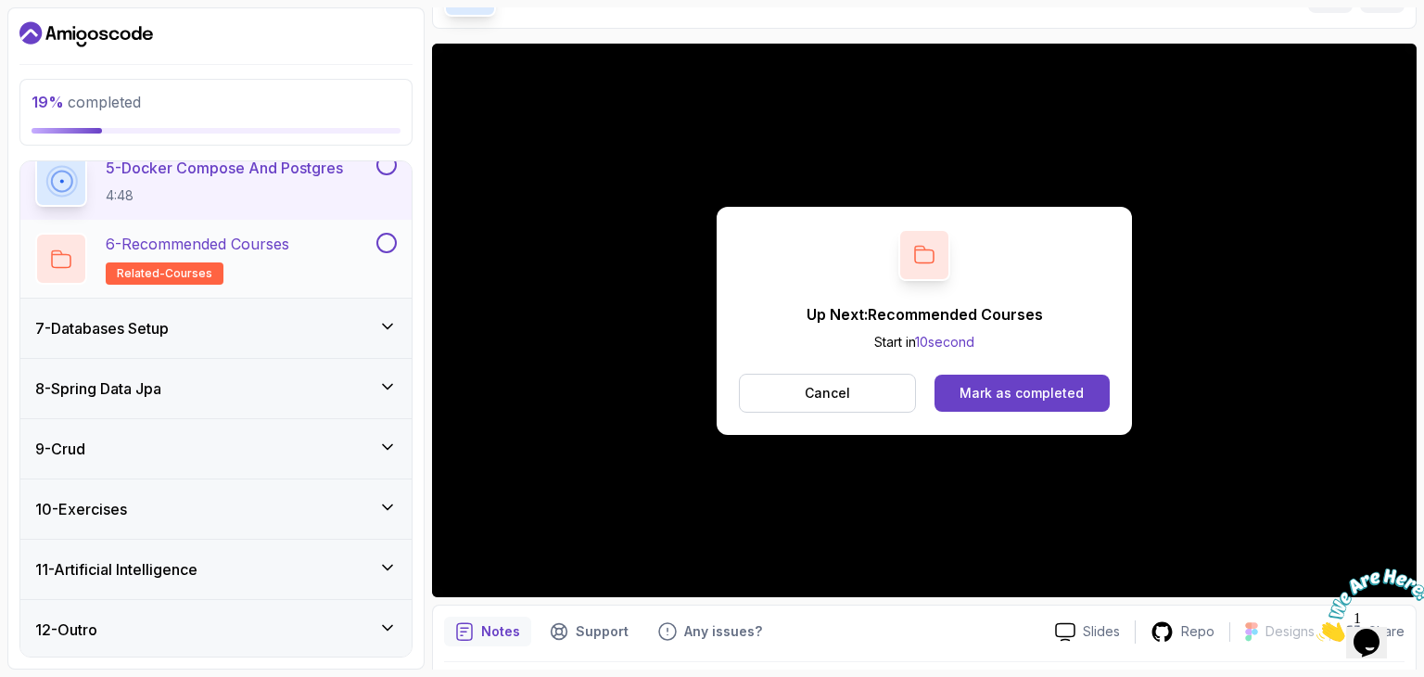
click at [261, 248] on p "6 - Recommended Courses" at bounding box center [198, 244] width 184 height 22
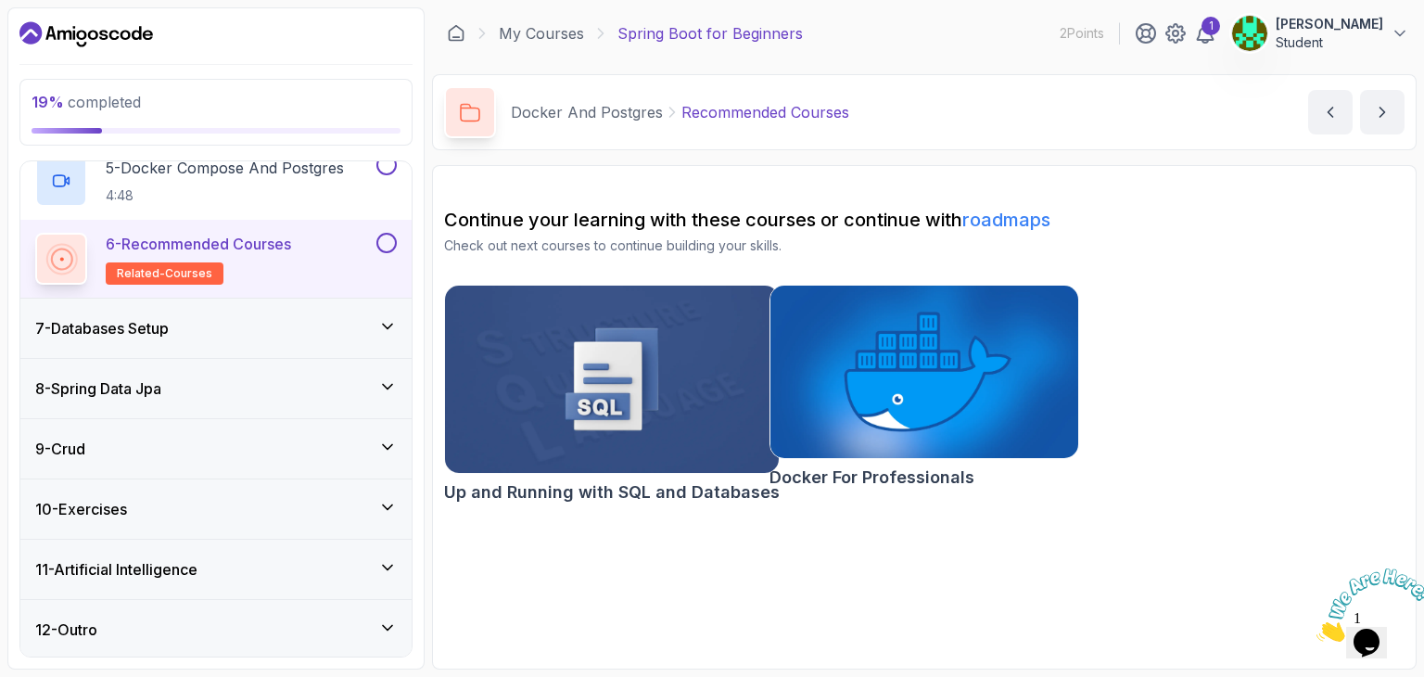
click at [910, 374] on img at bounding box center [924, 372] width 324 height 182
click at [148, 319] on h3 "7 - Databases Setup" at bounding box center [102, 328] width 134 height 22
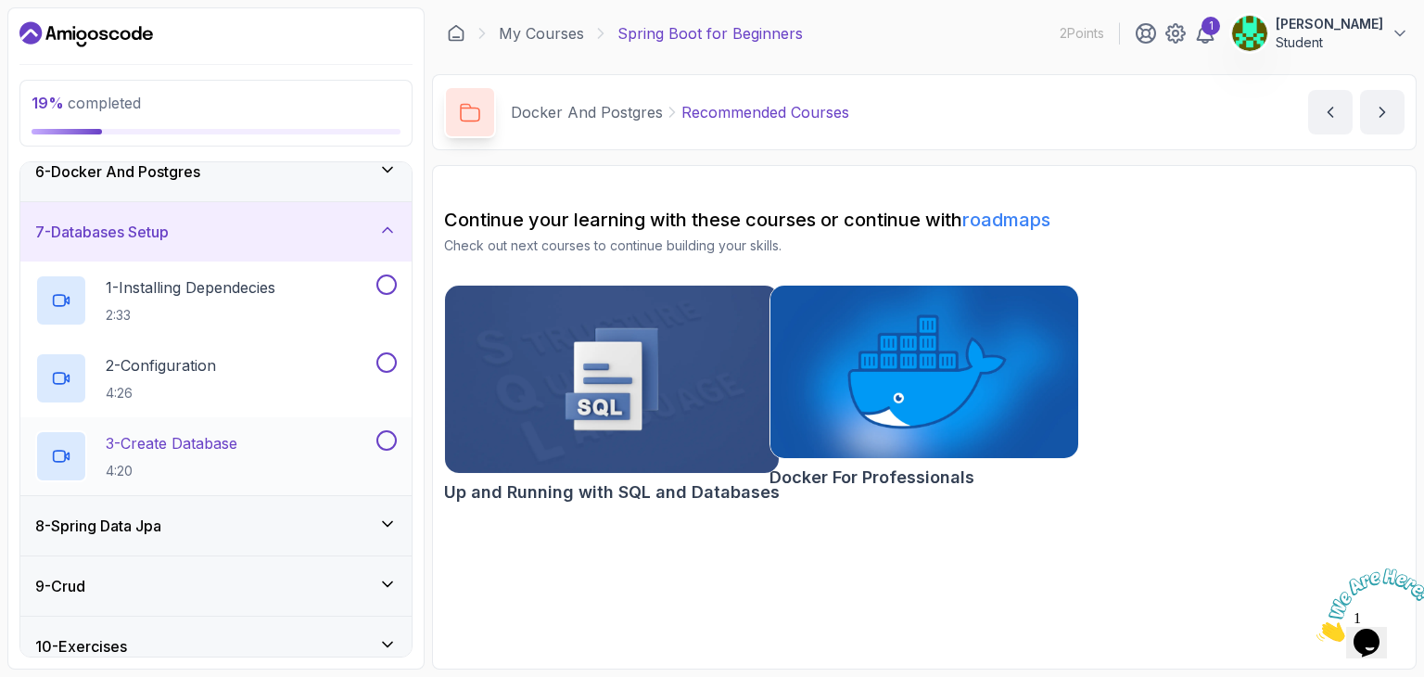
scroll to position [315, 0]
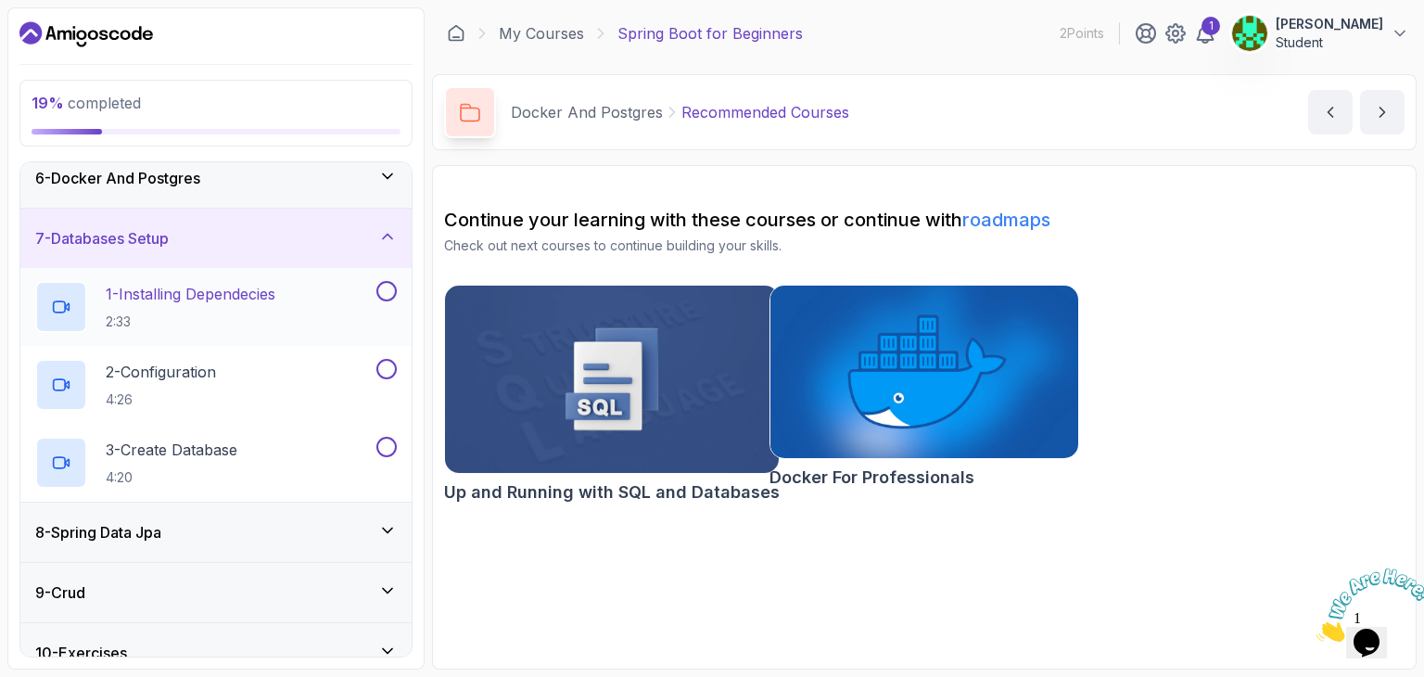
click at [190, 294] on p "1 - Installing Dependecies" at bounding box center [191, 294] width 170 height 22
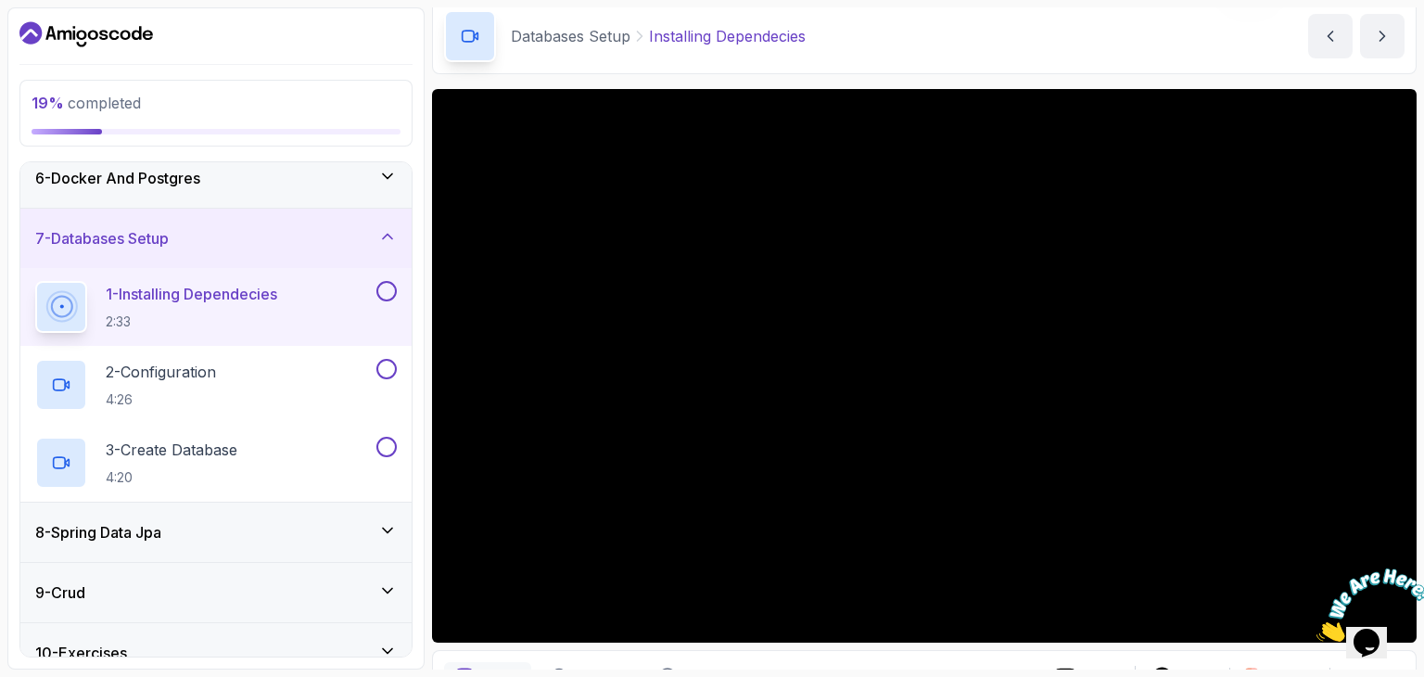
scroll to position [88, 0]
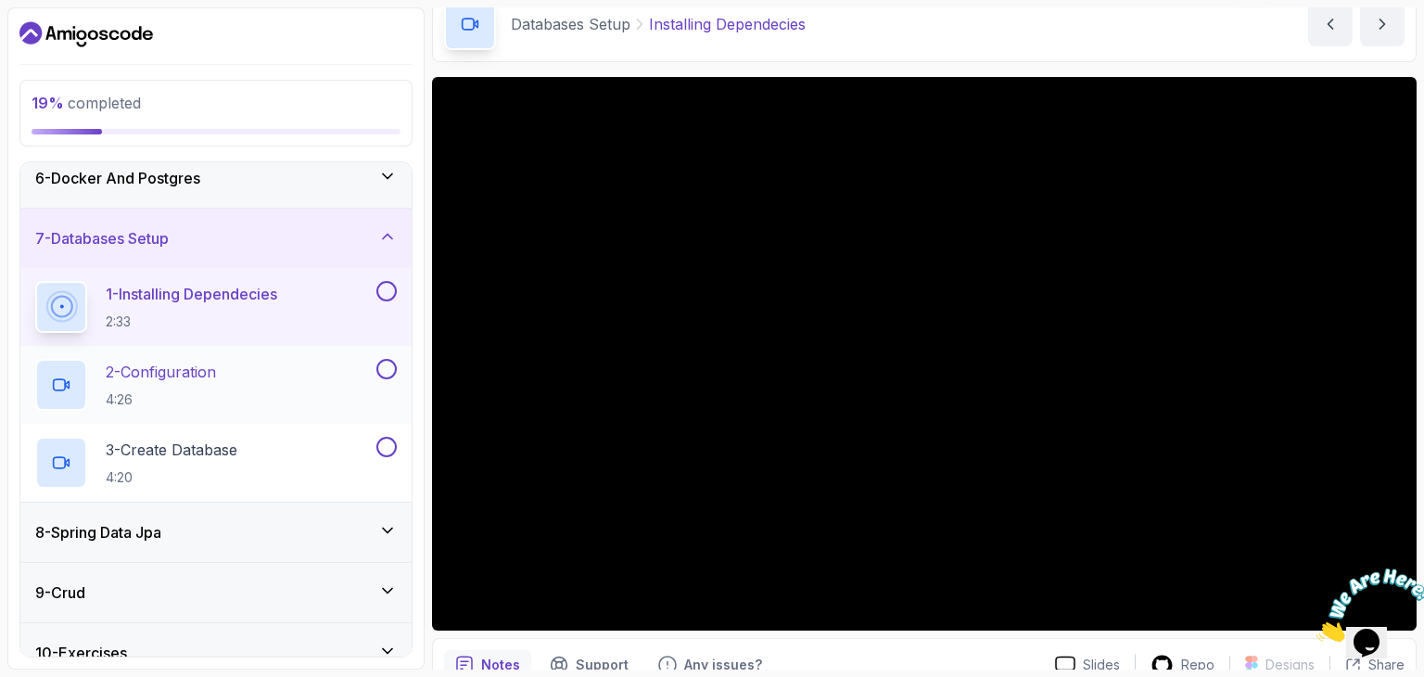
click at [234, 361] on div "2 - Configuration 4:26" at bounding box center [204, 385] width 338 height 52
click at [211, 361] on p "2 - Configuration" at bounding box center [161, 372] width 110 height 22
click at [205, 369] on p "2 - Configuration" at bounding box center [161, 372] width 110 height 22
click at [381, 370] on button at bounding box center [386, 369] width 20 height 20
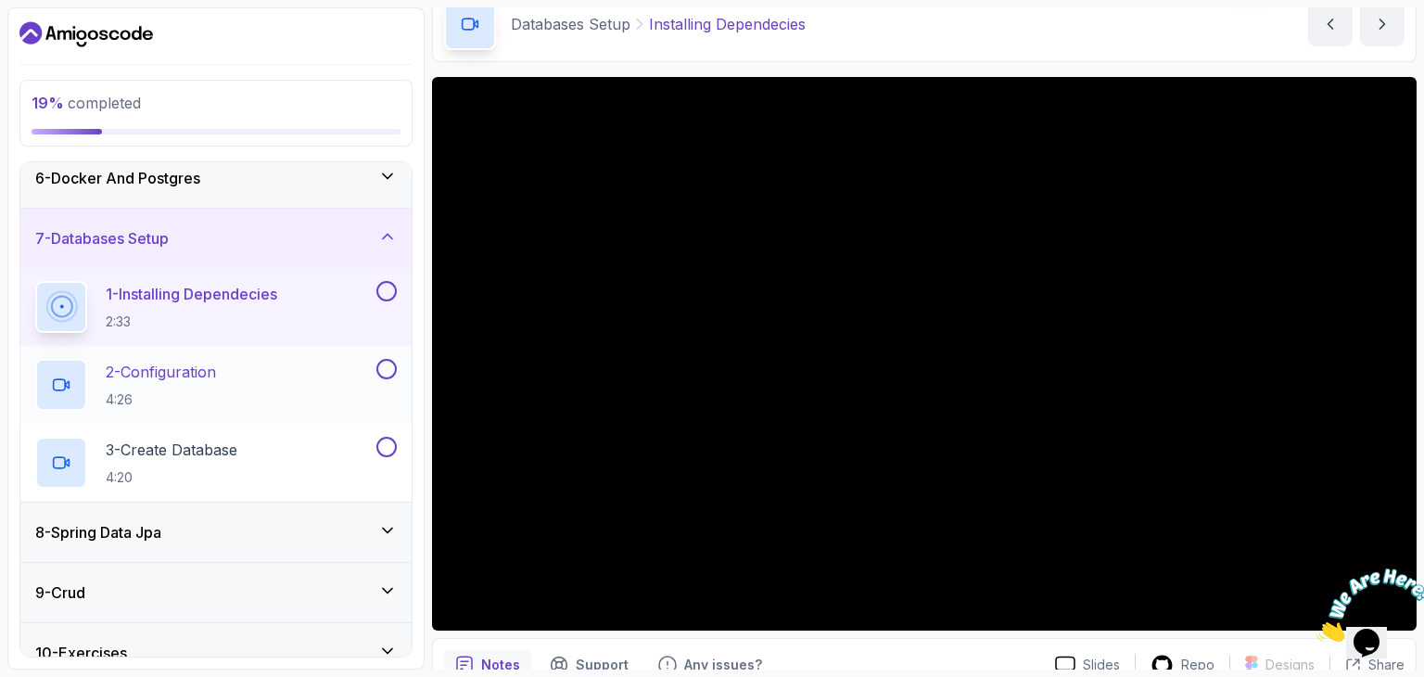
click at [381, 370] on button at bounding box center [386, 369] width 20 height 20
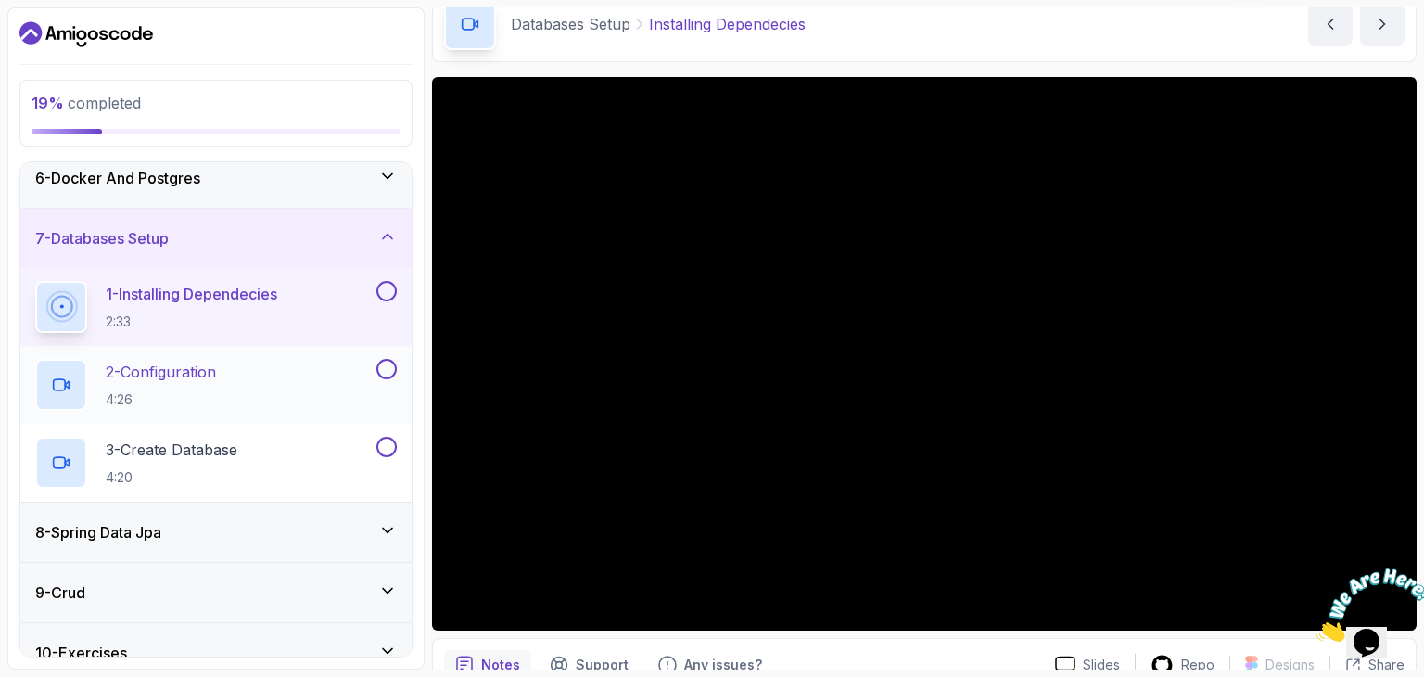
click at [381, 370] on button at bounding box center [386, 369] width 20 height 20
drag, startPoint x: 381, startPoint y: 370, endPoint x: 100, endPoint y: 389, distance: 281.6
click at [100, 389] on button "2 - Configuration 4:26" at bounding box center [216, 385] width 362 height 52
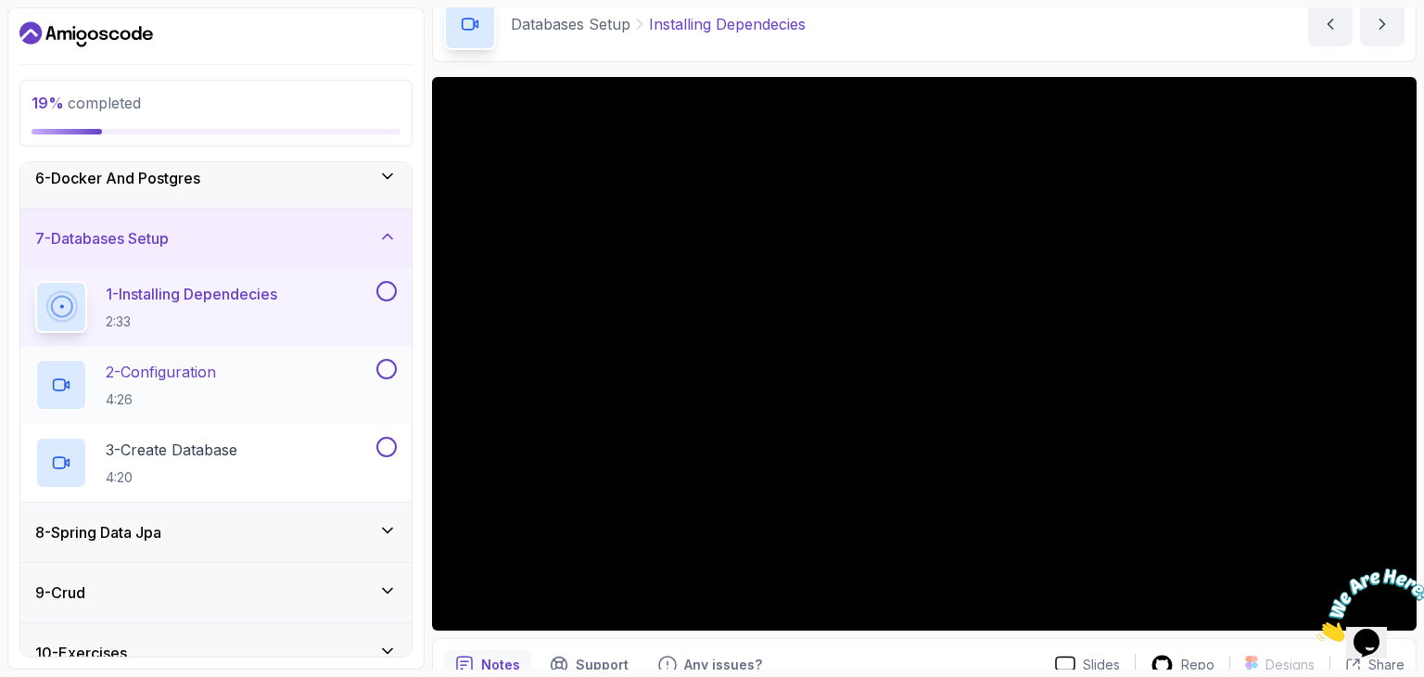
click at [82, 376] on div at bounding box center [61, 385] width 52 height 52
click at [49, 375] on div at bounding box center [61, 385] width 52 height 52
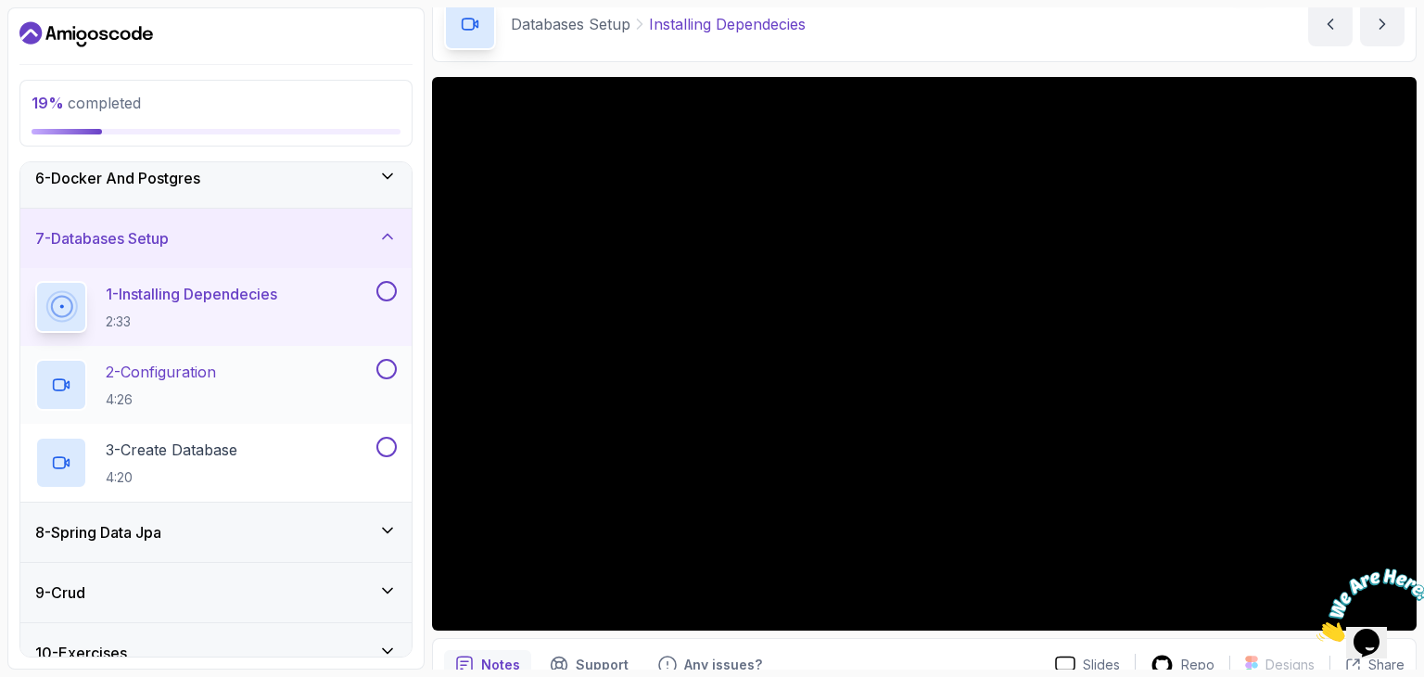
click at [164, 374] on p "2 - Configuration" at bounding box center [161, 372] width 110 height 22
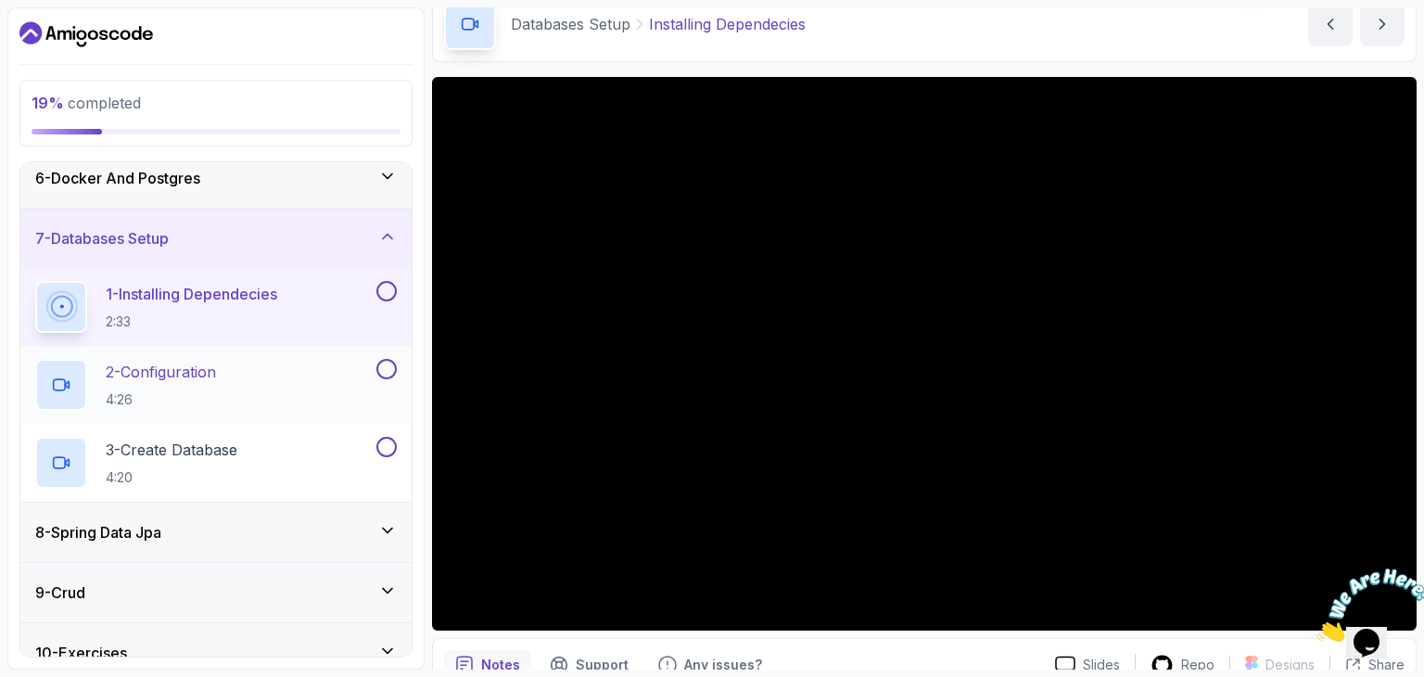
click at [164, 374] on p "2 - Configuration" at bounding box center [161, 372] width 110 height 22
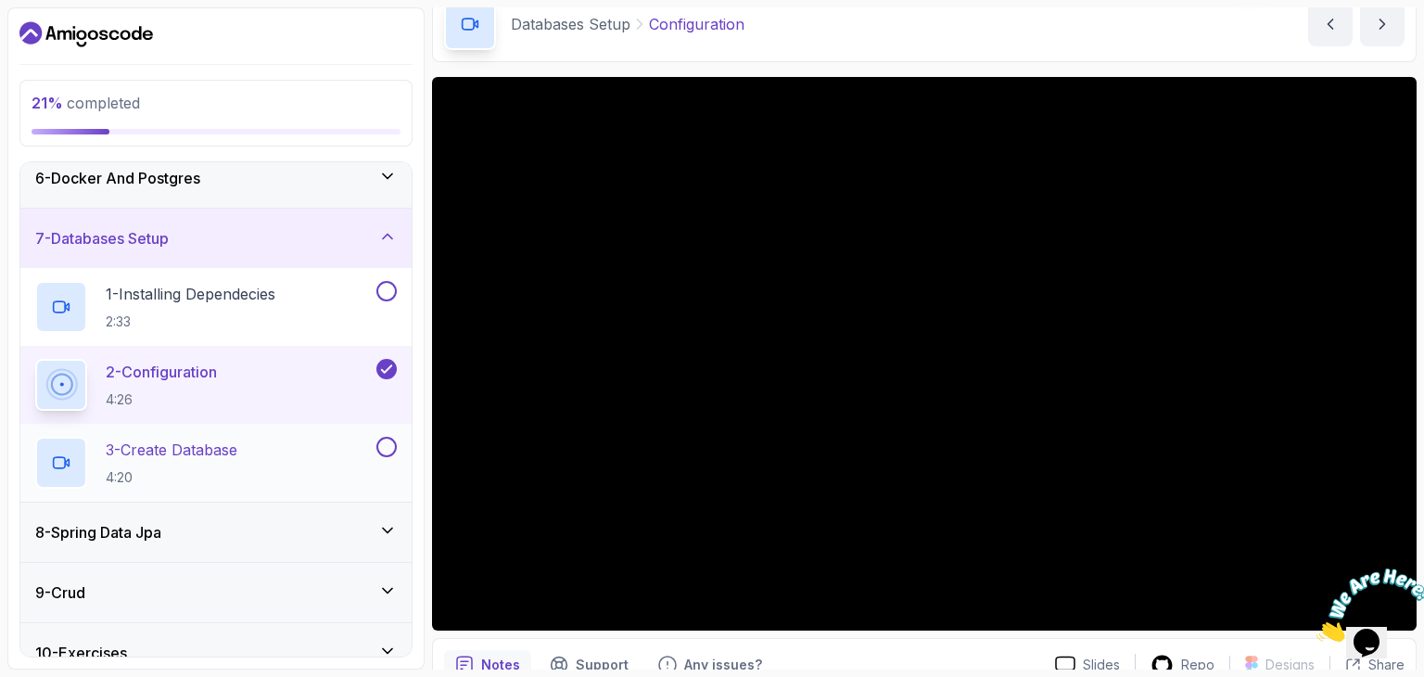
click at [211, 468] on p "4:20" at bounding box center [172, 477] width 132 height 19
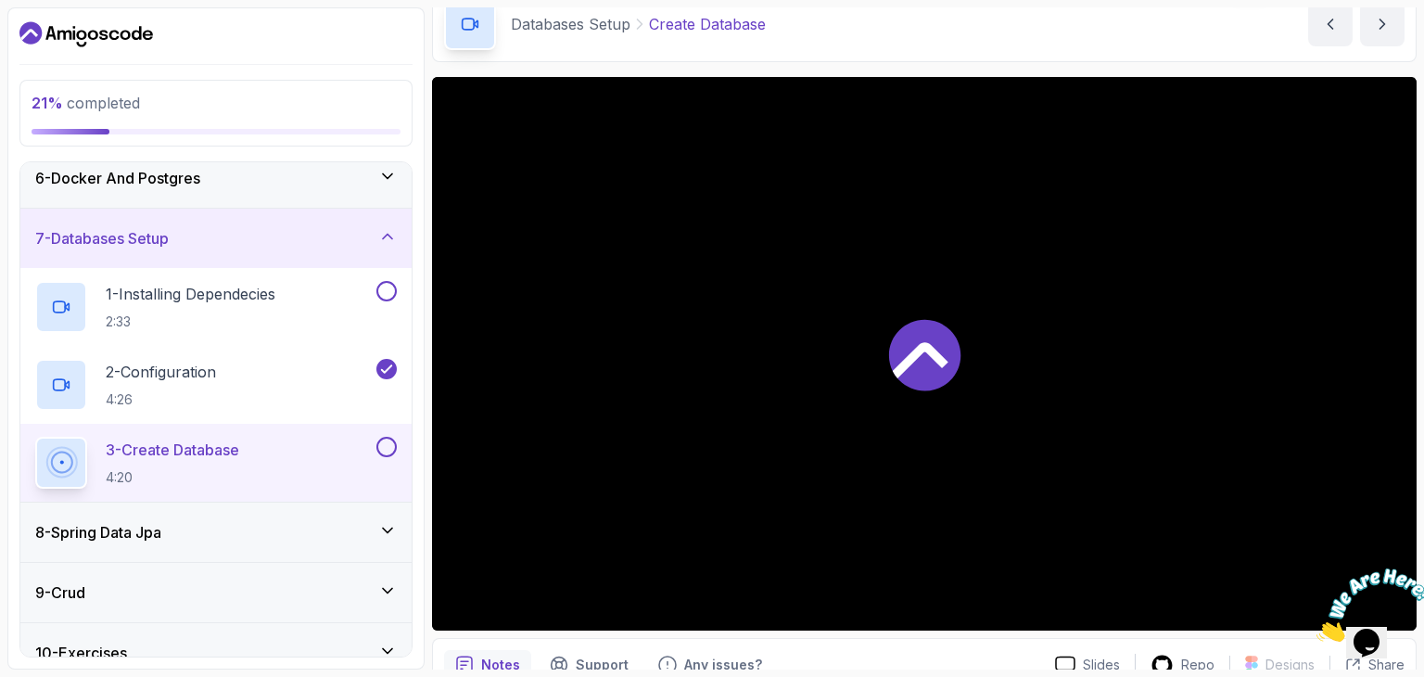
click at [239, 457] on p "3 - Create Database" at bounding box center [173, 450] width 134 height 22
click at [382, 521] on icon at bounding box center [387, 530] width 19 height 19
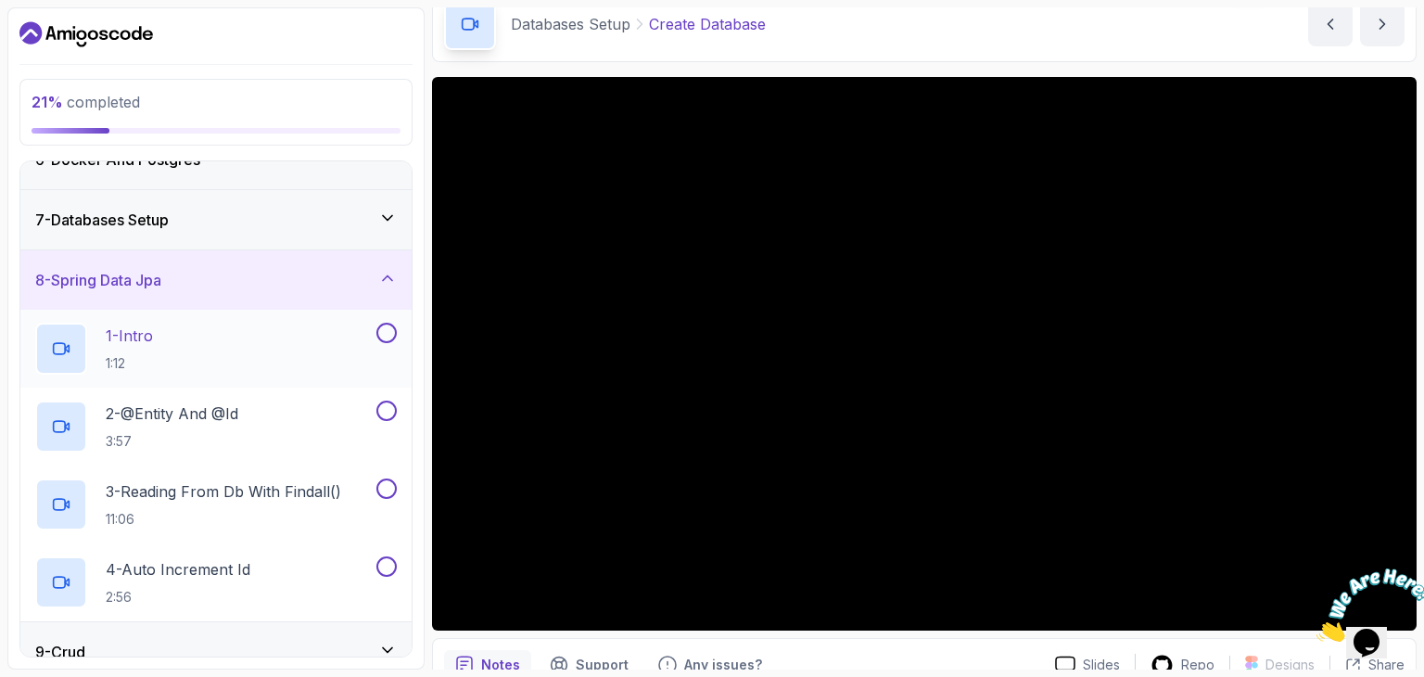
scroll to position [536, 0]
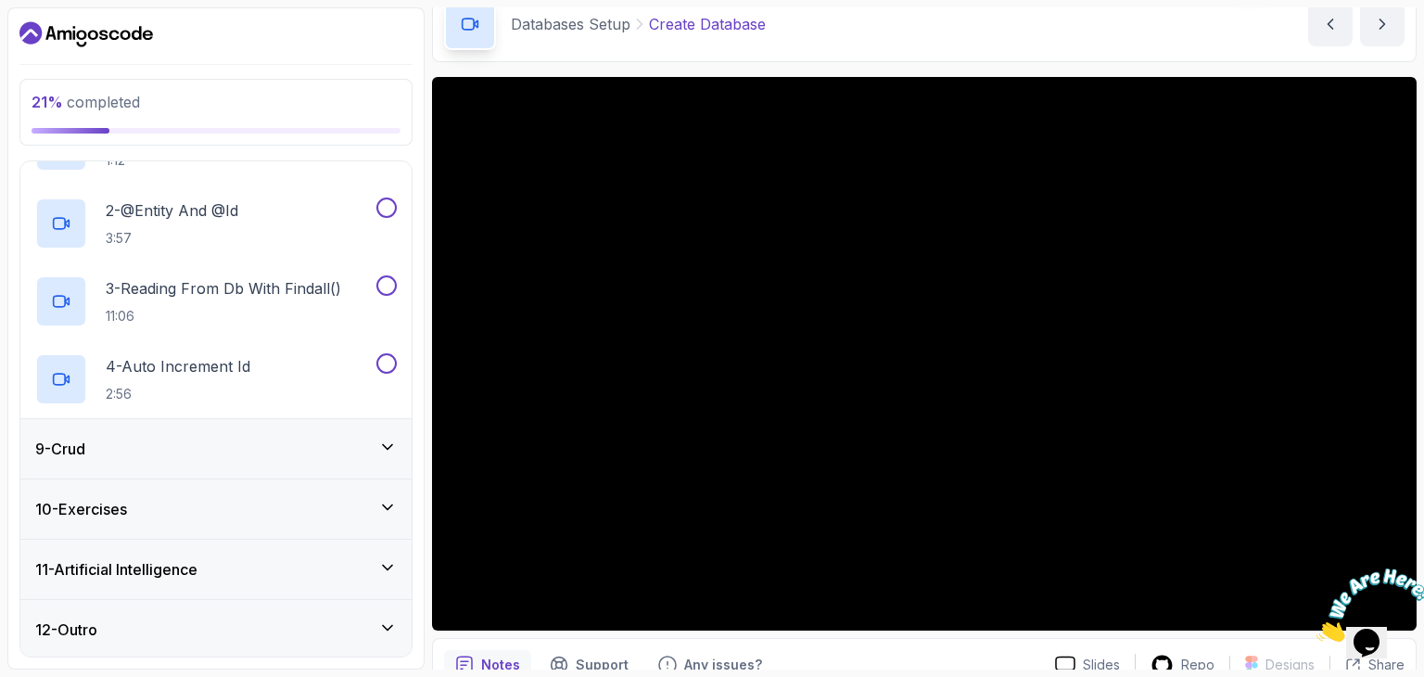
click at [333, 554] on div "11 - Artificial Intelligence" at bounding box center [215, 569] width 391 height 59
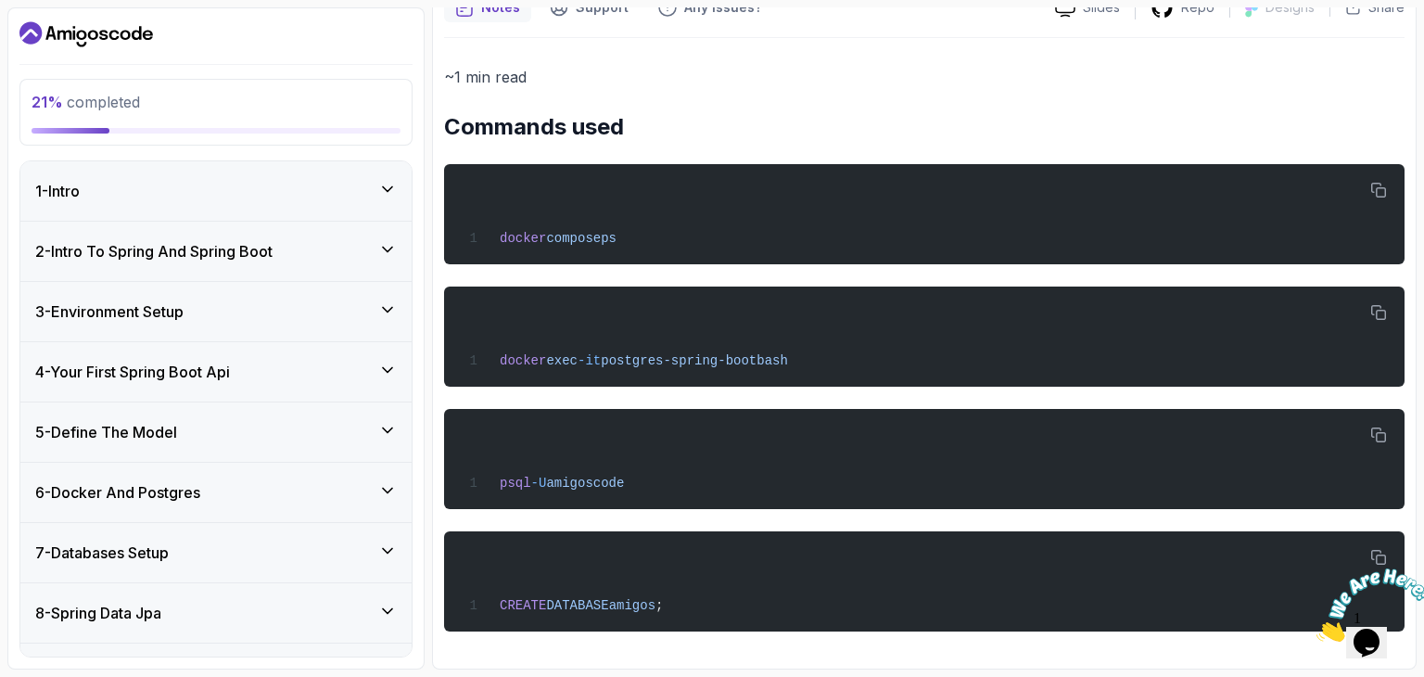
scroll to position [0, 0]
